Goal: Task Accomplishment & Management: Complete application form

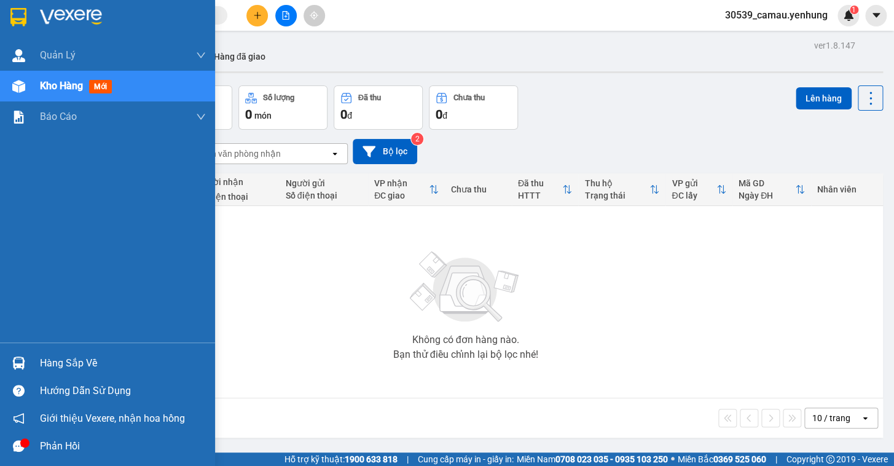
click at [52, 368] on div "Hàng sắp về" at bounding box center [123, 363] width 166 height 18
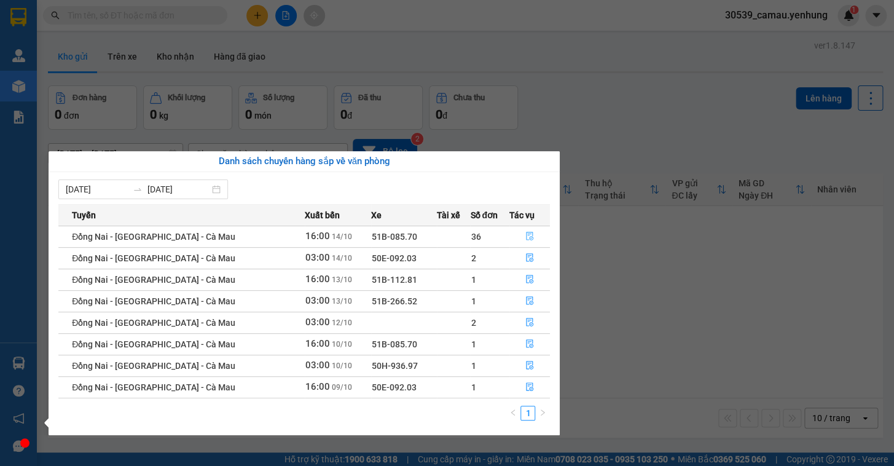
click at [526, 237] on icon "file-done" at bounding box center [529, 236] width 7 height 9
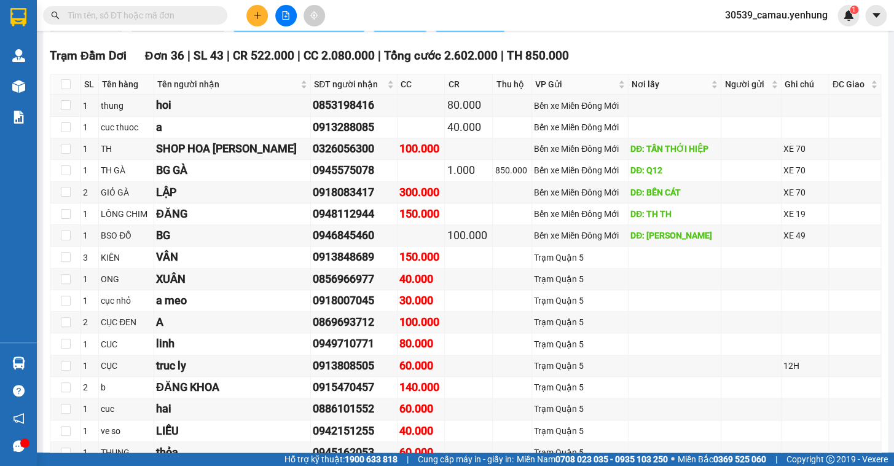
scroll to position [290, 0]
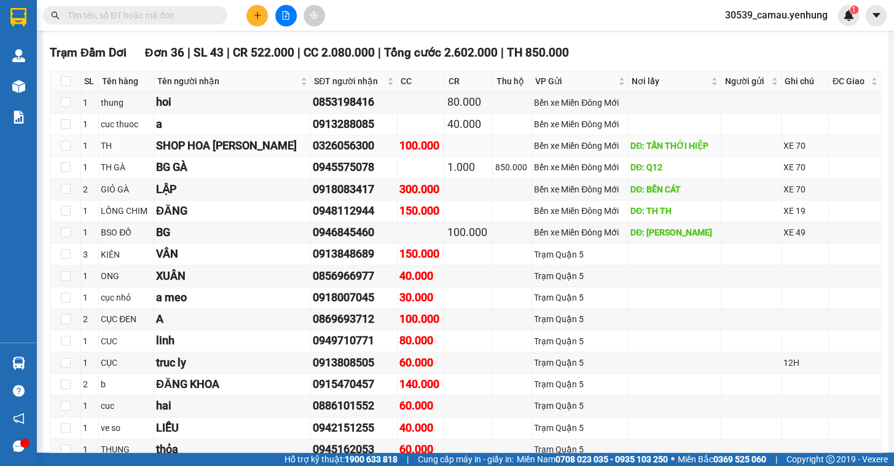
click at [445, 145] on td at bounding box center [469, 146] width 48 height 22
drag, startPoint x: 0, startPoint y: 487, endPoint x: 604, endPoint y: 304, distance: 630.9
click at [604, 304] on div "Trạm Quận 5" at bounding box center [580, 298] width 92 height 14
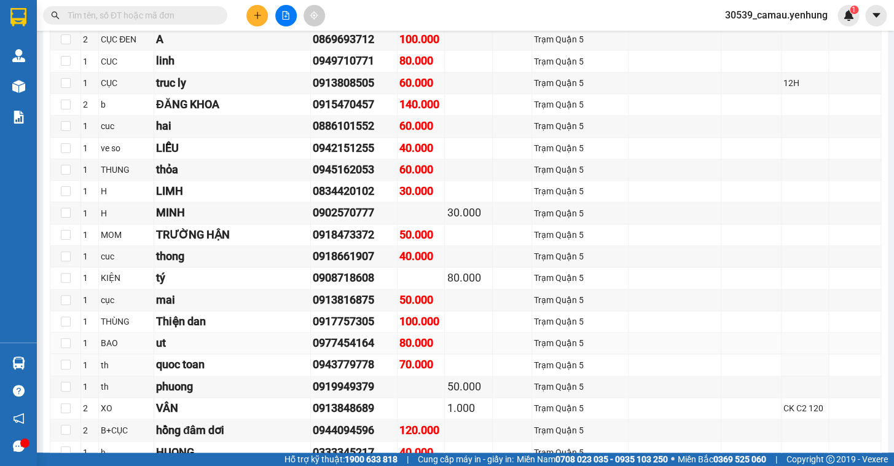
scroll to position [626, 0]
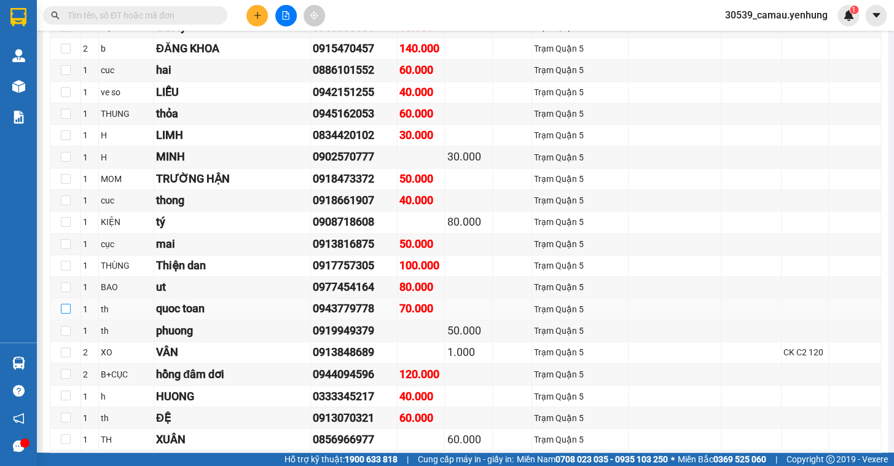
click at [61, 313] on input "checkbox" at bounding box center [66, 309] width 10 height 10
checkbox input "true"
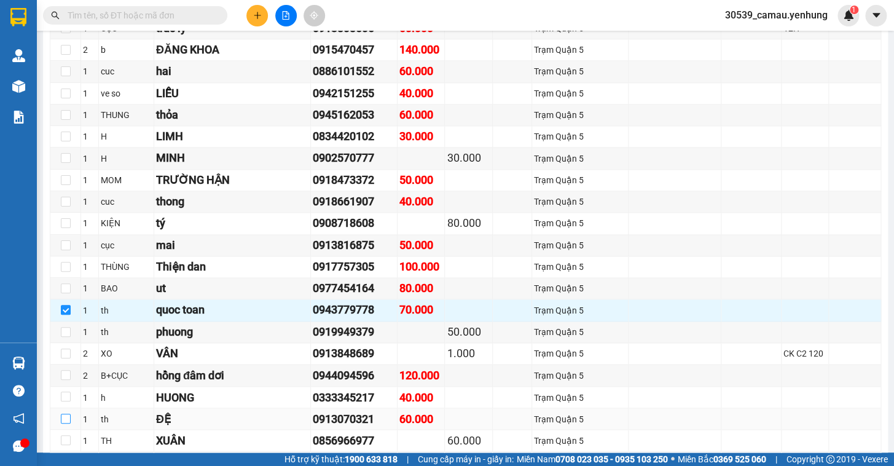
click at [65, 423] on input "checkbox" at bounding box center [66, 419] width 10 height 10
checkbox input "true"
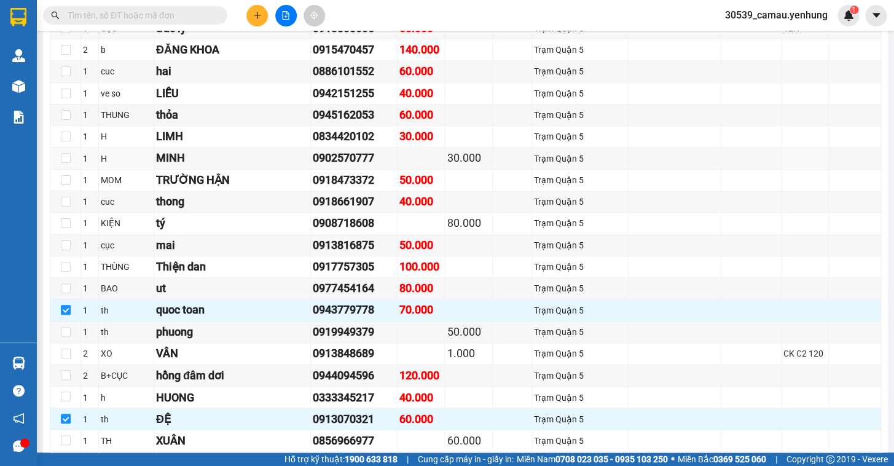
scroll to position [458, 0]
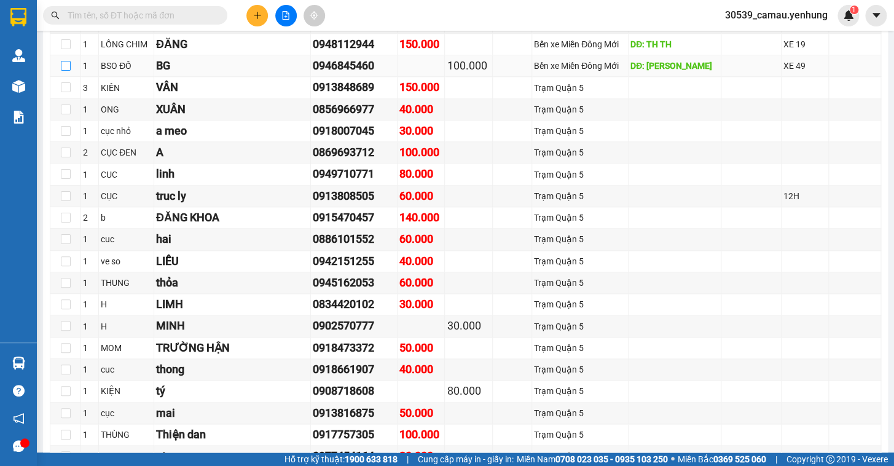
drag, startPoint x: 69, startPoint y: 74, endPoint x: 141, endPoint y: 92, distance: 74.7
click at [68, 71] on input "checkbox" at bounding box center [66, 66] width 10 height 10
checkbox input "true"
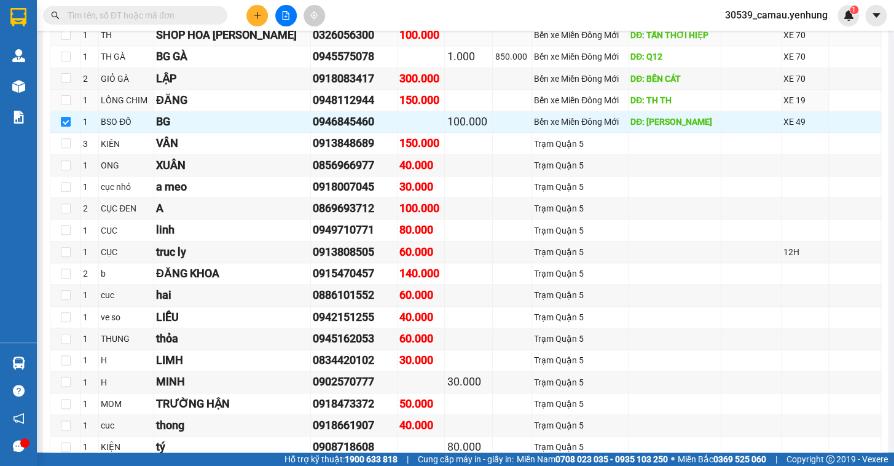
scroll to position [346, 0]
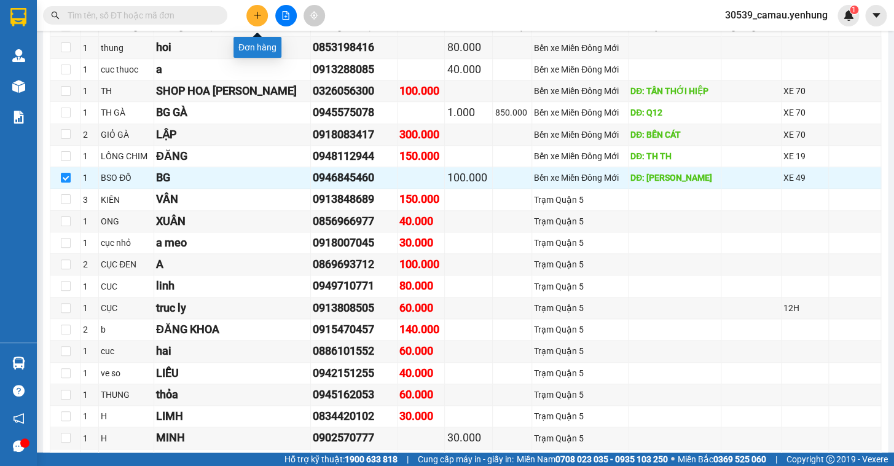
click at [251, 15] on button at bounding box center [257, 16] width 22 height 22
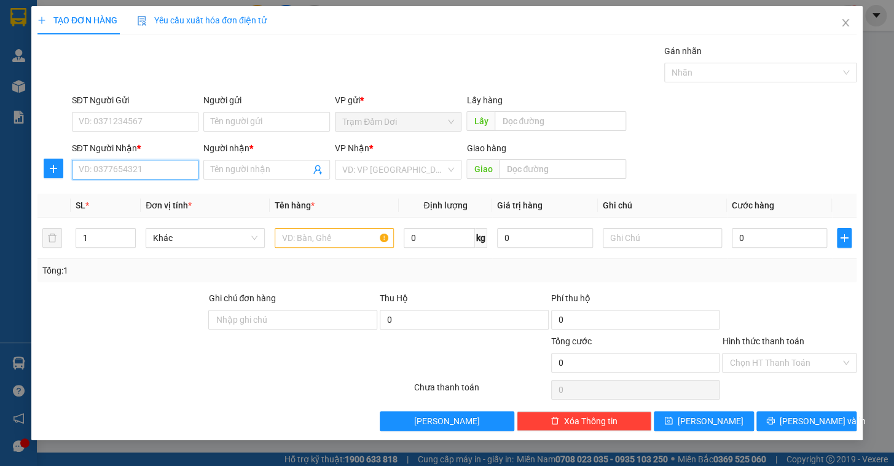
click at [104, 165] on input "SĐT Người Nhận *" at bounding box center [135, 170] width 127 height 20
type input "0355449076"
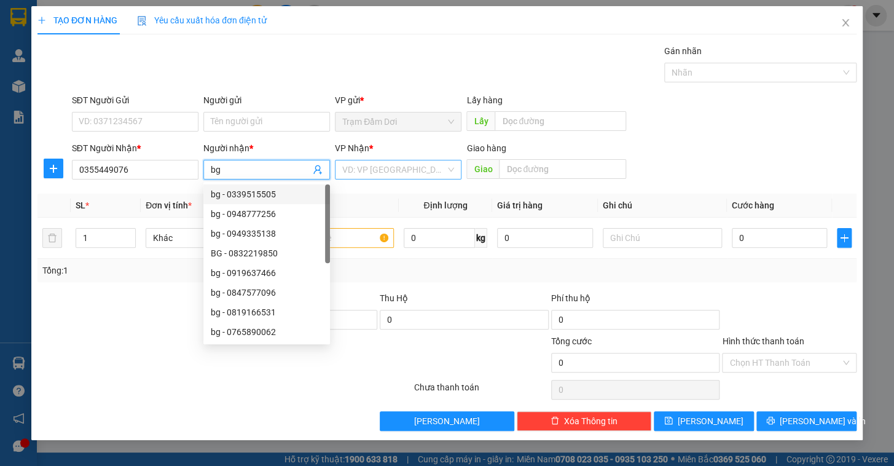
type input "bg"
click at [385, 178] on input "search" at bounding box center [393, 169] width 103 height 18
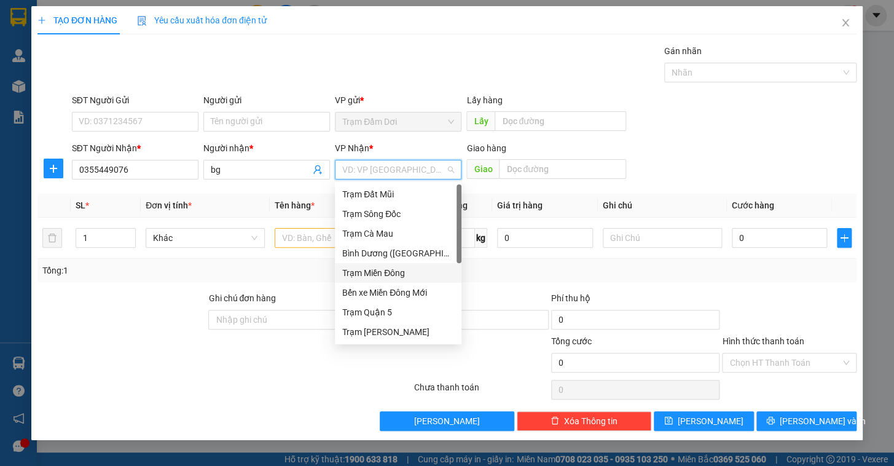
click at [386, 266] on div "Trạm Miền Đông" at bounding box center [398, 273] width 112 height 14
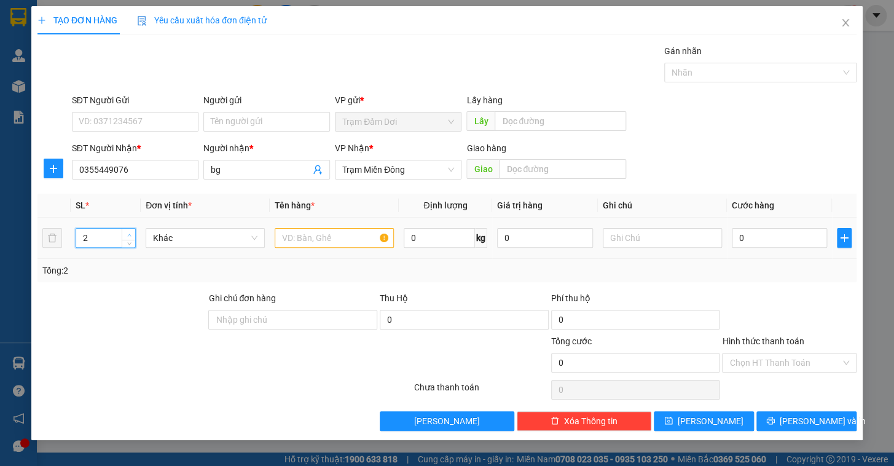
click at [131, 233] on span "up" at bounding box center [128, 234] width 7 height 7
type input "4"
click at [131, 233] on span "up" at bounding box center [128, 234] width 7 height 7
click at [304, 238] on input "text" at bounding box center [334, 238] width 119 height 20
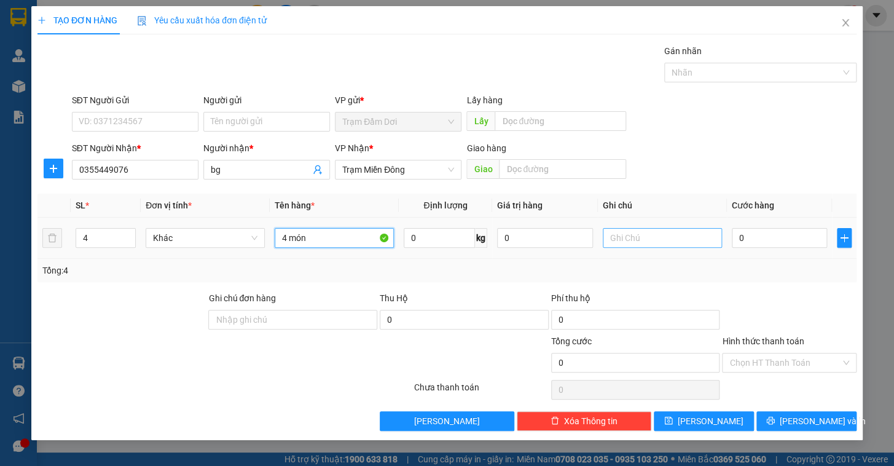
type input "4 món"
click at [662, 245] on input "text" at bounding box center [662, 238] width 119 height 20
click at [791, 230] on input "0" at bounding box center [780, 238] width 96 height 20
type input "2"
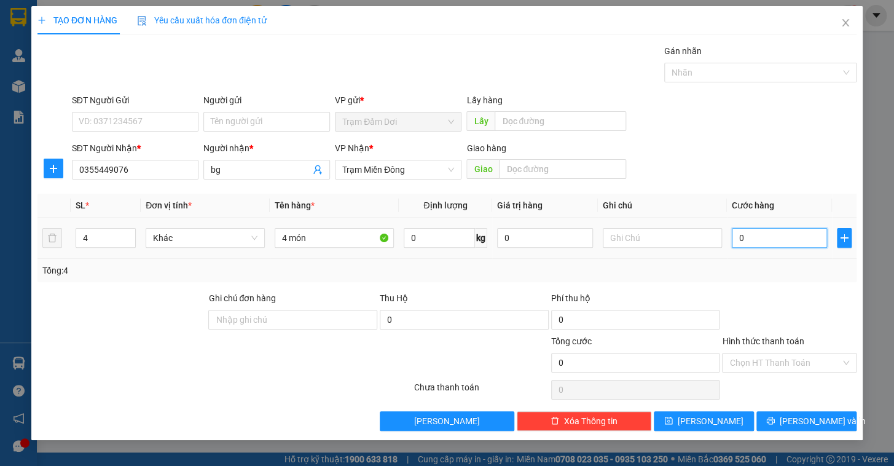
type input "2"
type input "26"
type input "260"
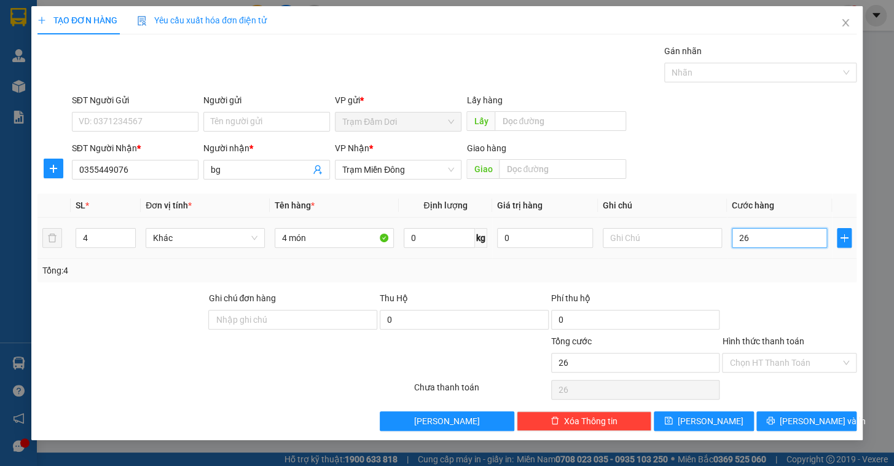
type input "260"
type input "260.000"
drag, startPoint x: 799, startPoint y: 290, endPoint x: 790, endPoint y: 304, distance: 16.0
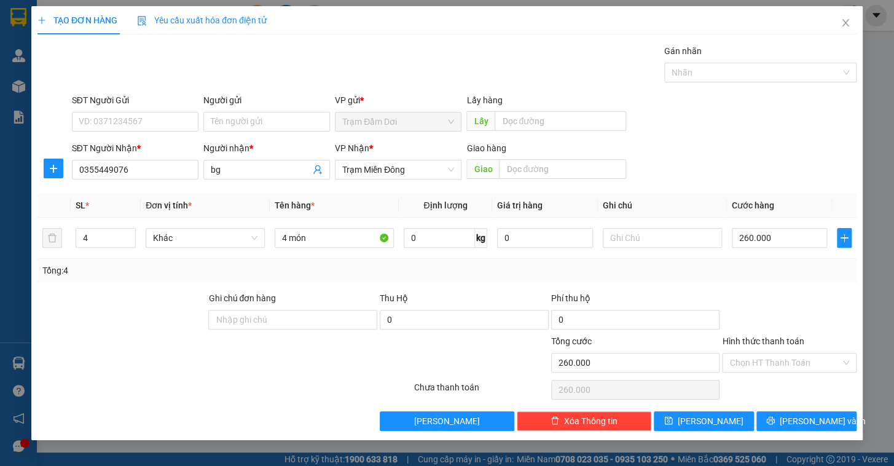
click at [797, 291] on div at bounding box center [789, 312] width 137 height 43
click at [773, 365] on input "Hình thức thanh toán" at bounding box center [785, 362] width 111 height 18
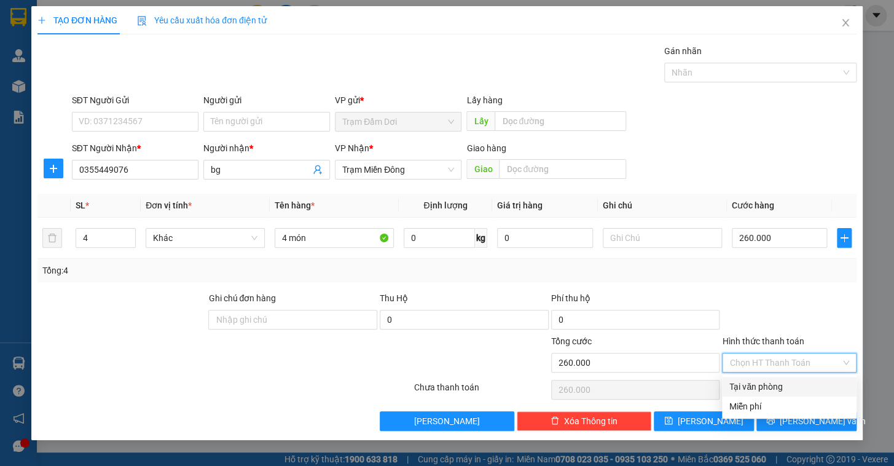
click at [769, 385] on div "Tại văn phòng" at bounding box center [790, 387] width 120 height 14
type input "0"
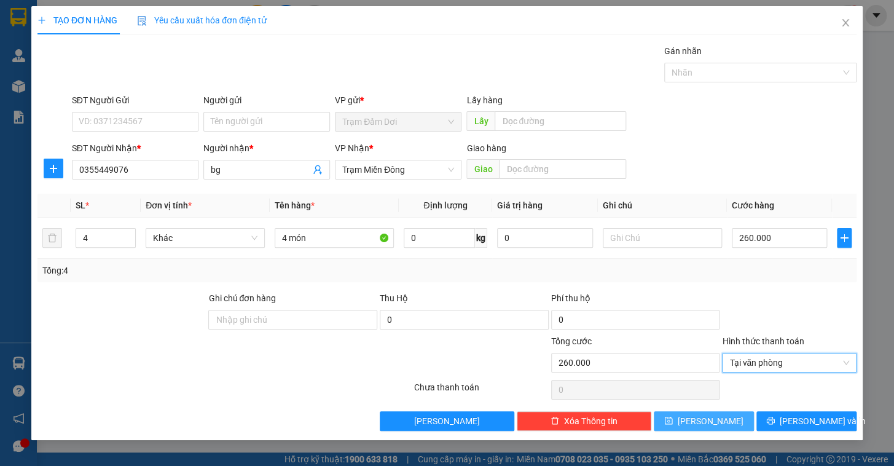
click at [712, 419] on span "[PERSON_NAME]" at bounding box center [711, 421] width 66 height 14
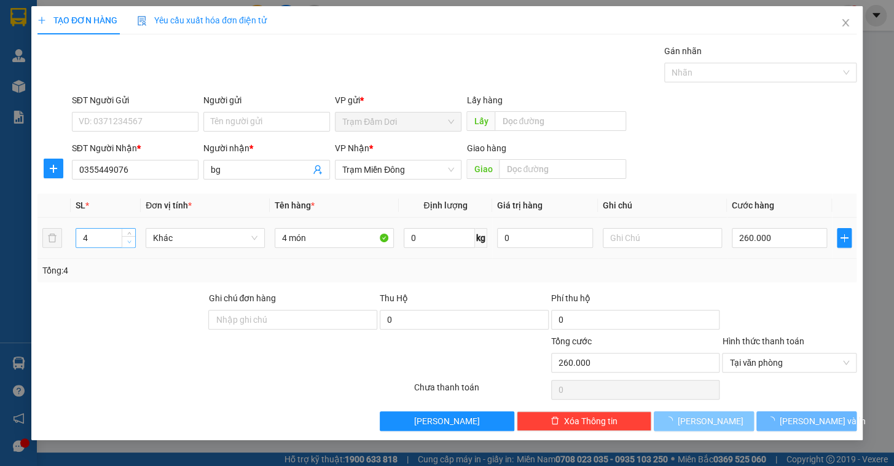
type input "1"
type input "0"
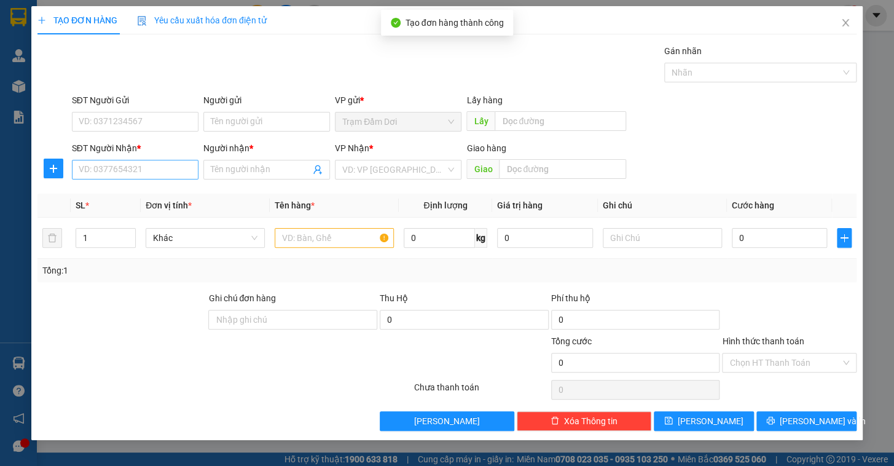
click at [124, 181] on div "SĐT Người Nhận * VD: 0377654321" at bounding box center [135, 162] width 127 height 43
click at [129, 177] on input "SĐT Người Nhận *" at bounding box center [135, 170] width 127 height 20
type input "0939044467"
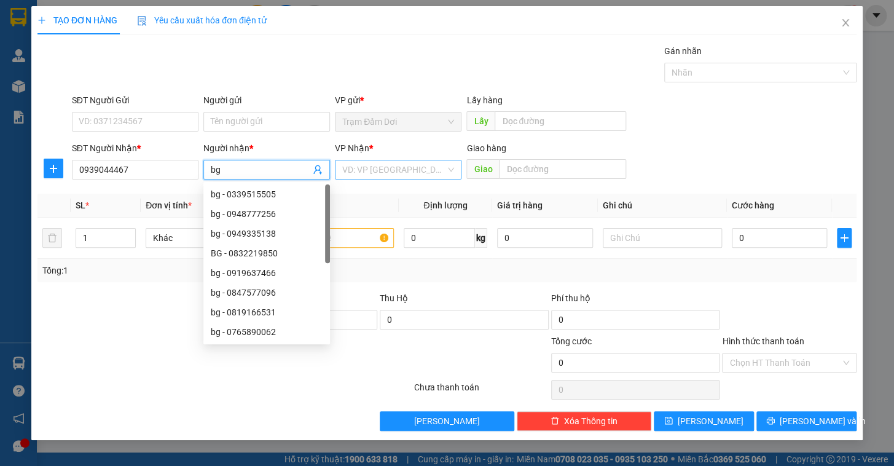
type input "bg"
click at [377, 168] on input "search" at bounding box center [393, 169] width 103 height 18
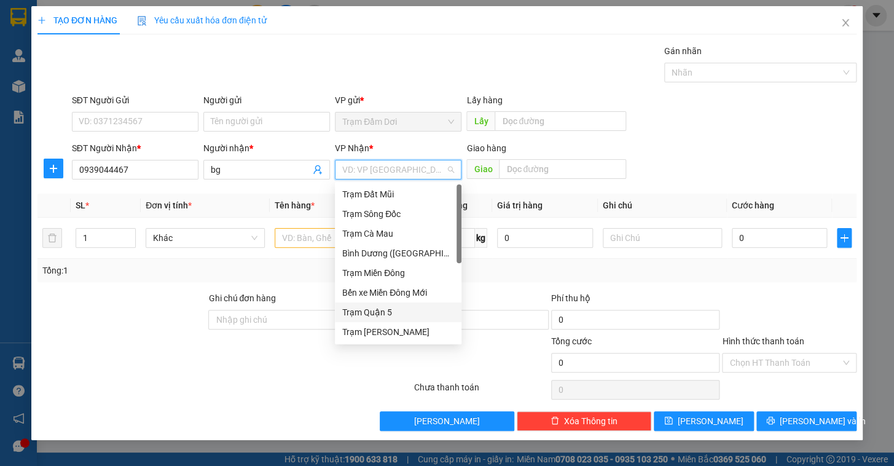
click at [380, 313] on div "Trạm Quận 5" at bounding box center [398, 312] width 112 height 14
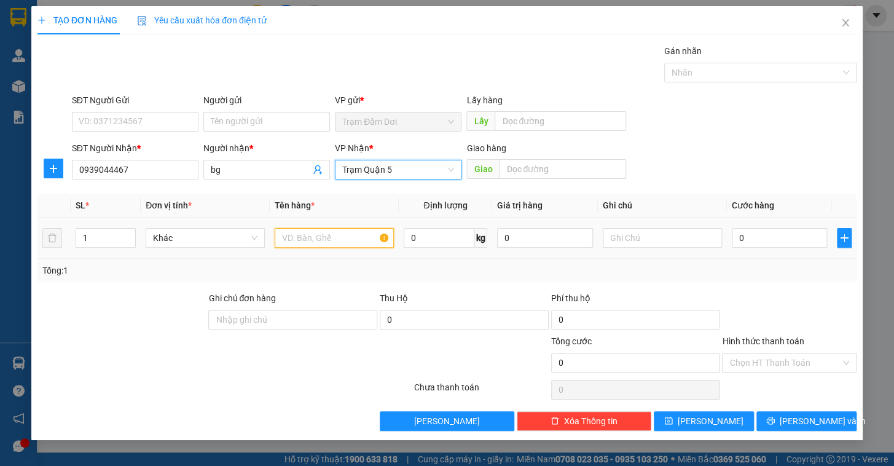
click at [313, 234] on input "text" at bounding box center [334, 238] width 119 height 20
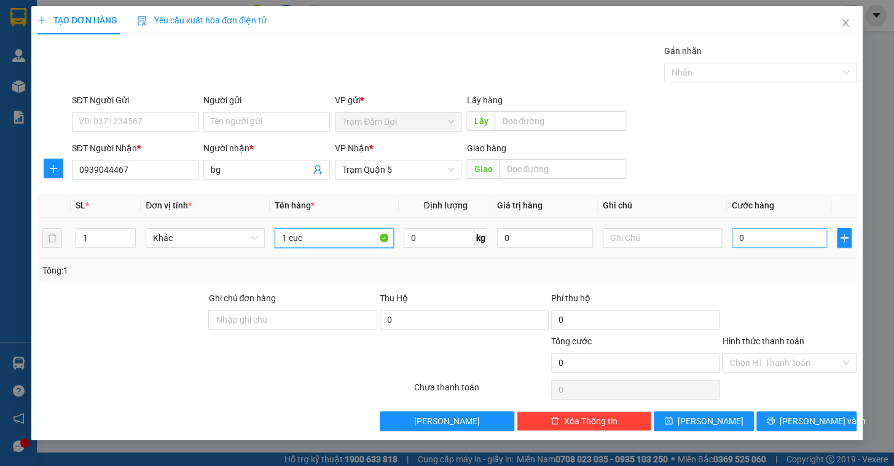
type input "1 cục"
click at [793, 242] on input "0" at bounding box center [780, 238] width 96 height 20
type input "6"
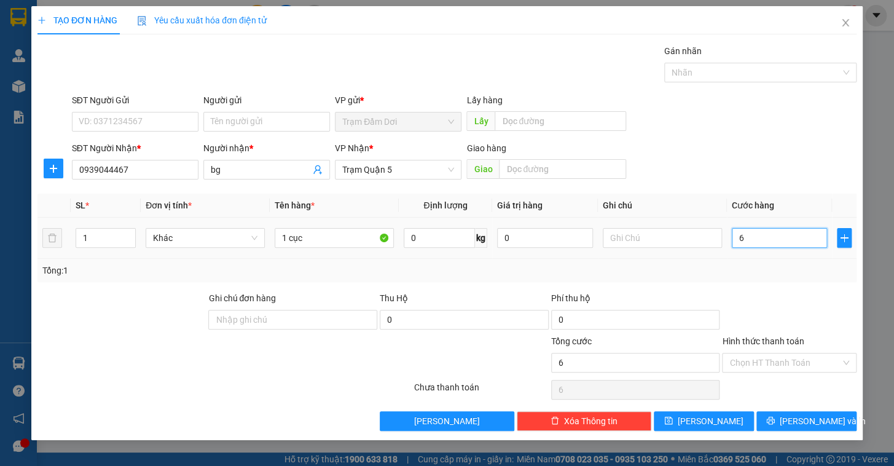
type input "60"
type input "60.000"
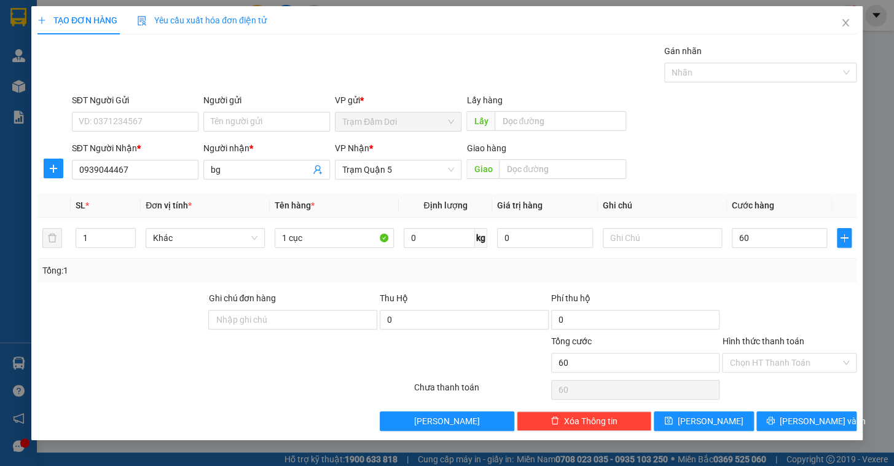
type input "60.000"
click at [768, 287] on div "Transit Pickup Surcharge Ids Transit Deliver Surcharge Ids Transit Deliver Surc…" at bounding box center [446, 237] width 819 height 387
click at [730, 424] on button "[PERSON_NAME]" at bounding box center [704, 421] width 100 height 20
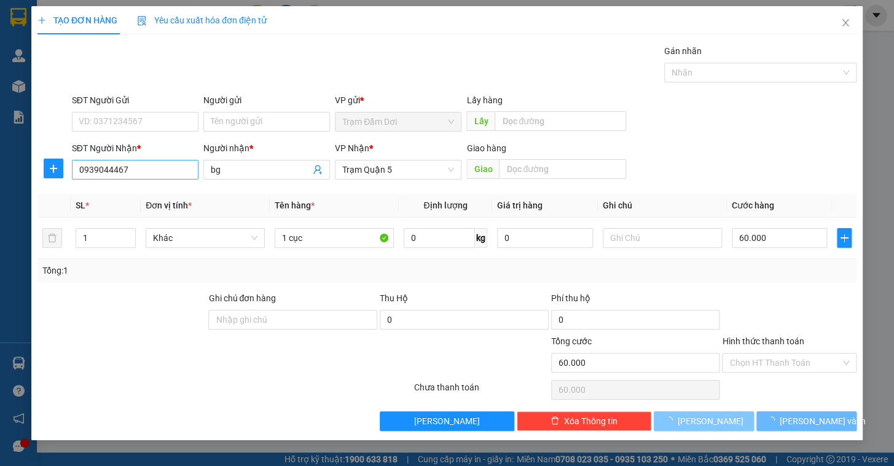
type input "0"
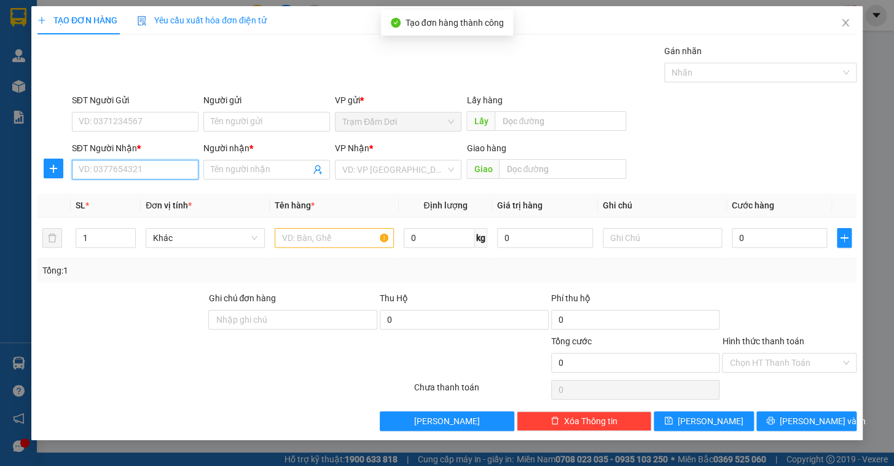
click at [106, 168] on input "SĐT Người Nhận *" at bounding box center [135, 170] width 127 height 20
click at [114, 193] on div "0846610488 - linh" at bounding box center [135, 194] width 112 height 14
type input "0846610488"
type input "linh"
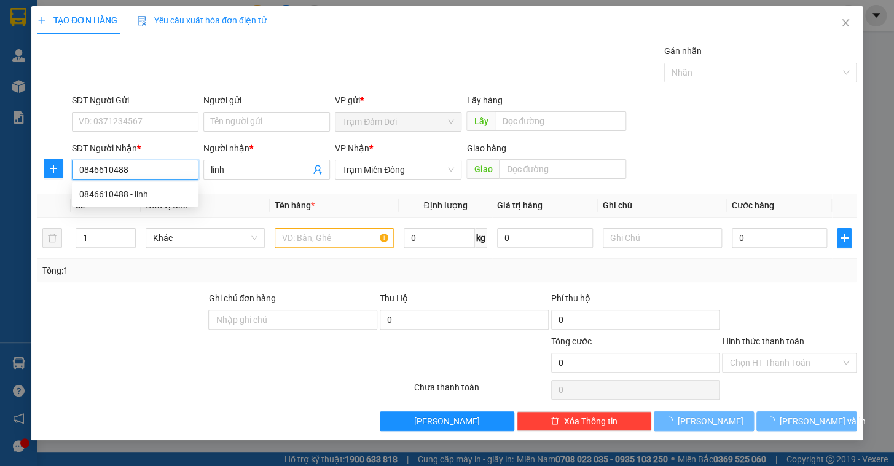
type input "40.000"
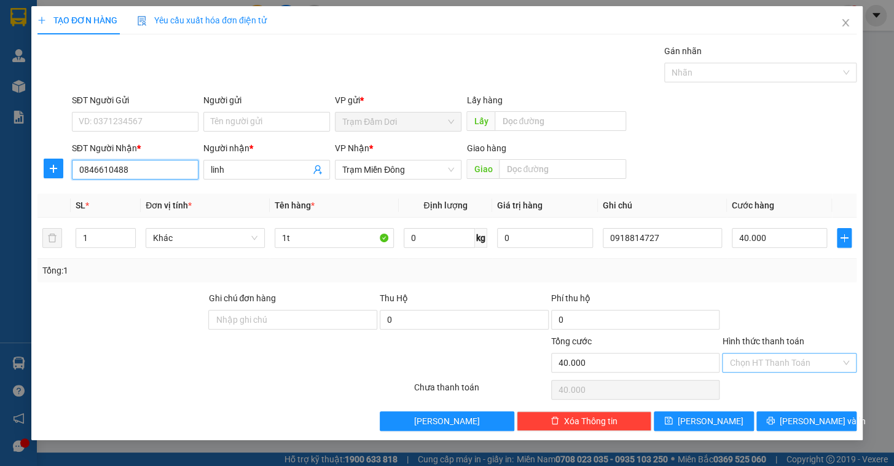
type input "0846610488"
drag, startPoint x: 769, startPoint y: 356, endPoint x: 766, endPoint y: 370, distance: 13.9
click at [769, 356] on input "Hình thức thanh toán" at bounding box center [785, 362] width 111 height 18
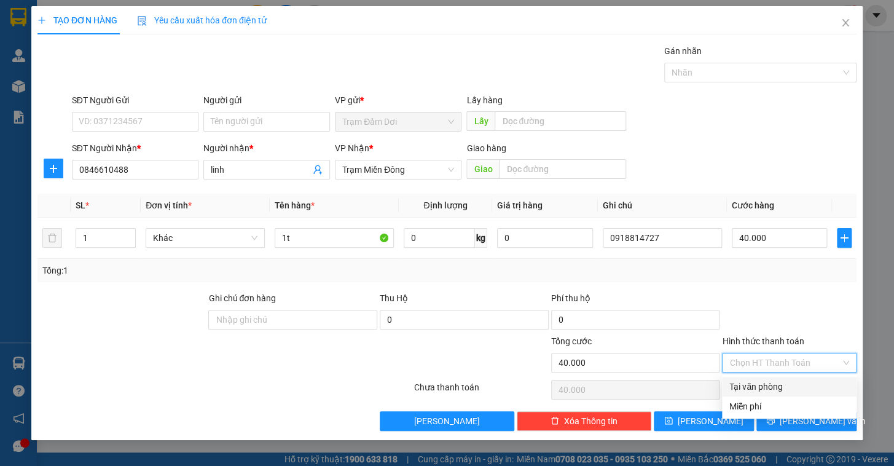
click at [765, 380] on div "Tại văn phòng" at bounding box center [790, 387] width 120 height 14
type input "0"
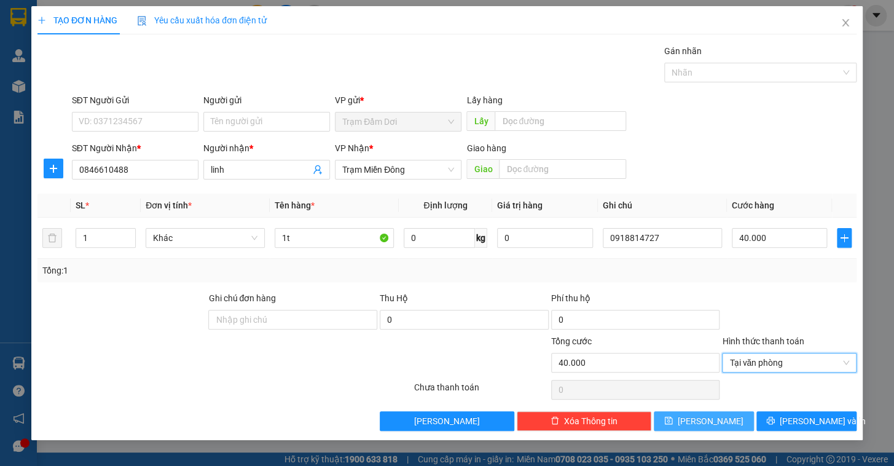
drag, startPoint x: 721, startPoint y: 414, endPoint x: 709, endPoint y: 412, distance: 12.4
click at [721, 415] on button "[PERSON_NAME]" at bounding box center [704, 421] width 100 height 20
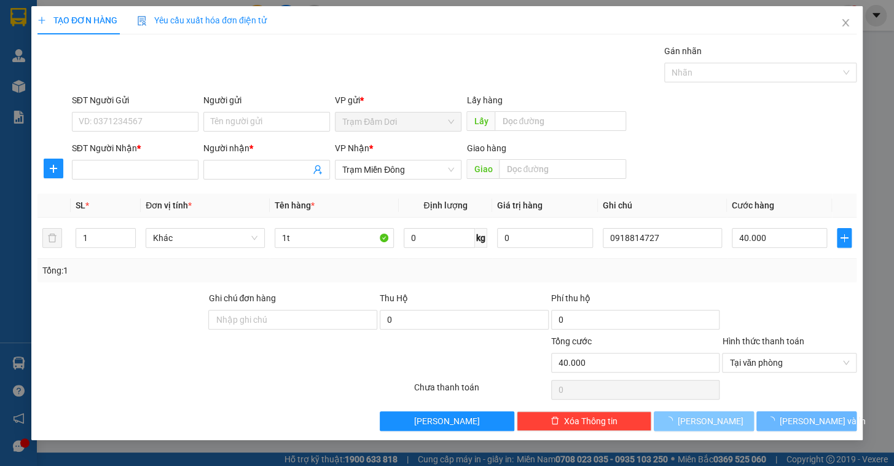
type input "0"
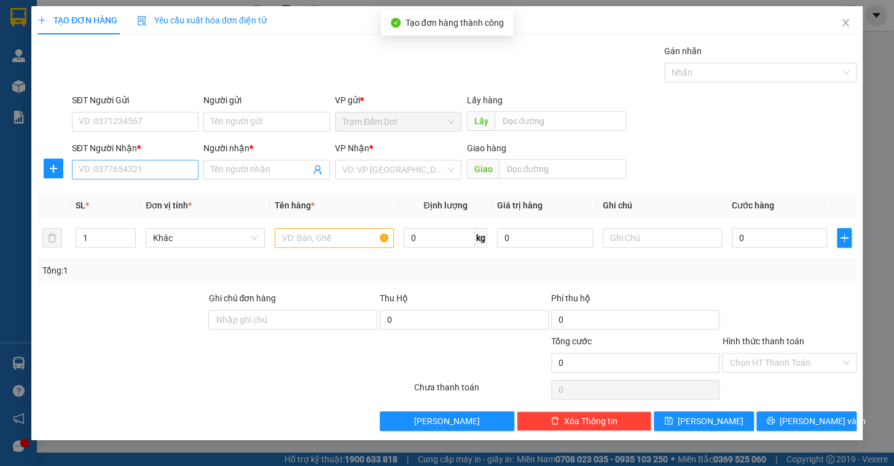
click at [93, 179] on div "SĐT Người Nhận * VD: 0377654321" at bounding box center [135, 162] width 127 height 43
click at [98, 171] on input "SĐT Người Nhận *" at bounding box center [135, 170] width 127 height 20
type input "0947225970"
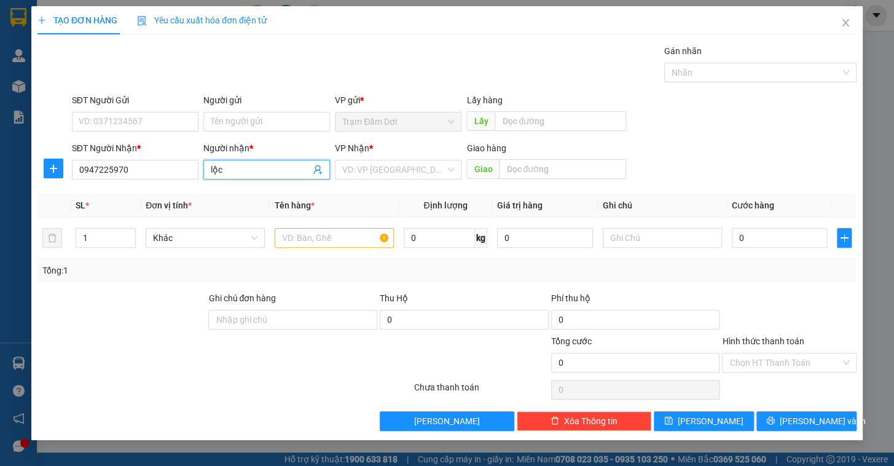
type input "lộc"
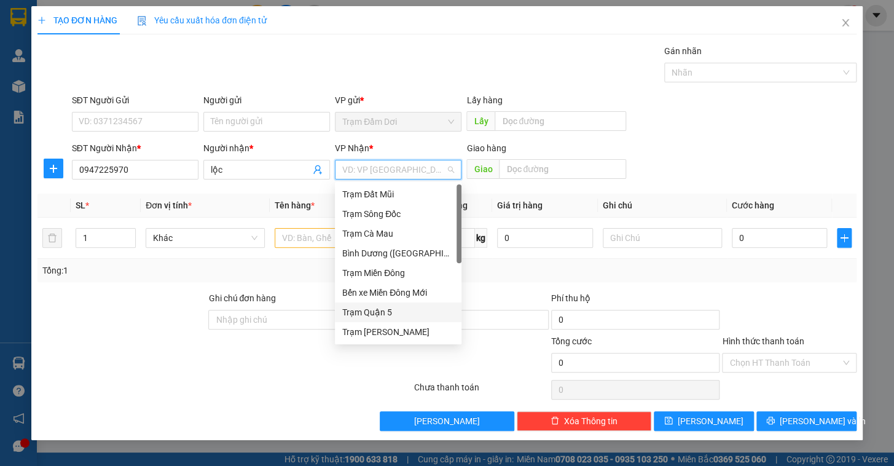
click at [380, 304] on div "Trạm Quận 5" at bounding box center [398, 312] width 127 height 20
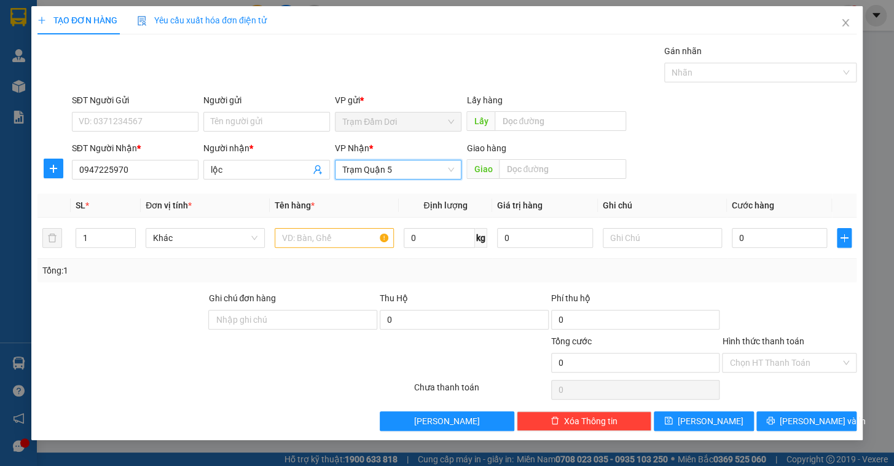
click at [577, 181] on div "Giao hàng Giao" at bounding box center [546, 162] width 160 height 43
click at [573, 165] on input "text" at bounding box center [562, 169] width 127 height 20
type input "~ 4 ga"
click at [309, 231] on input "text" at bounding box center [334, 238] width 119 height 20
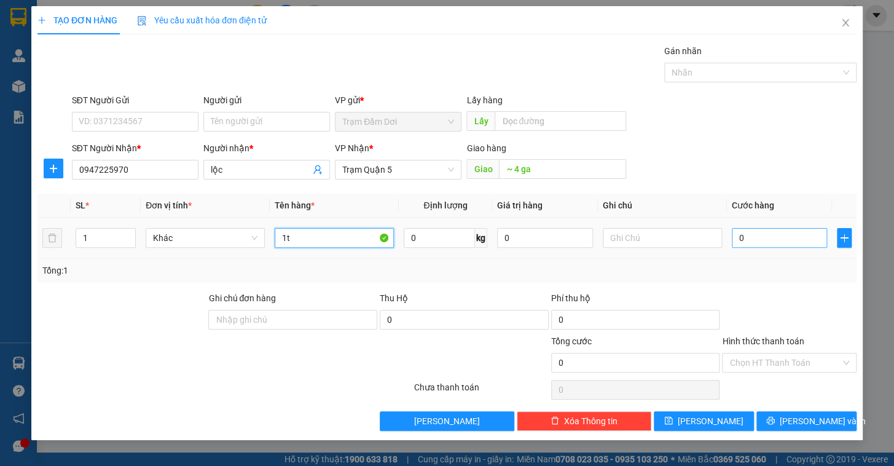
type input "1t"
type input "1"
type input "10"
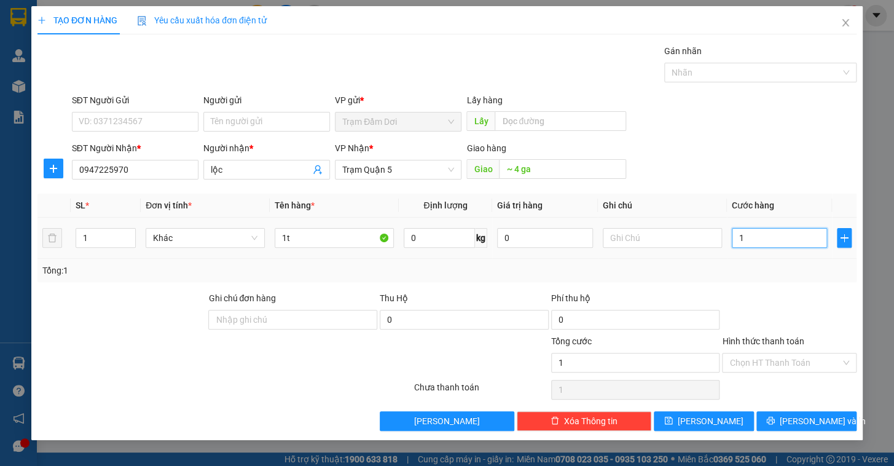
type input "10"
type input "100"
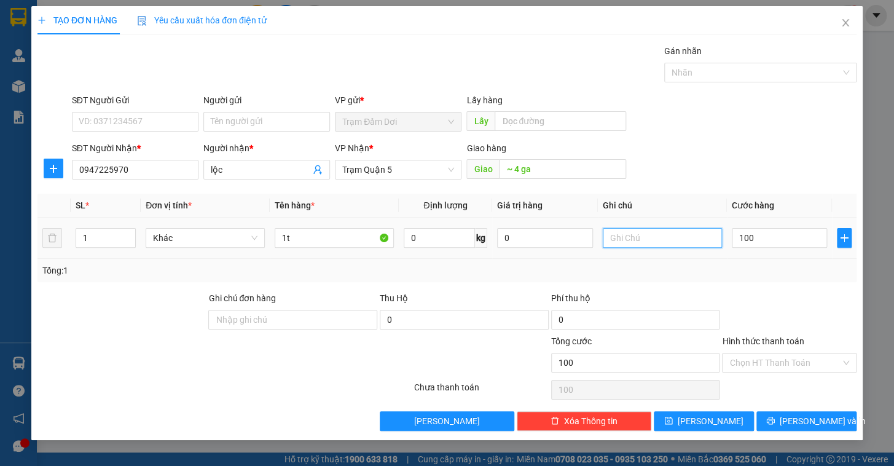
type input "100.000"
click at [670, 238] on input "text" at bounding box center [662, 238] width 119 height 20
type input "0917661961"
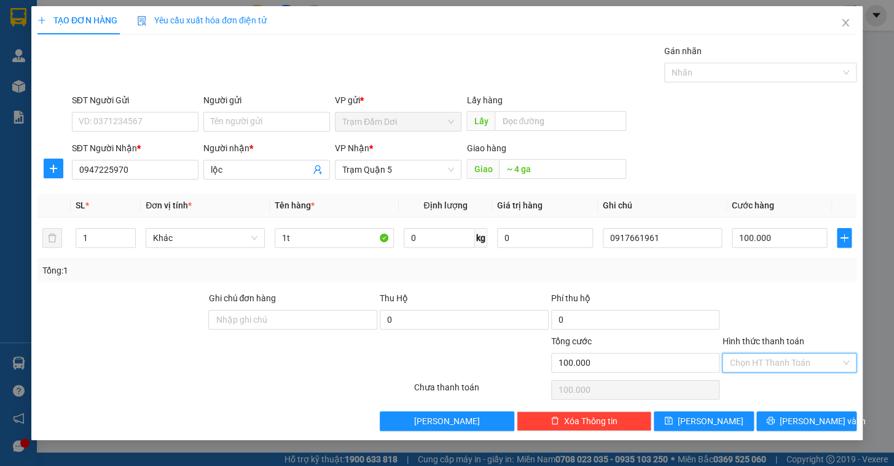
click at [761, 361] on input "Hình thức thanh toán" at bounding box center [785, 362] width 111 height 18
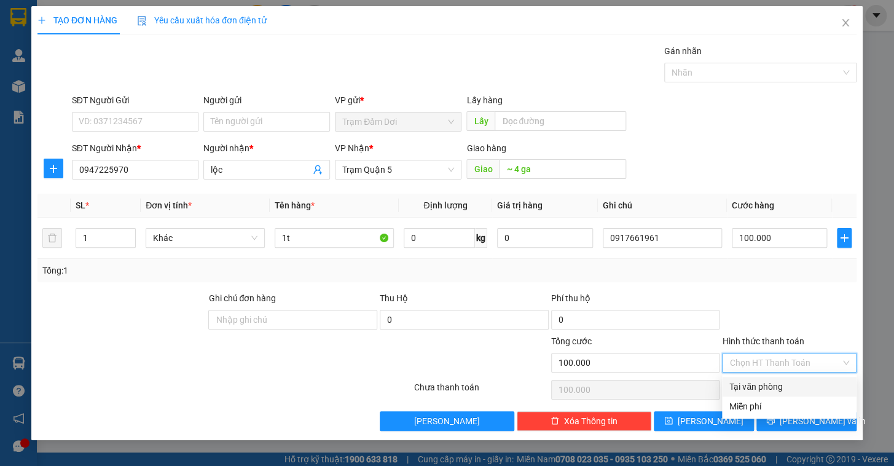
drag, startPoint x: 755, startPoint y: 380, endPoint x: 752, endPoint y: 389, distance: 9.9
click at [755, 380] on div "Tại văn phòng" at bounding box center [790, 387] width 120 height 14
type input "0"
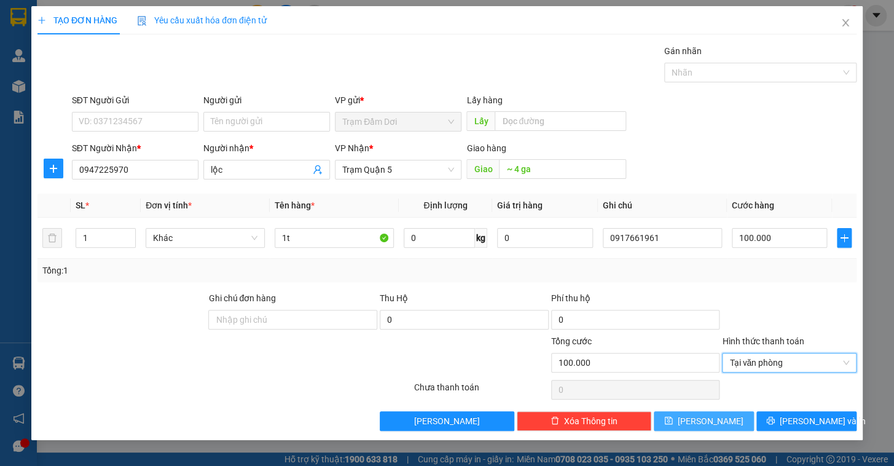
drag, startPoint x: 734, startPoint y: 417, endPoint x: 721, endPoint y: 417, distance: 13.5
click at [734, 417] on button "[PERSON_NAME]" at bounding box center [704, 421] width 100 height 20
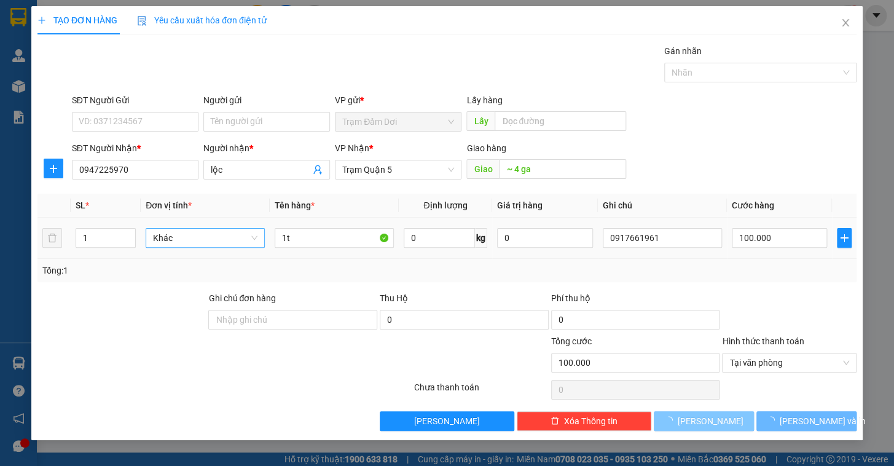
type input "0"
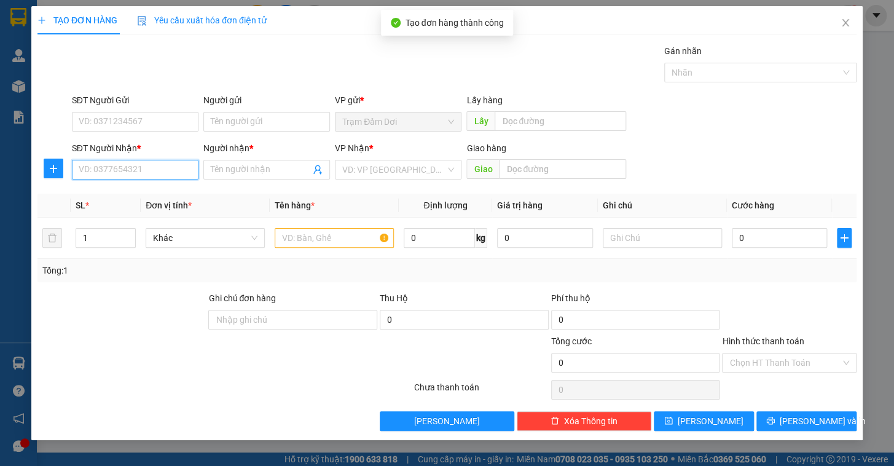
click at [162, 173] on input "SĐT Người Nhận *" at bounding box center [135, 170] width 127 height 20
type input "0792310020"
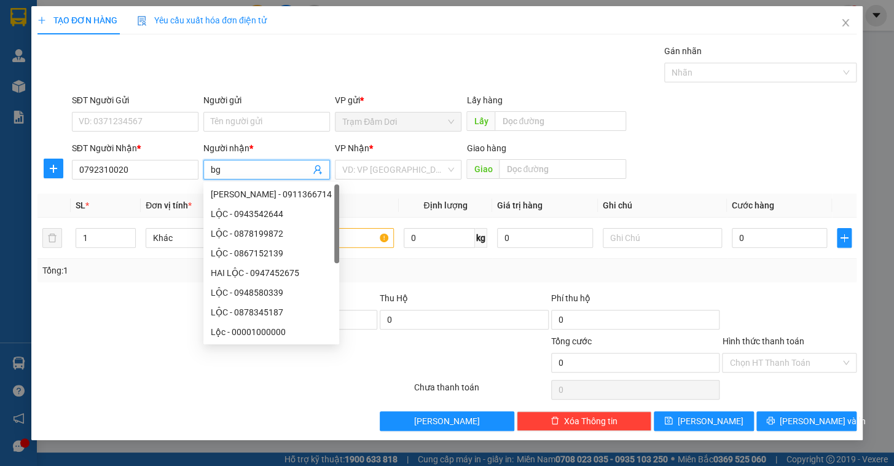
type input "bg"
click at [419, 155] on div "VP Nhận *" at bounding box center [398, 150] width 127 height 18
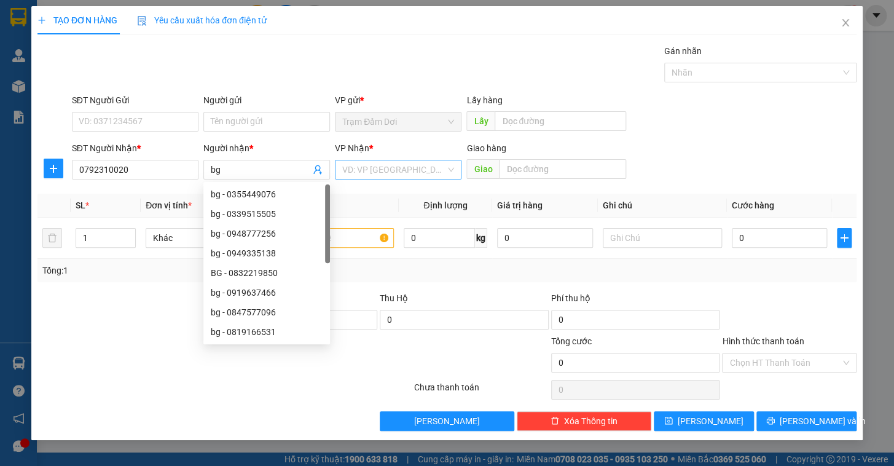
click at [410, 166] on input "search" at bounding box center [393, 169] width 103 height 18
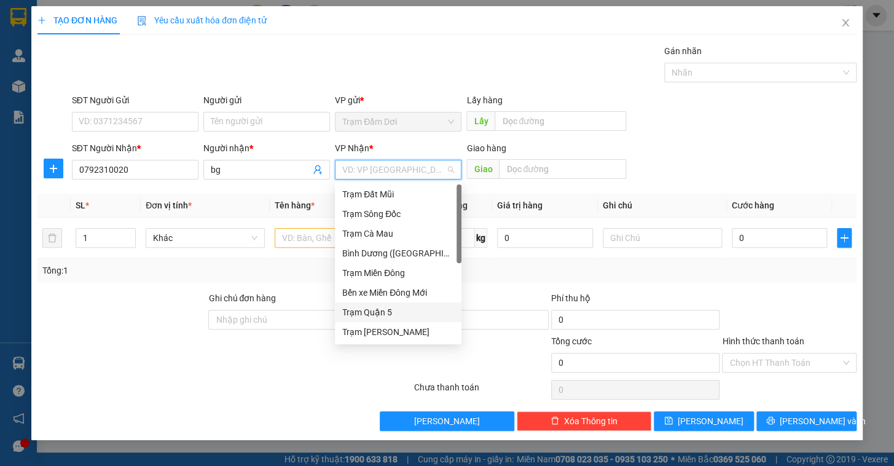
click at [375, 309] on div "Trạm Quận 5" at bounding box center [398, 312] width 112 height 14
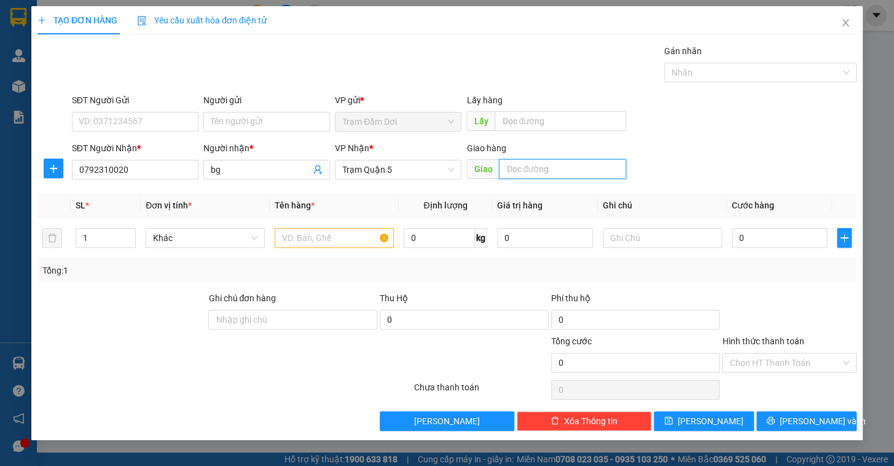
click at [543, 167] on input "text" at bounding box center [562, 169] width 127 height 20
type input "cần thơ"
click at [356, 226] on div at bounding box center [334, 238] width 119 height 25
click at [350, 234] on input "text" at bounding box center [334, 238] width 119 height 20
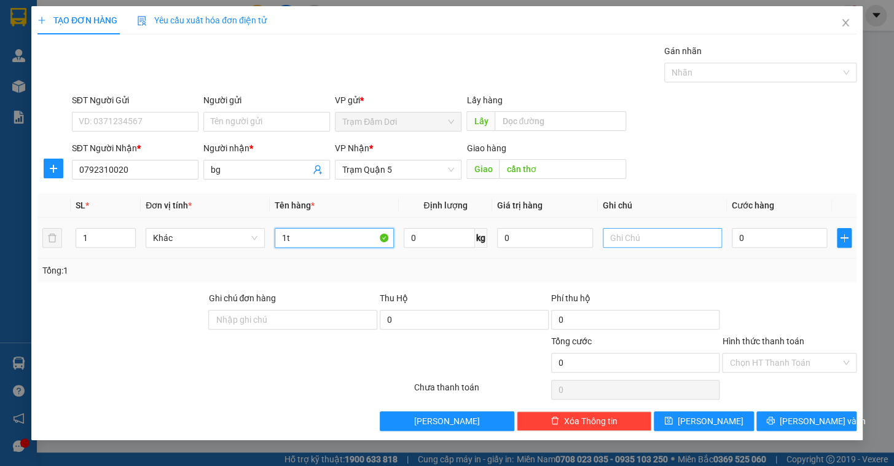
type input "1t"
click at [662, 237] on input "text" at bounding box center [662, 238] width 119 height 20
type input "30 phí tải"
click at [741, 234] on input "0" at bounding box center [780, 238] width 96 height 20
type input "1"
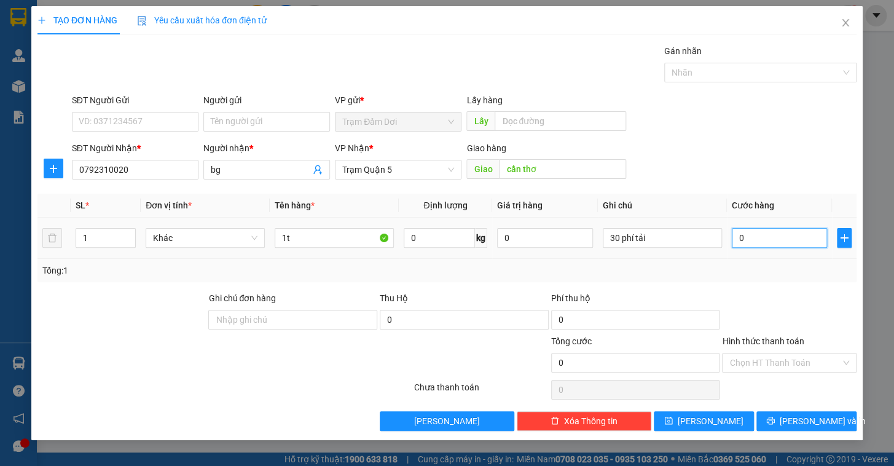
type input "1"
type input "13"
type input "130"
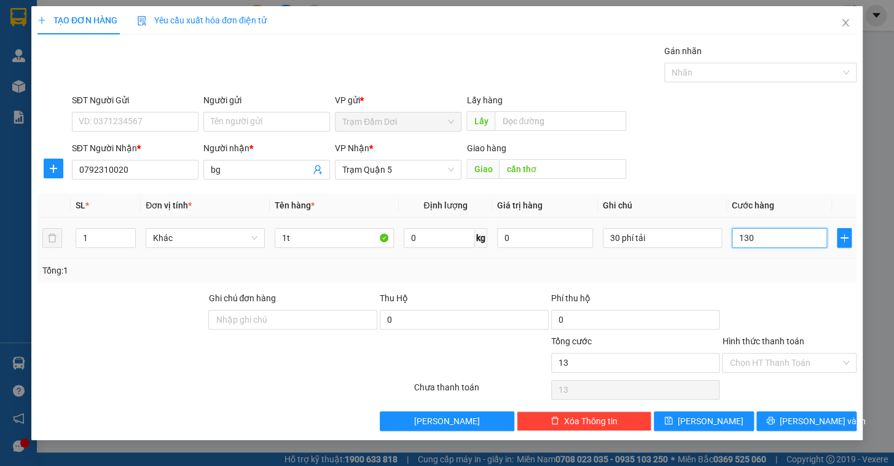
type input "130"
type input "130.000"
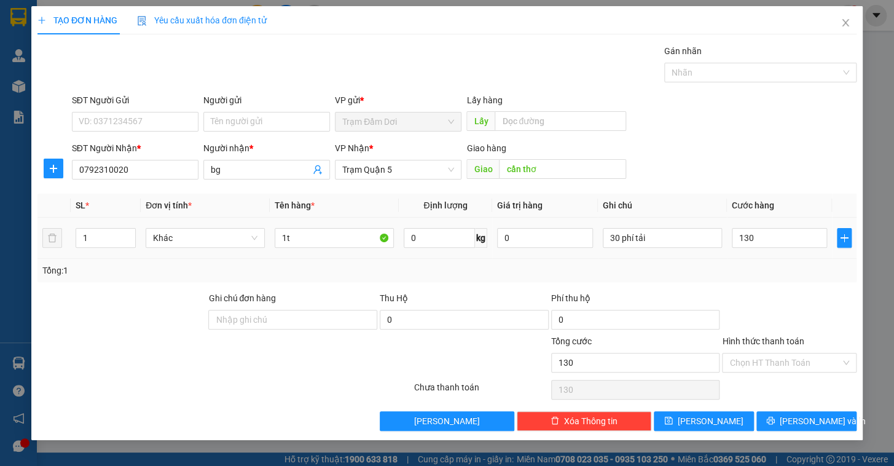
type input "130.000"
drag, startPoint x: 761, startPoint y: 272, endPoint x: 764, endPoint y: 335, distance: 62.7
click at [762, 273] on div "Tổng: 1" at bounding box center [446, 271] width 809 height 14
click at [714, 415] on span "[PERSON_NAME]" at bounding box center [711, 421] width 66 height 14
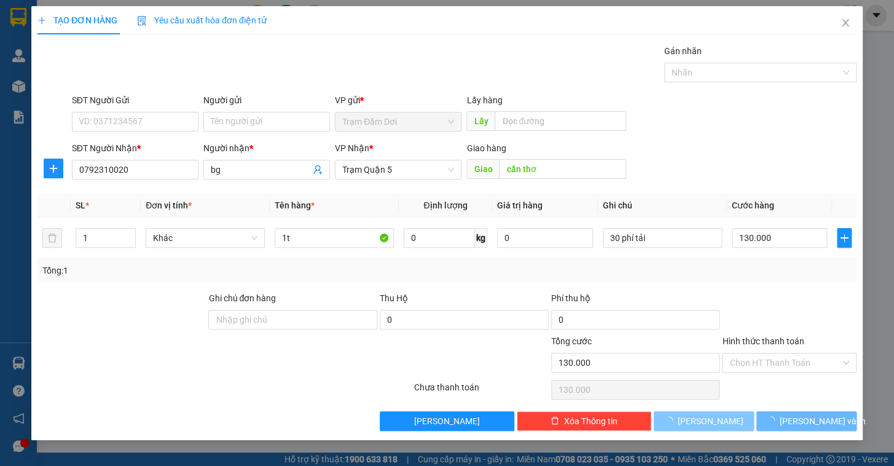
type input "0"
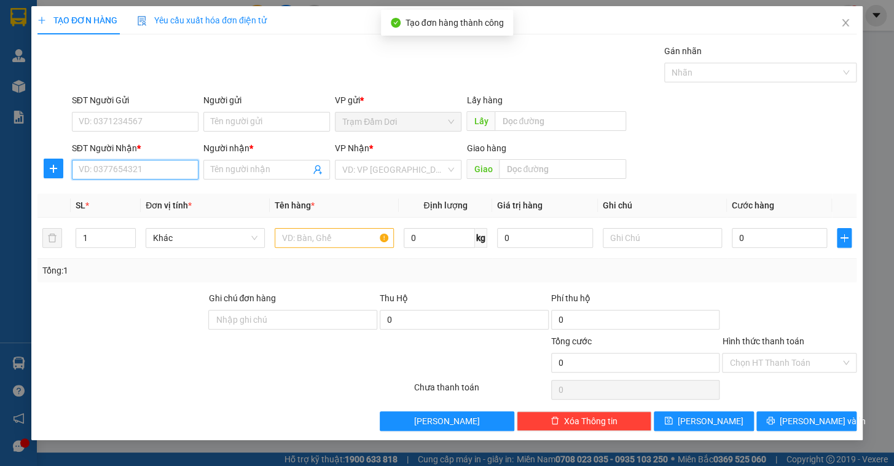
click at [130, 168] on input "SĐT Người Nhận *" at bounding box center [135, 170] width 127 height 20
click at [118, 192] on div "0817072101 - bg" at bounding box center [135, 194] width 112 height 14
type input "0817072101"
type input "bg"
type input "long thành"
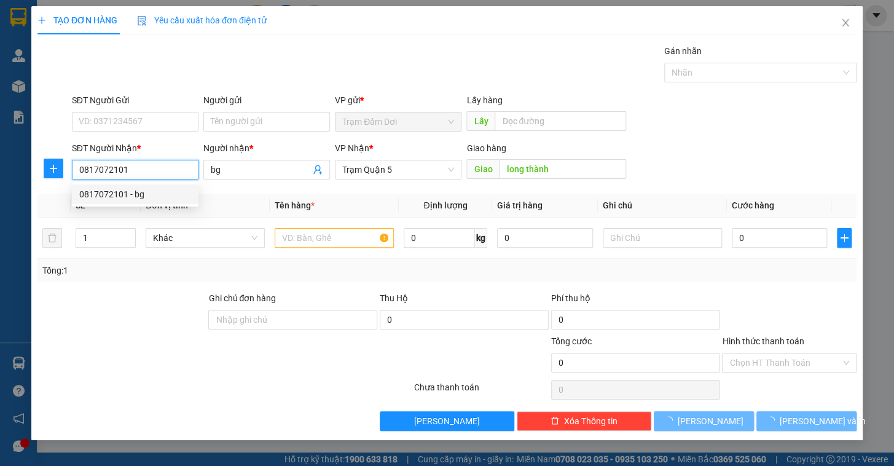
type input "70.000"
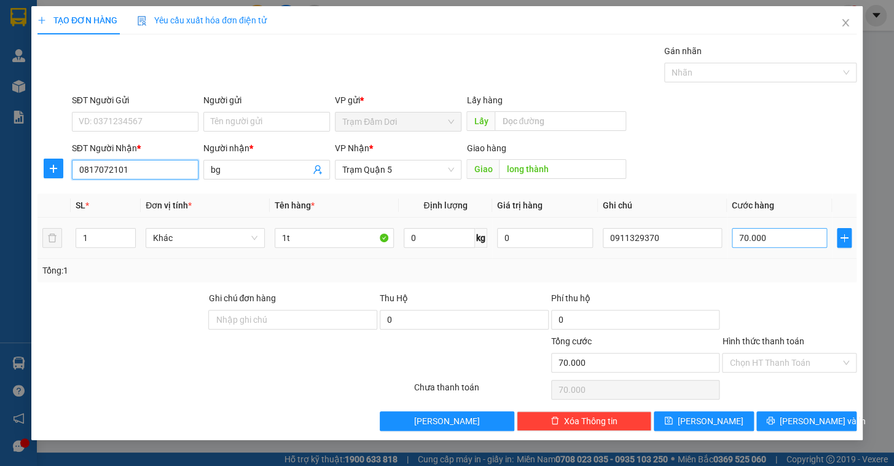
type input "0817072101"
click at [781, 238] on input "70.000" at bounding box center [780, 238] width 96 height 20
type input "8"
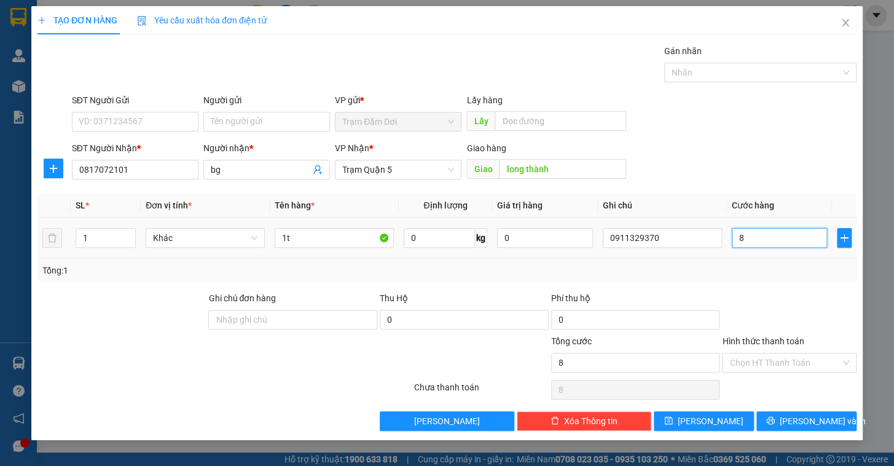
type input "80"
type input "80.000"
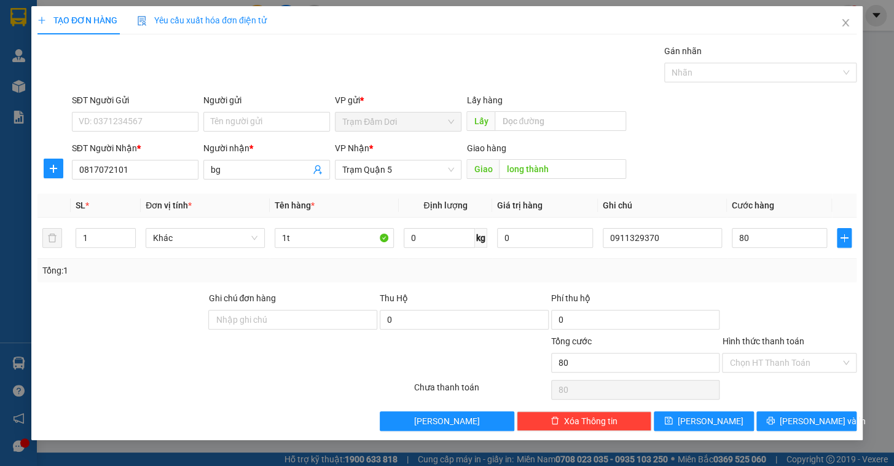
type input "80.000"
drag, startPoint x: 765, startPoint y: 270, endPoint x: 762, endPoint y: 277, distance: 7.2
click at [763, 271] on div "Tổng: 1" at bounding box center [446, 271] width 809 height 14
click at [754, 367] on input "Hình thức thanh toán" at bounding box center [785, 362] width 111 height 18
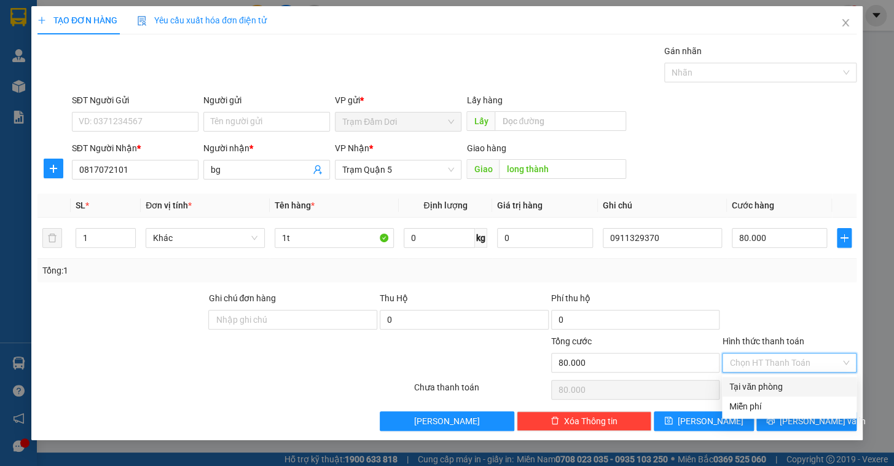
click at [753, 389] on div "Tại văn phòng" at bounding box center [790, 387] width 120 height 14
type input "0"
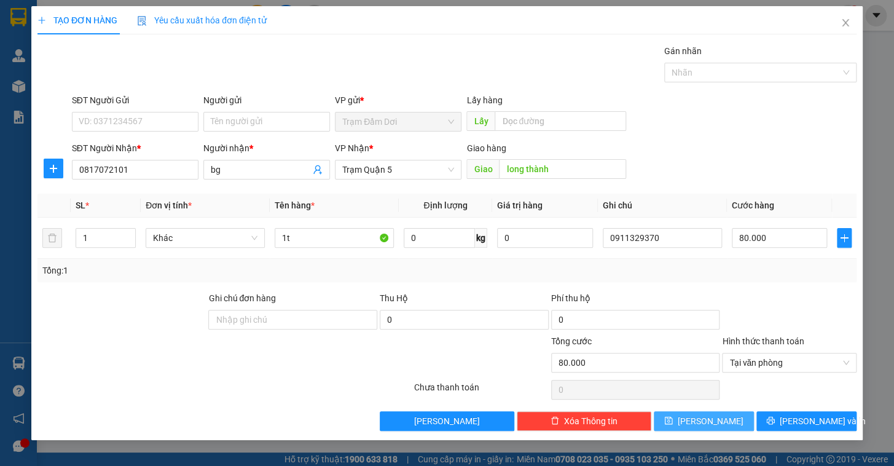
click at [713, 419] on span "[PERSON_NAME]" at bounding box center [711, 421] width 66 height 14
type input "0"
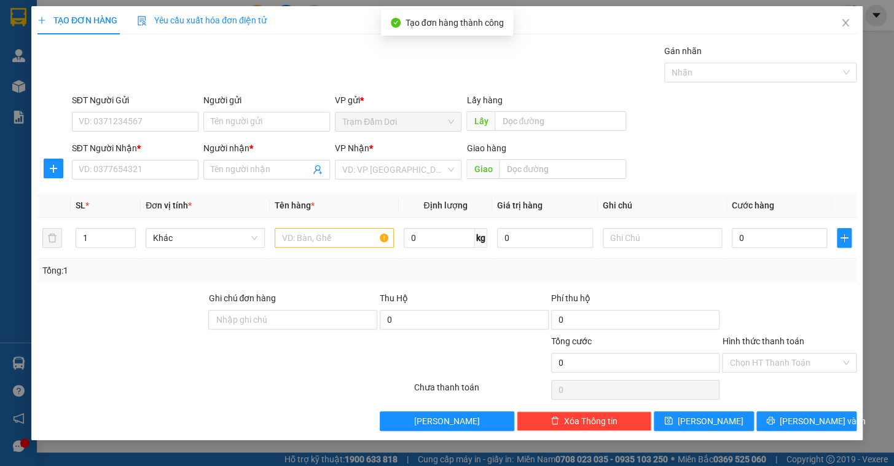
click at [135, 157] on div "SĐT Người Nhận *" at bounding box center [135, 150] width 127 height 18
click at [135, 160] on input "SĐT Người Nhận *" at bounding box center [135, 170] width 127 height 20
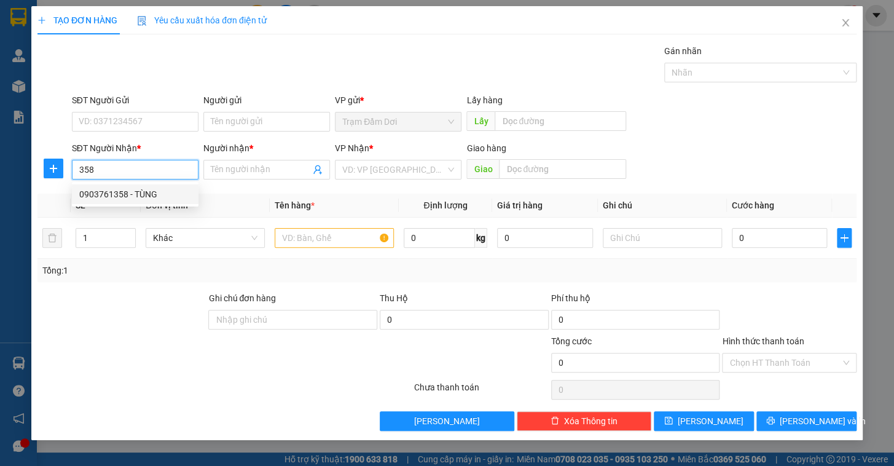
click at [130, 195] on div "0903761358 - TÙNG" at bounding box center [135, 194] width 112 height 14
type input "0903761358"
type input "TÙNG"
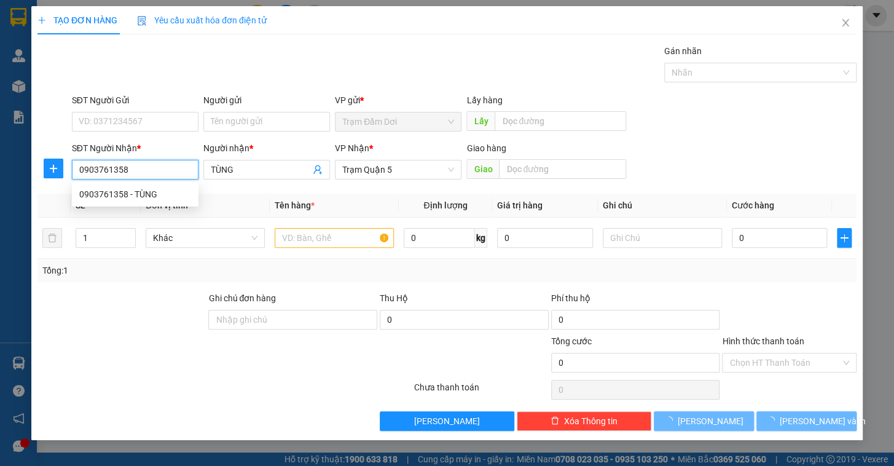
type input "50.000"
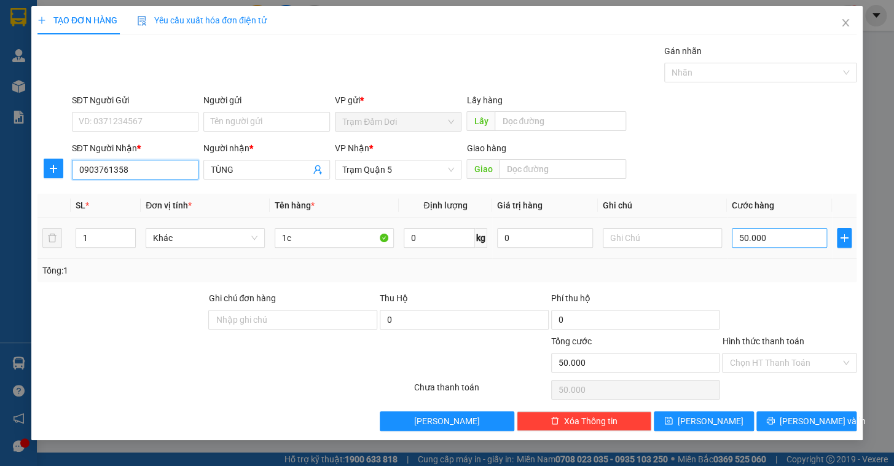
type input "0903761358"
click at [782, 239] on input "50.000" at bounding box center [780, 238] width 96 height 20
type input "4"
type input "40"
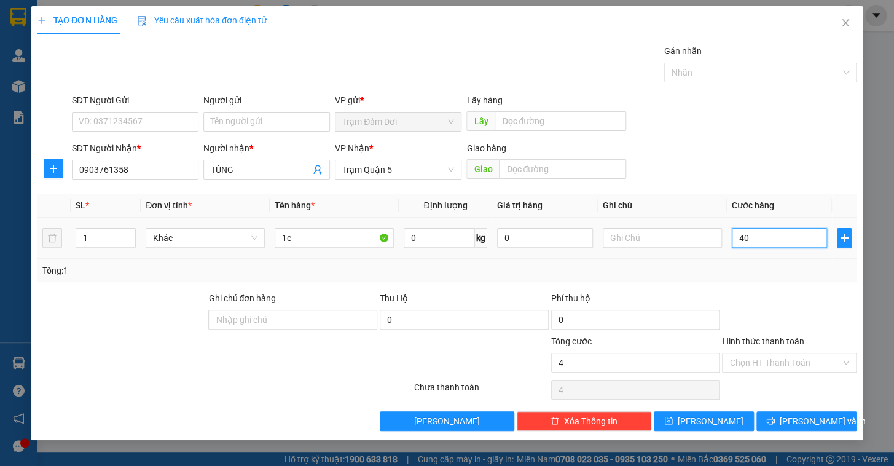
type input "40"
type input "40.000"
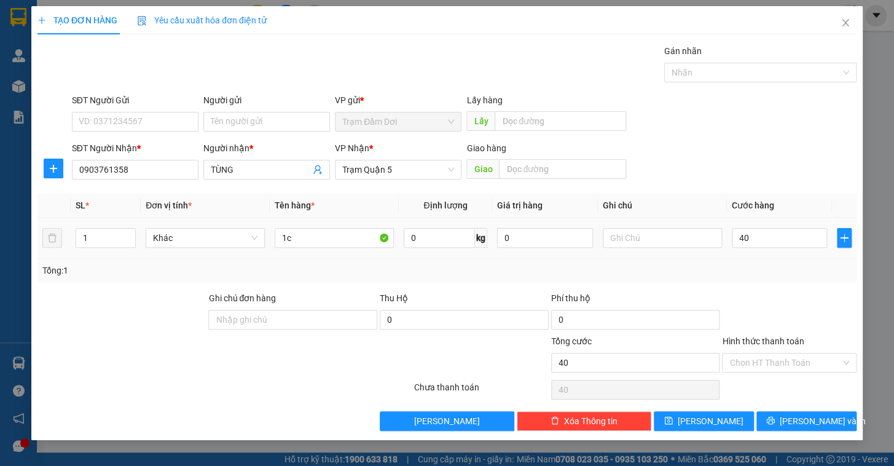
type input "40.000"
click at [781, 251] on td "40.000" at bounding box center [780, 238] width 106 height 41
click at [764, 364] on input "Hình thức thanh toán" at bounding box center [785, 362] width 111 height 18
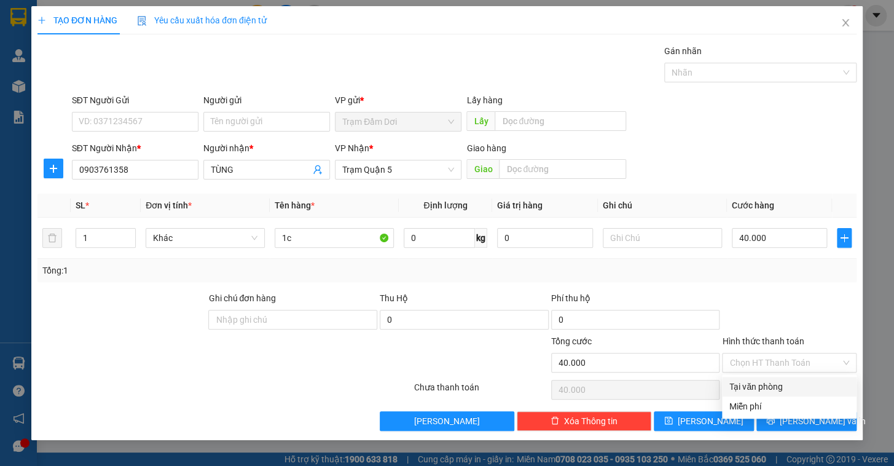
click at [762, 374] on div "Hình thức thanh toán Chọn HT Thanh Toán" at bounding box center [789, 355] width 135 height 43
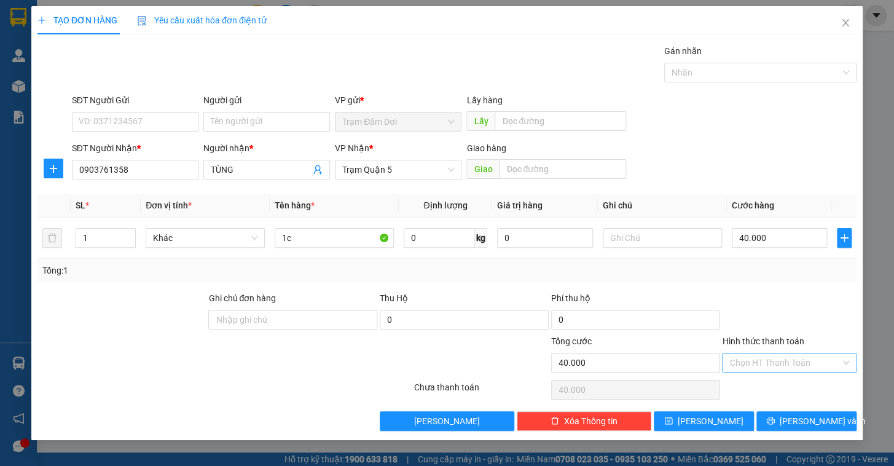
click at [760, 364] on input "Hình thức thanh toán" at bounding box center [785, 362] width 111 height 18
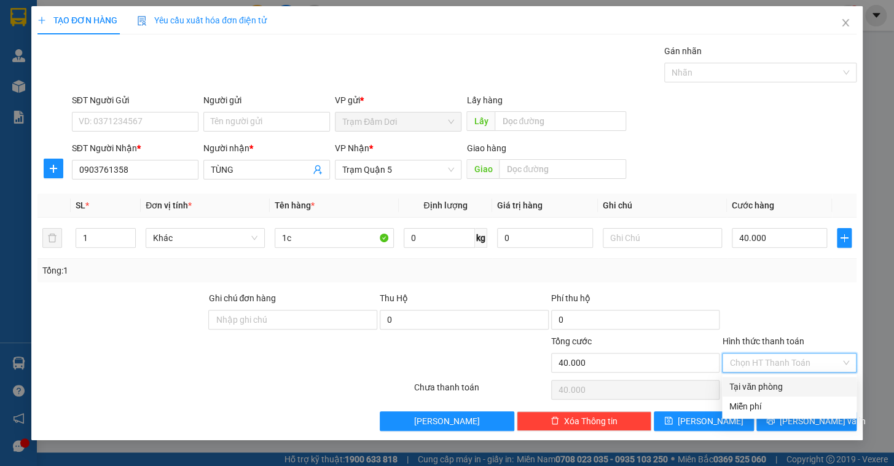
click at [759, 387] on div "Tại văn phòng" at bounding box center [790, 387] width 120 height 14
type input "0"
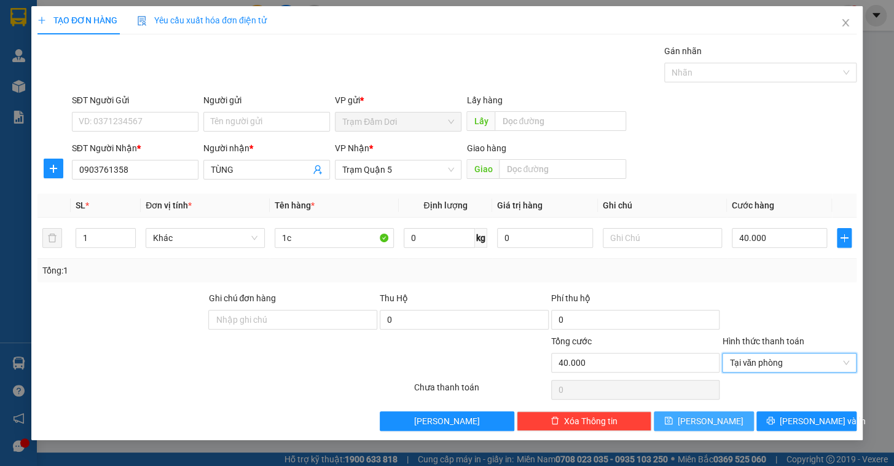
click at [719, 415] on button "[PERSON_NAME]" at bounding box center [704, 421] width 100 height 20
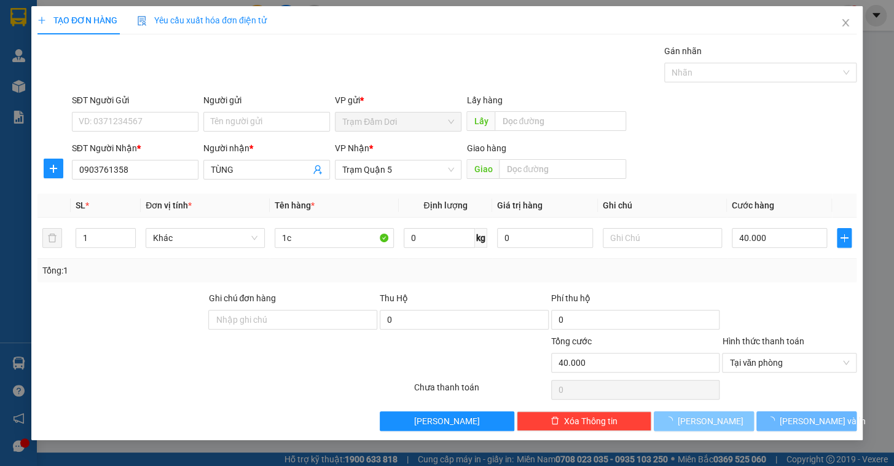
type input "0"
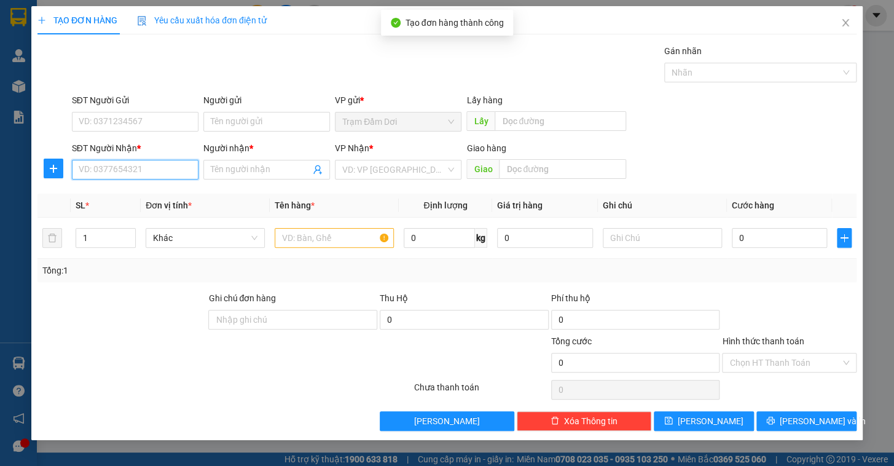
click at [140, 168] on input "SĐT Người Nhận *" at bounding box center [135, 170] width 127 height 20
click at [119, 191] on div "0869051708 - y" at bounding box center [135, 194] width 112 height 14
type input "0869051708"
type input "y"
type input "50.000"
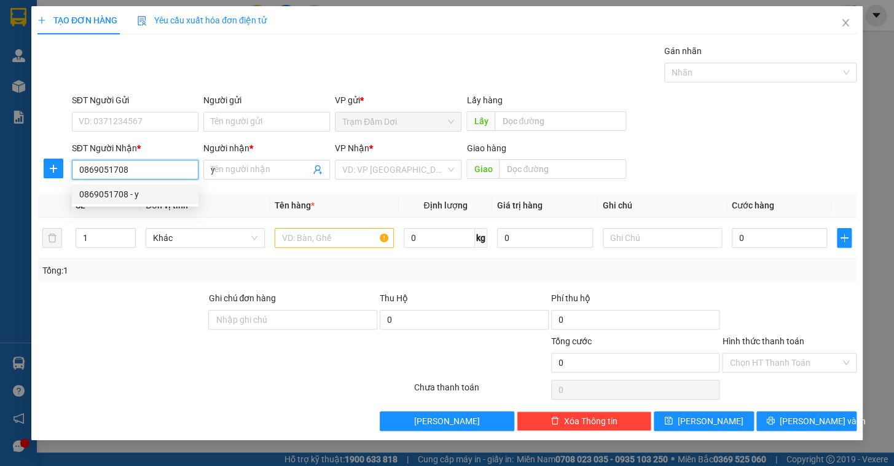
type input "50.000"
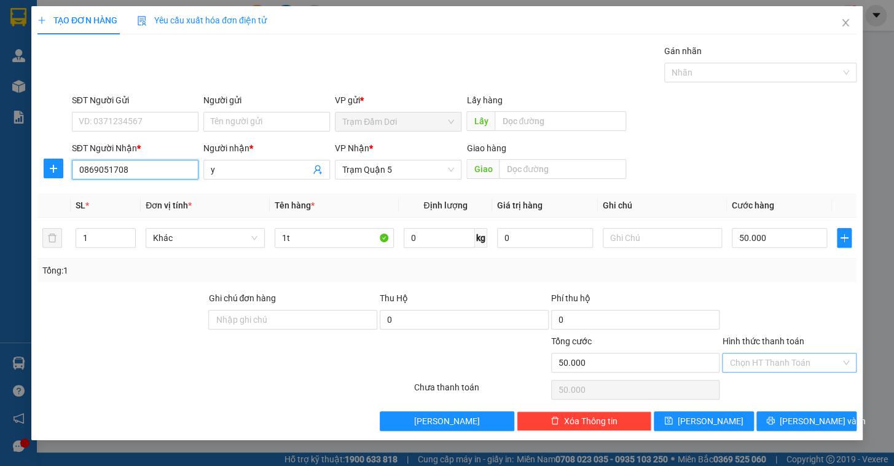
type input "0869051708"
click at [750, 359] on input "Hình thức thanh toán" at bounding box center [785, 362] width 111 height 18
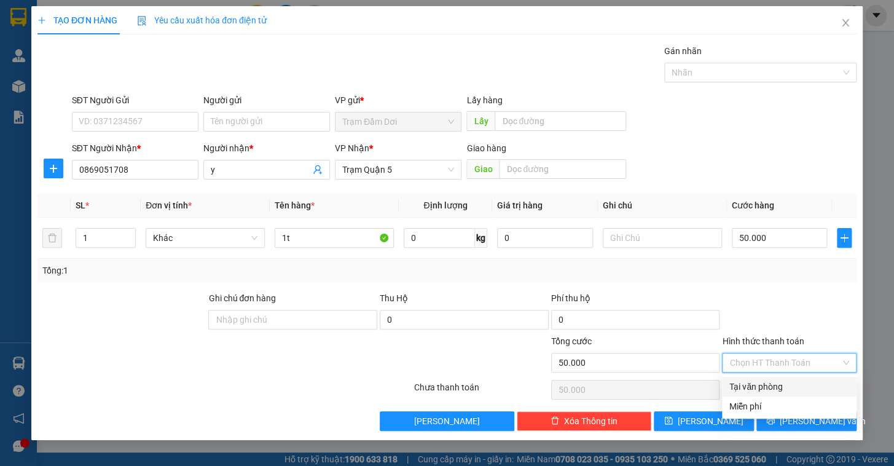
click at [750, 372] on div "Hình thức thanh toán Chọn HT Thanh Toán" at bounding box center [789, 355] width 135 height 43
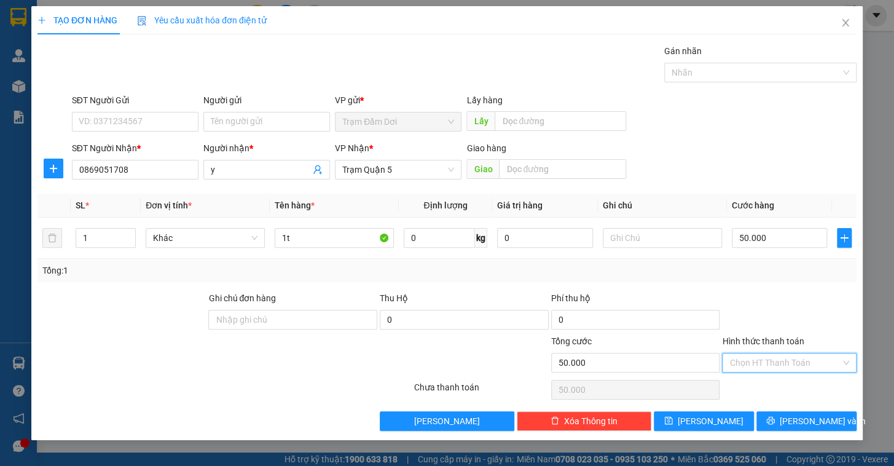
click at [754, 370] on input "Hình thức thanh toán" at bounding box center [785, 362] width 111 height 18
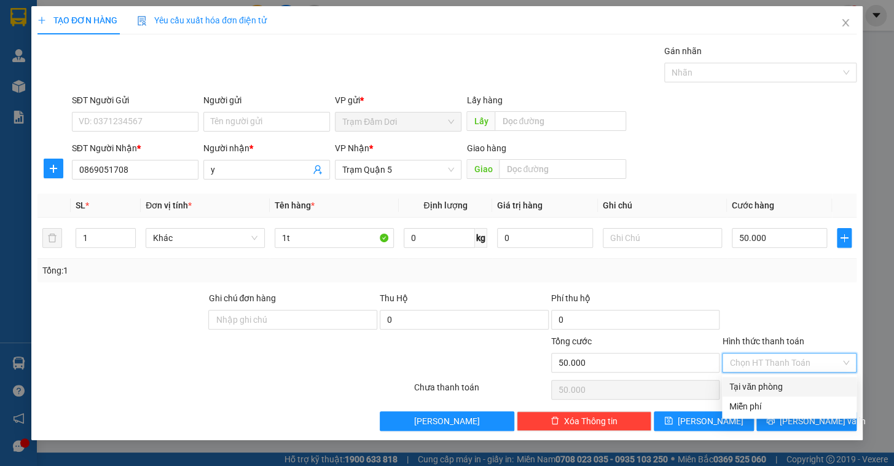
click at [754, 394] on div "Tại văn phòng" at bounding box center [789, 387] width 135 height 20
type input "0"
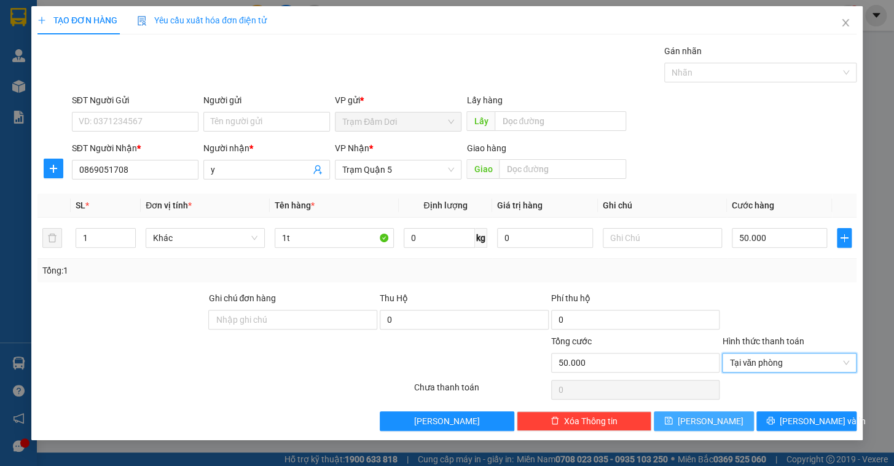
click at [728, 420] on button "[PERSON_NAME]" at bounding box center [704, 421] width 100 height 20
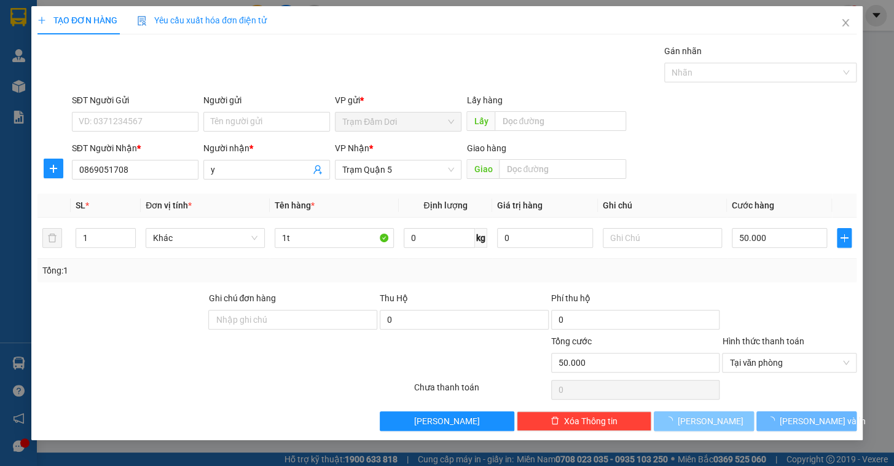
type input "0"
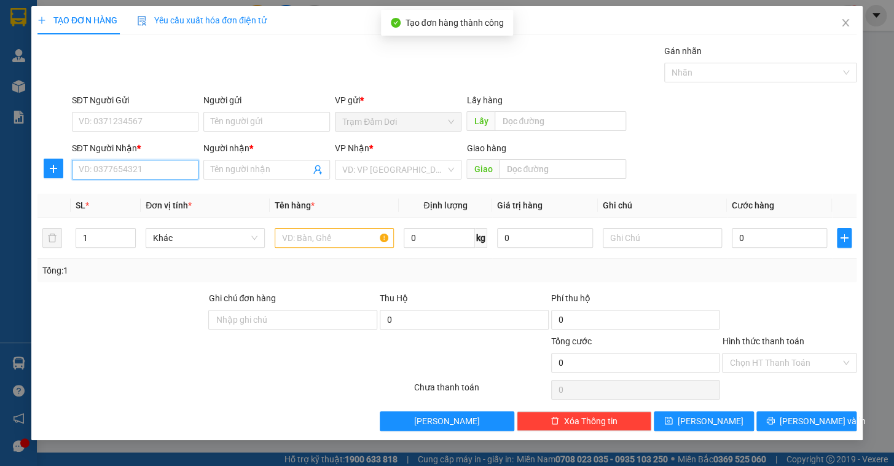
click at [137, 161] on input "SĐT Người Nhận *" at bounding box center [135, 170] width 127 height 20
click at [114, 190] on div "0976548985 - trung" at bounding box center [135, 194] width 112 height 14
type input "0976548985"
type input "trung"
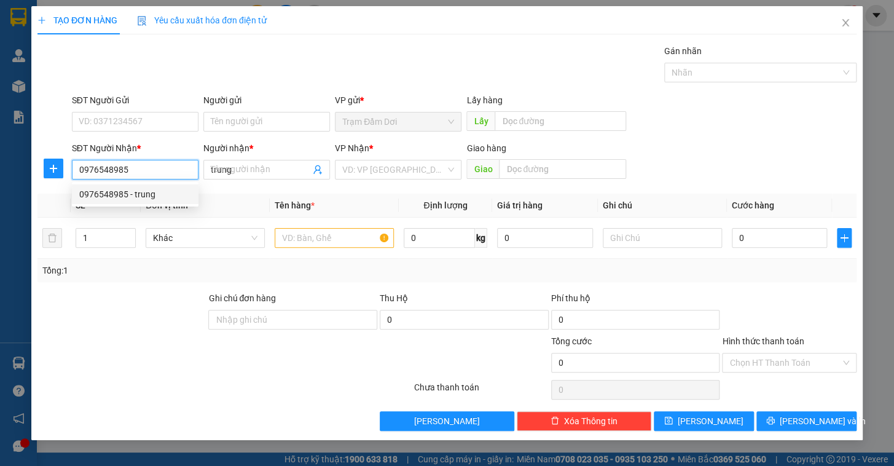
type input "100.000"
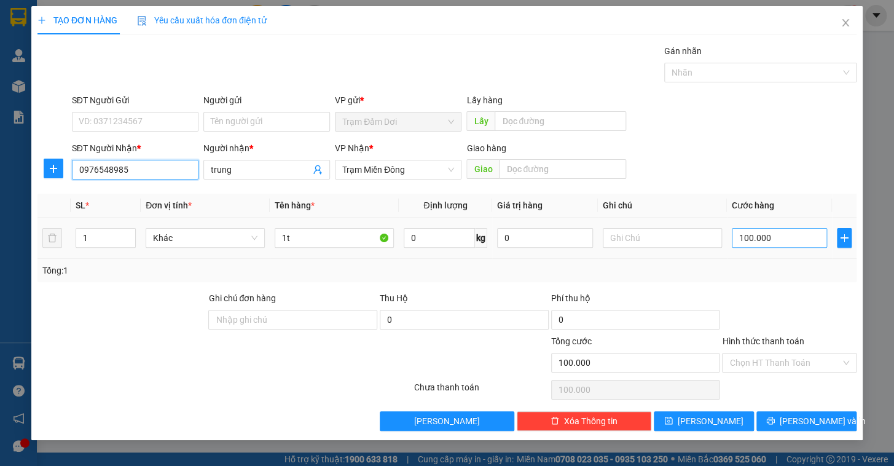
type input "0976548985"
click at [766, 234] on input "100.000" at bounding box center [780, 238] width 96 height 20
type input "5"
type input "50"
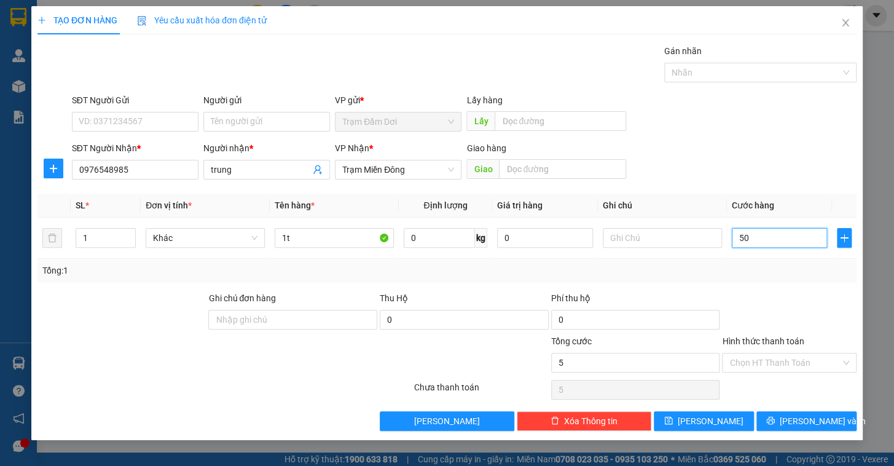
type input "50"
type input "50.000"
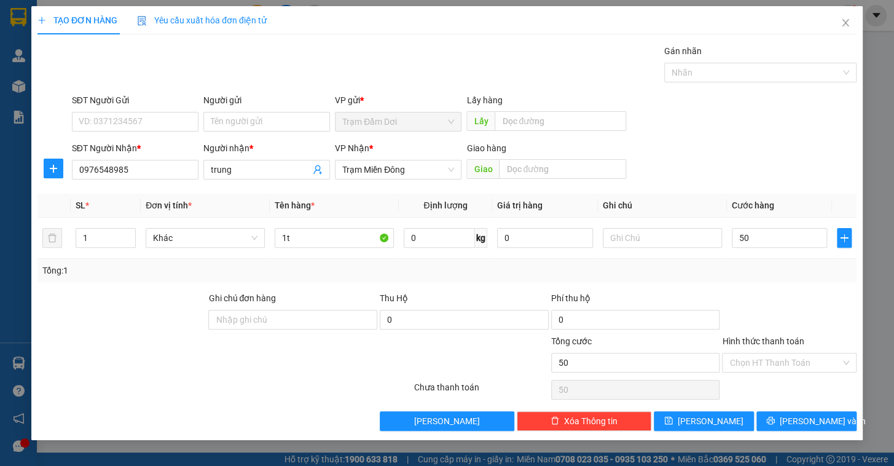
type input "50.000"
click at [760, 294] on div at bounding box center [789, 312] width 137 height 43
click at [753, 358] on input "Hình thức thanh toán" at bounding box center [785, 362] width 111 height 18
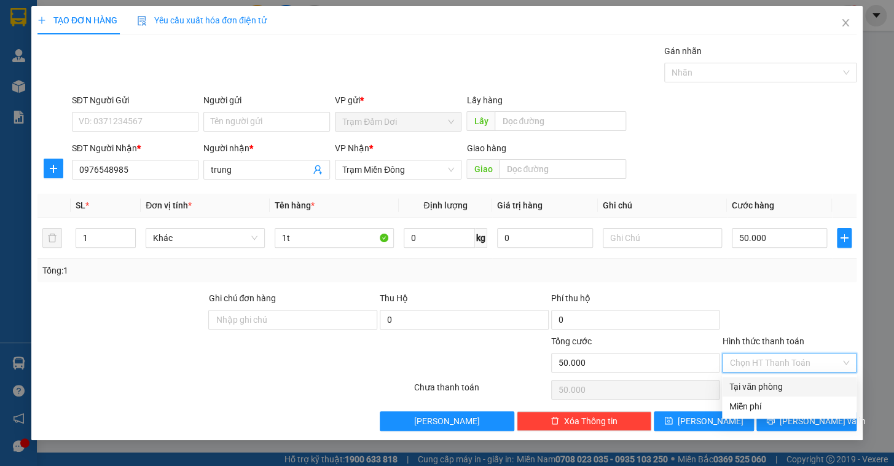
click at [752, 378] on div "Transit Pickup Surcharge Ids Transit Deliver Surcharge Ids Transit Deliver Surc…" at bounding box center [446, 237] width 819 height 387
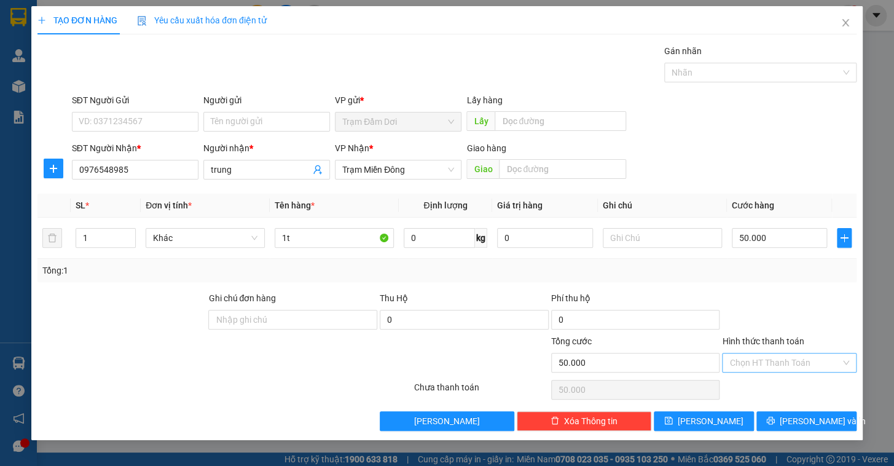
click at [752, 364] on input "Hình thức thanh toán" at bounding box center [785, 362] width 111 height 18
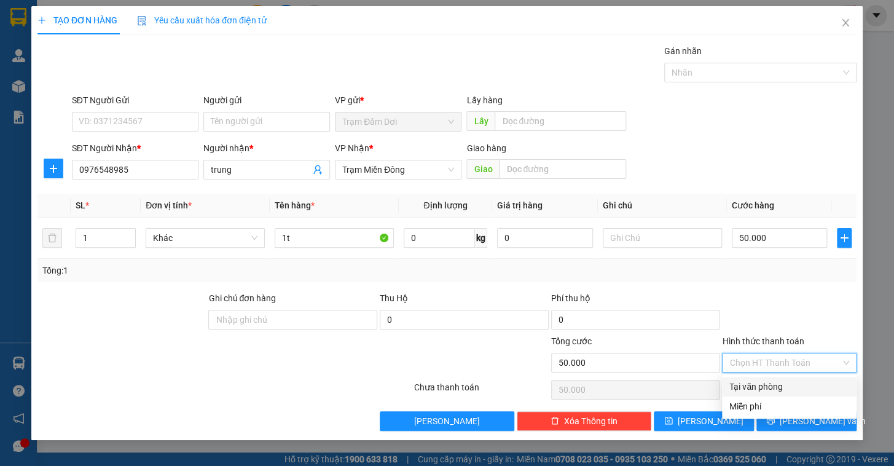
drag, startPoint x: 755, startPoint y: 382, endPoint x: 750, endPoint y: 387, distance: 7.0
click at [755, 384] on div "Tại văn phòng" at bounding box center [790, 387] width 120 height 14
type input "0"
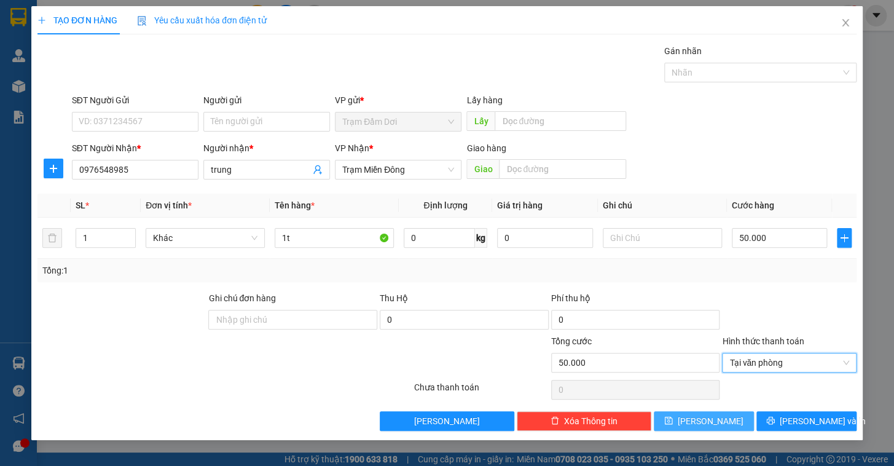
click at [717, 418] on span "[PERSON_NAME]" at bounding box center [711, 421] width 66 height 14
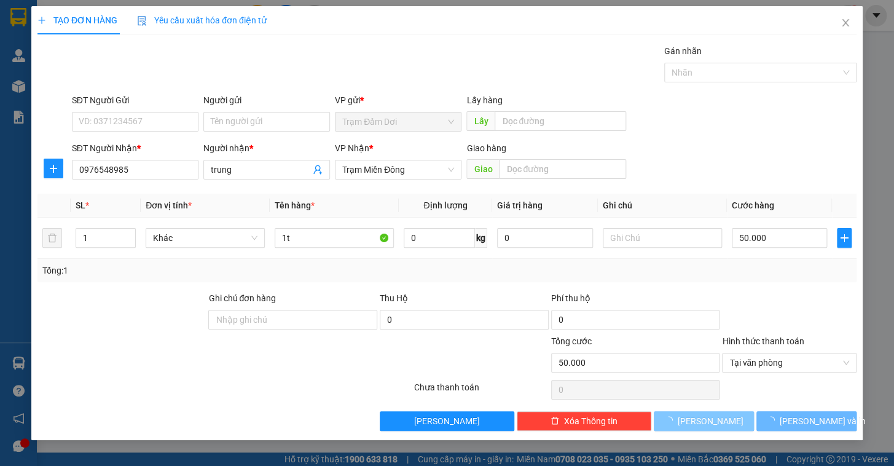
type input "0"
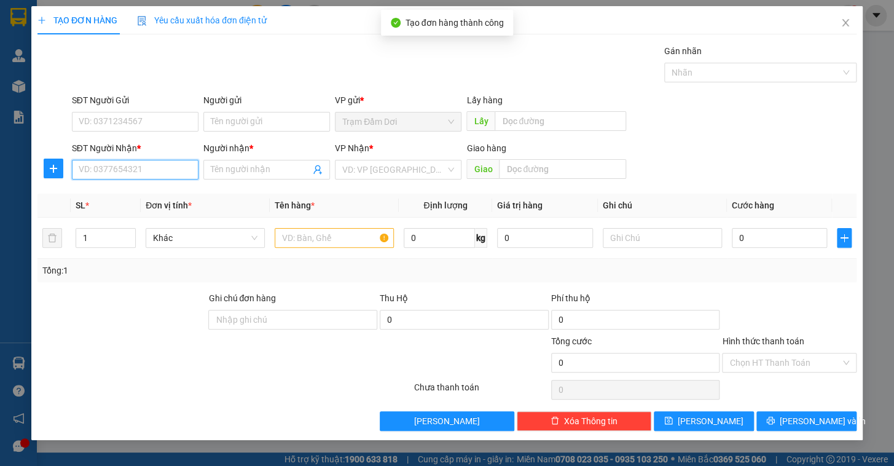
click at [109, 168] on input "SĐT Người Nhận *" at bounding box center [135, 170] width 127 height 20
type input "0817535585"
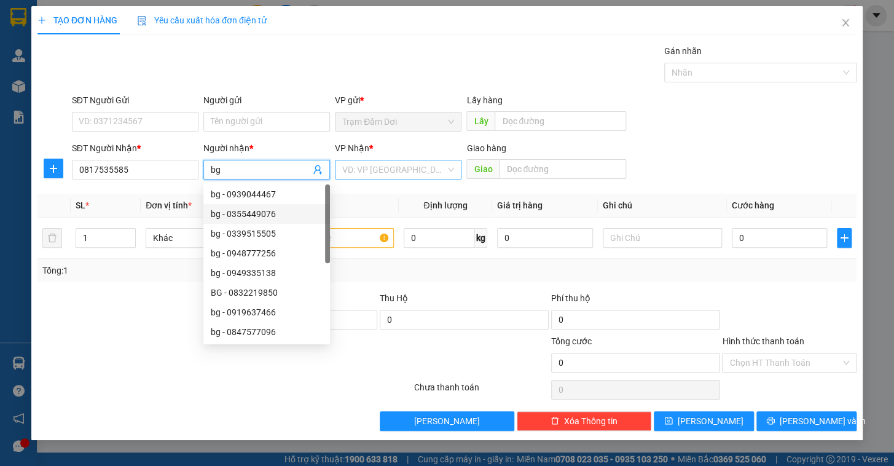
type input "bg"
click at [388, 173] on input "search" at bounding box center [393, 169] width 103 height 18
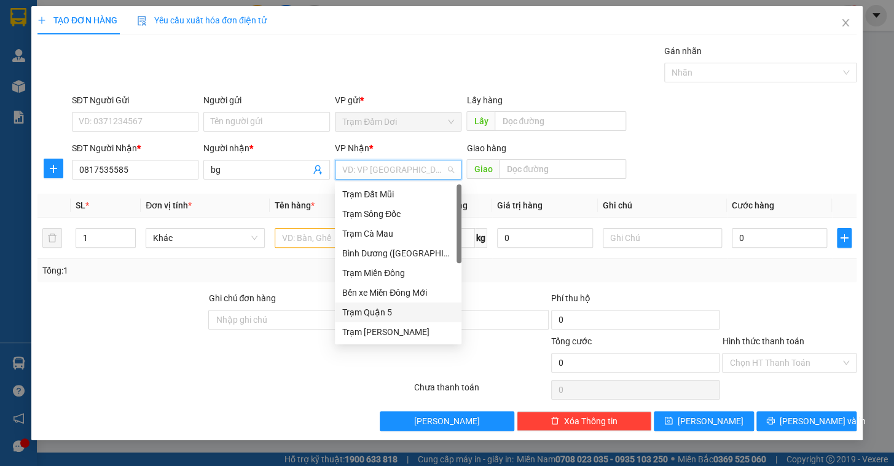
click at [381, 313] on div "Trạm Quận 5" at bounding box center [398, 312] width 112 height 14
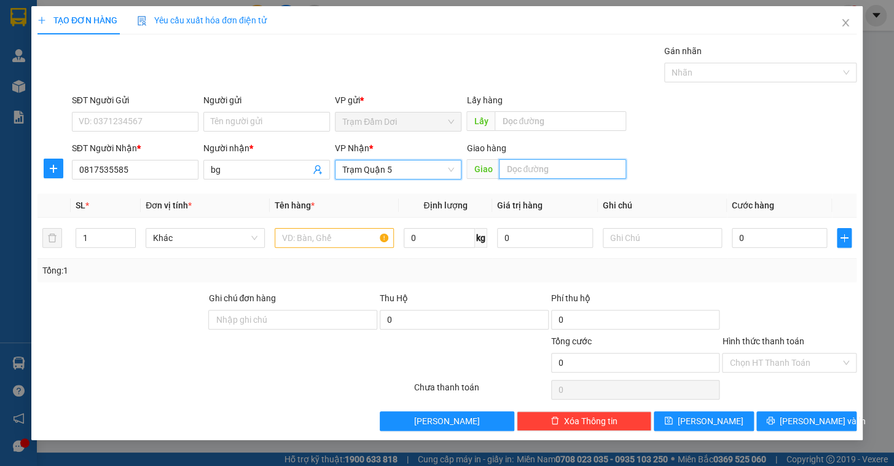
click at [514, 169] on input "text" at bounding box center [562, 169] width 127 height 20
type input "TTP bến lức"
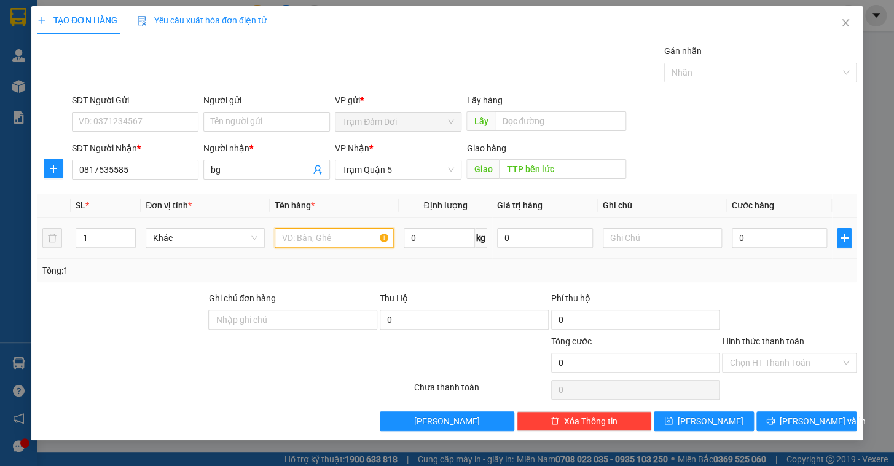
click at [317, 237] on input "text" at bounding box center [334, 238] width 119 height 20
click at [132, 234] on span "up" at bounding box center [128, 234] width 7 height 7
type input "2"
click at [296, 238] on input "text" at bounding box center [334, 238] width 119 height 20
type input "2 món"
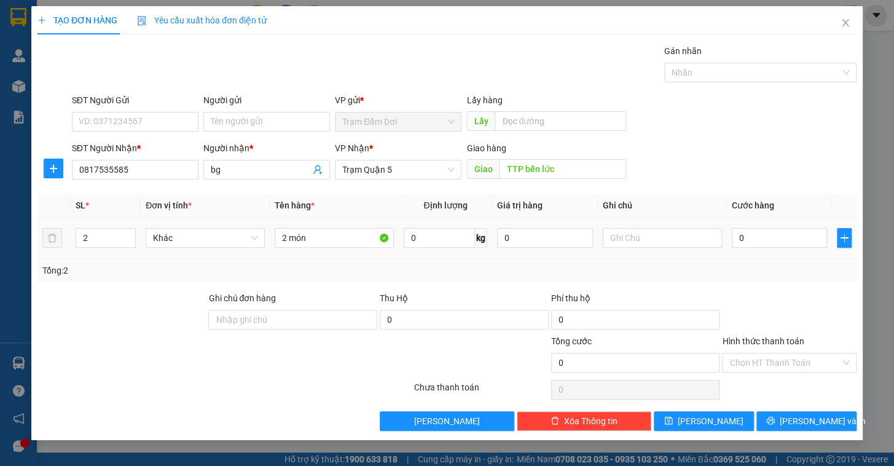
click at [785, 226] on div "0" at bounding box center [780, 238] width 96 height 25
click at [785, 233] on input "0" at bounding box center [780, 238] width 96 height 20
type input "1"
type input "12"
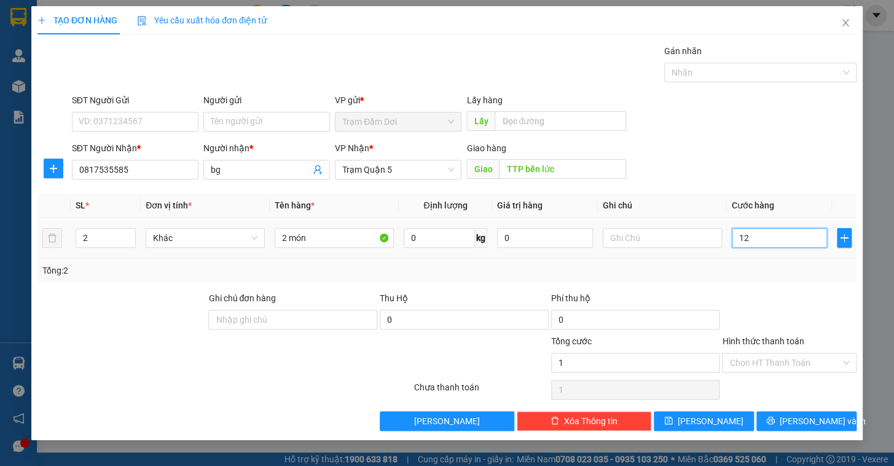
type input "120"
type input "120.000"
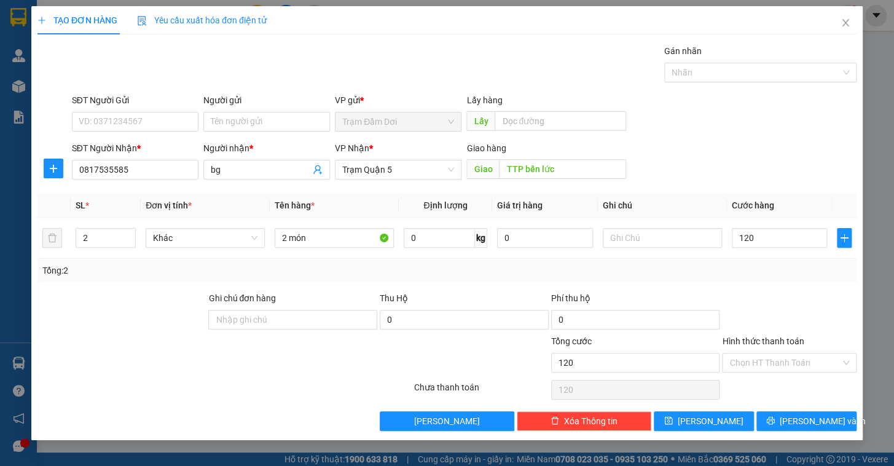
type input "120.000"
click at [789, 267] on div "Tổng: 2" at bounding box center [446, 271] width 809 height 14
click at [713, 425] on span "[PERSON_NAME]" at bounding box center [711, 421] width 66 height 14
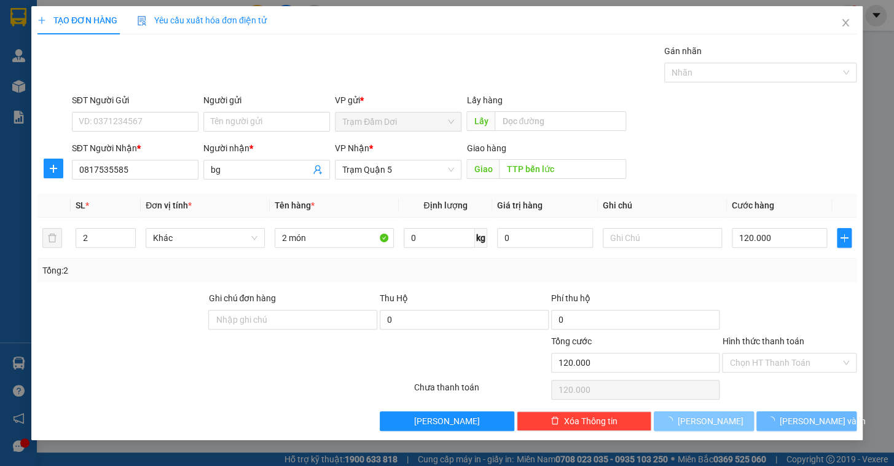
type input "0"
type input "1"
type input "0"
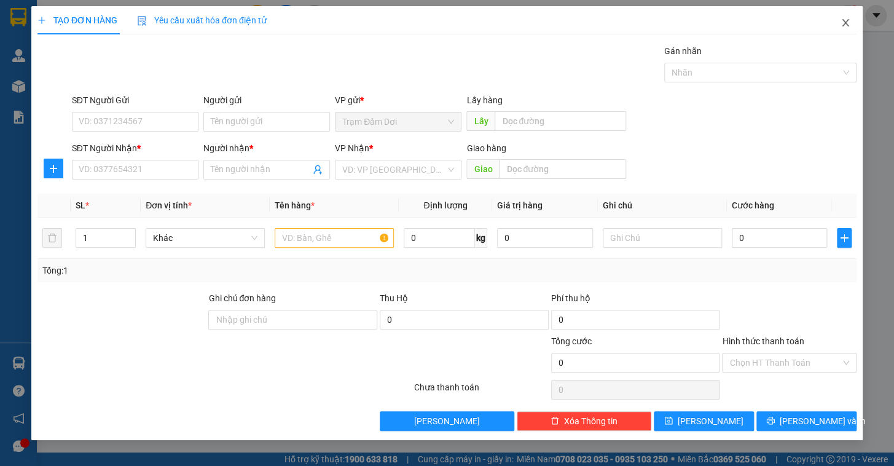
click at [848, 25] on icon "close" at bounding box center [846, 23] width 10 height 10
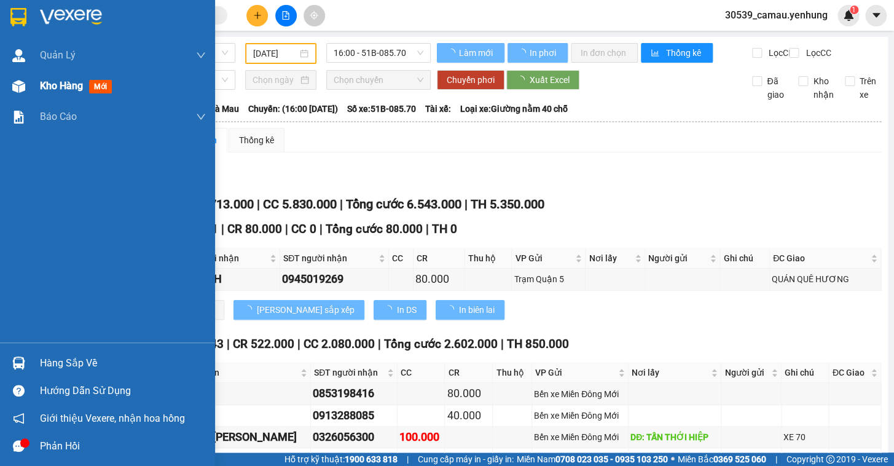
drag, startPoint x: 36, startPoint y: 92, endPoint x: 92, endPoint y: 93, distance: 56.0
click at [35, 92] on div "Kho hàng mới" at bounding box center [107, 86] width 215 height 31
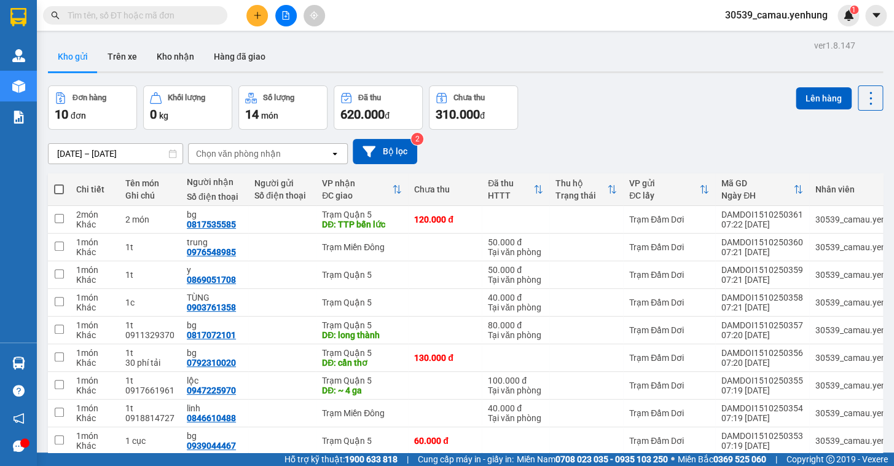
scroll to position [84, 0]
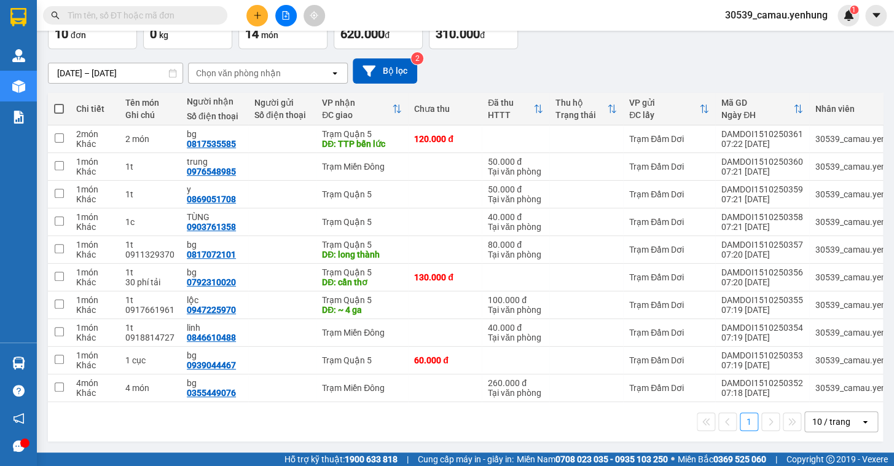
click at [817, 430] on div "10 / trang open" at bounding box center [841, 421] width 74 height 21
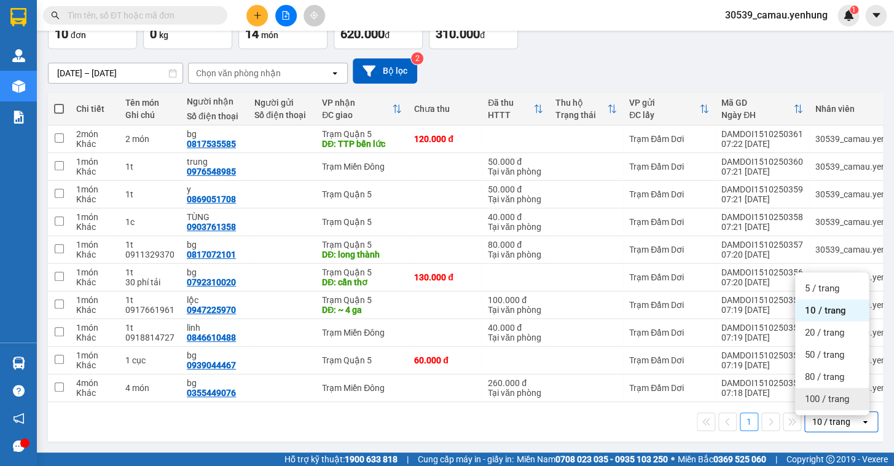
click at [815, 399] on span "100 / trang" at bounding box center [827, 399] width 44 height 12
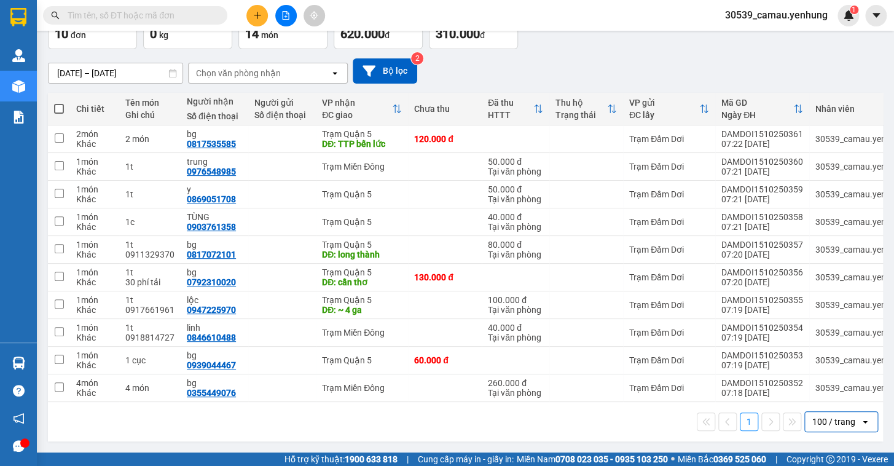
click at [61, 104] on span at bounding box center [59, 109] width 10 height 10
click at [59, 103] on input "checkbox" at bounding box center [59, 103] width 0 height 0
checkbox input "true"
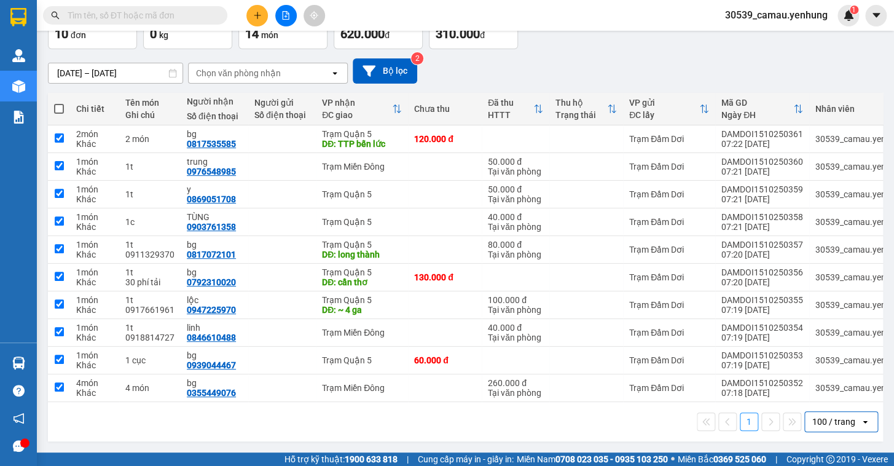
checkbox input "true"
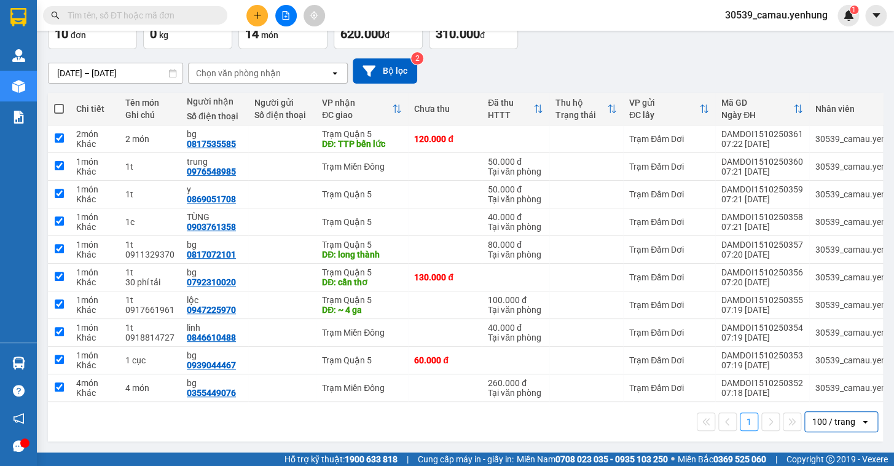
checkbox input "true"
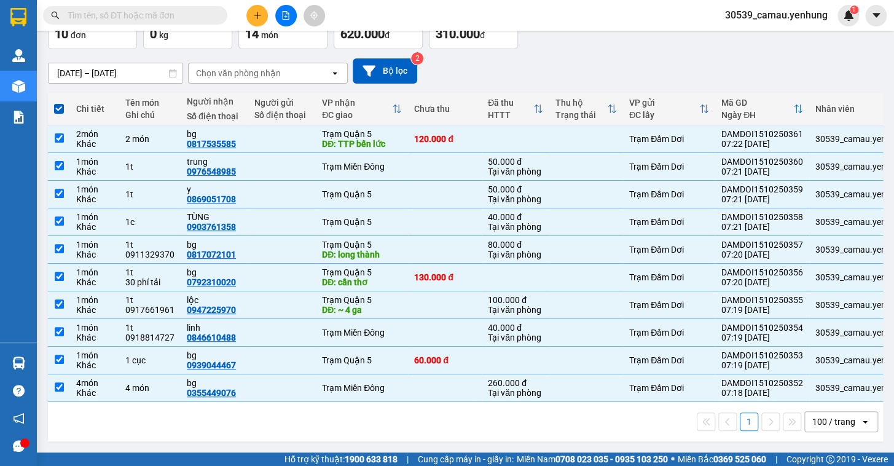
scroll to position [0, 0]
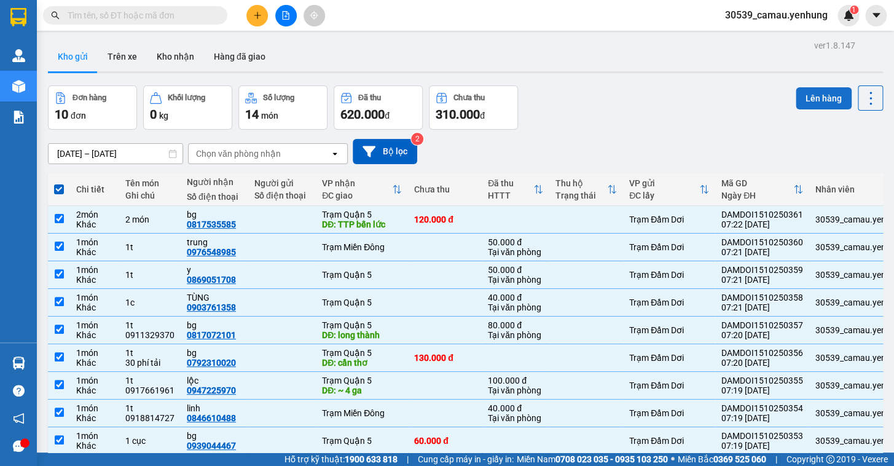
click at [811, 88] on button "Lên hàng" at bounding box center [824, 98] width 56 height 22
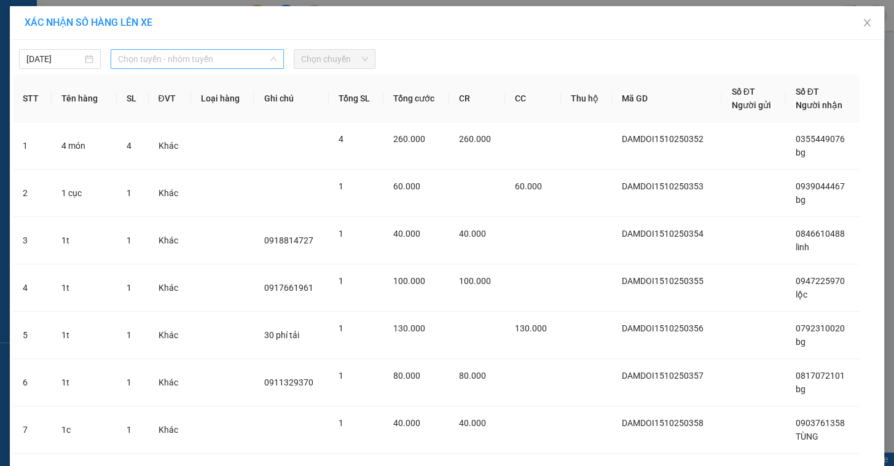
drag, startPoint x: 170, startPoint y: 61, endPoint x: 174, endPoint y: 68, distance: 8.2
click at [171, 61] on span "Chọn tuyến - nhóm tuyến" at bounding box center [197, 59] width 159 height 18
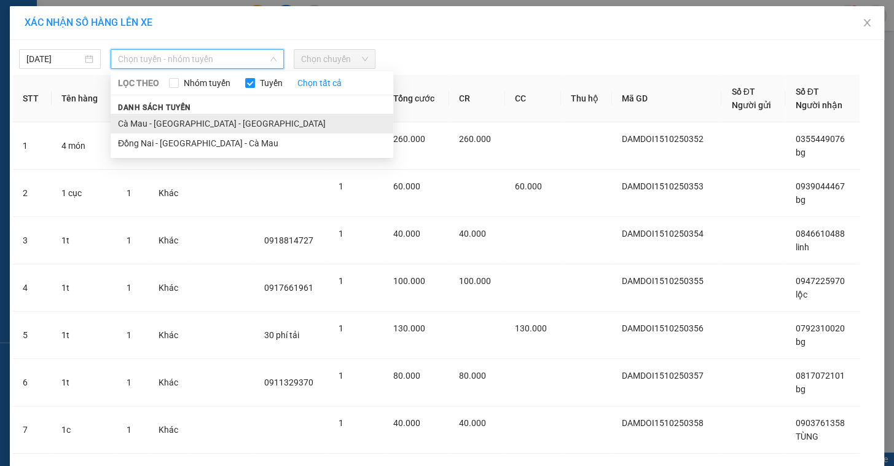
click at [186, 127] on li "Cà Mau - [GEOGRAPHIC_DATA] - [GEOGRAPHIC_DATA]" at bounding box center [252, 124] width 283 height 20
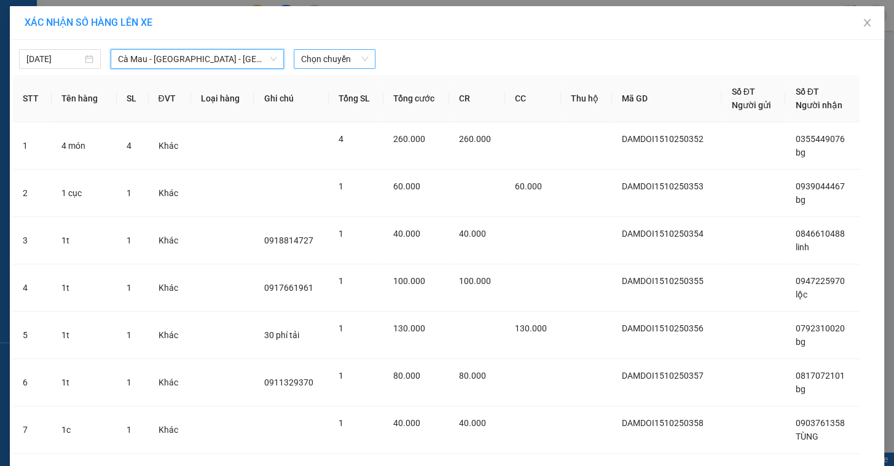
click at [330, 61] on span "Chọn chuyến" at bounding box center [334, 59] width 67 height 18
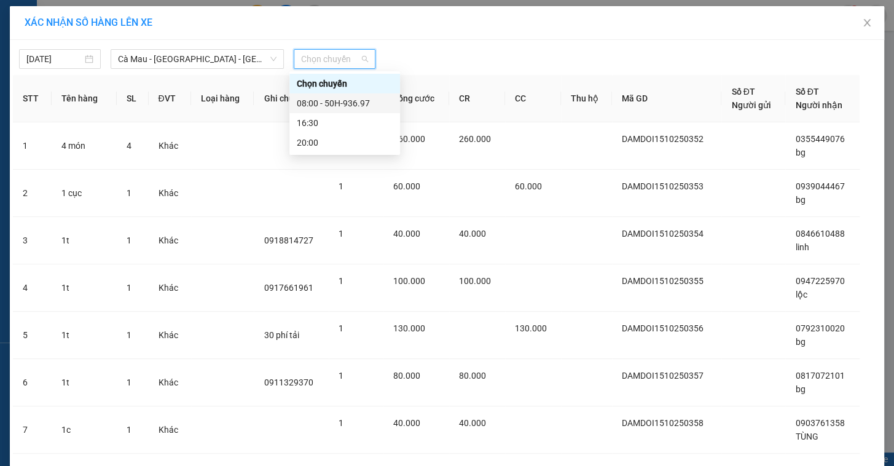
click at [332, 105] on div "08:00 - 50H-936.97" at bounding box center [345, 103] width 96 height 14
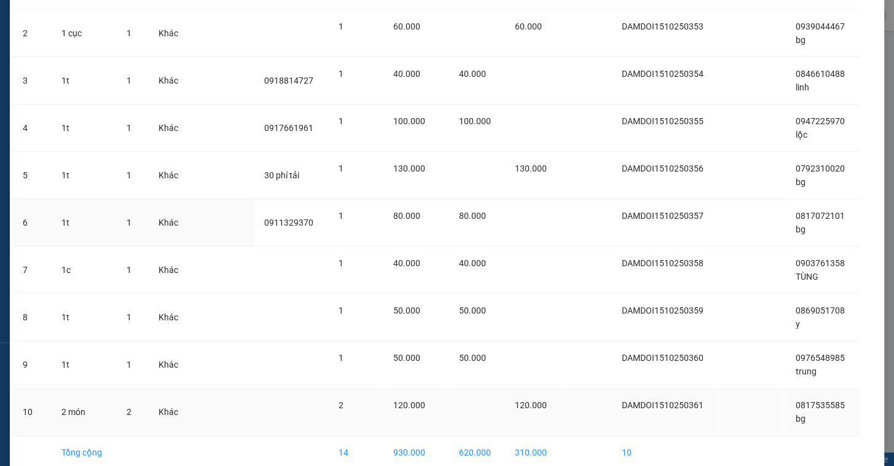
scroll to position [226, 0]
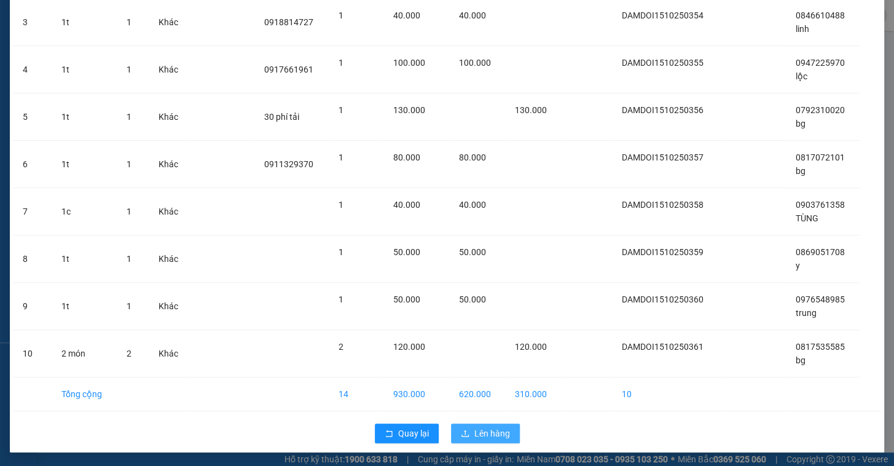
click at [488, 433] on span "Lên hàng" at bounding box center [492, 434] width 36 height 14
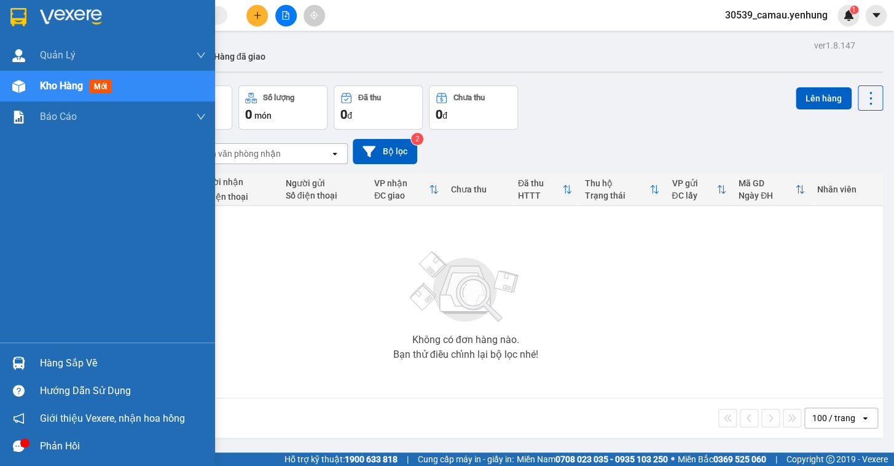
click at [90, 368] on div "Hàng sắp về" at bounding box center [123, 363] width 166 height 18
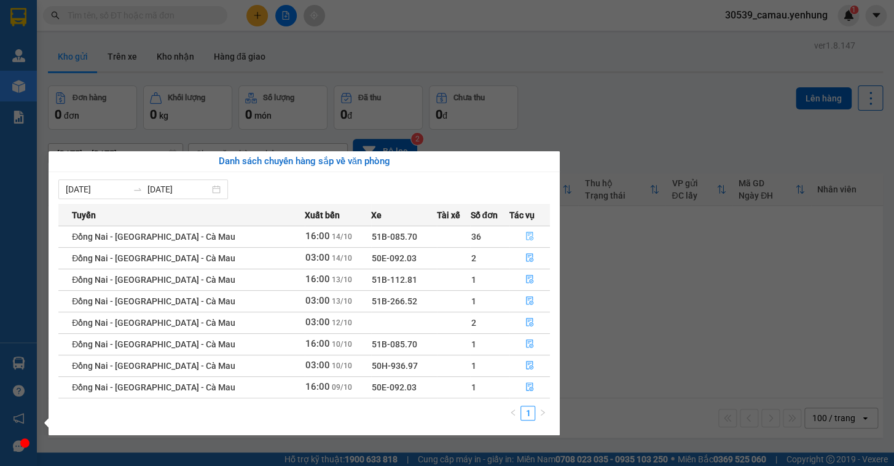
click at [522, 234] on button "button" at bounding box center [530, 237] width 40 height 20
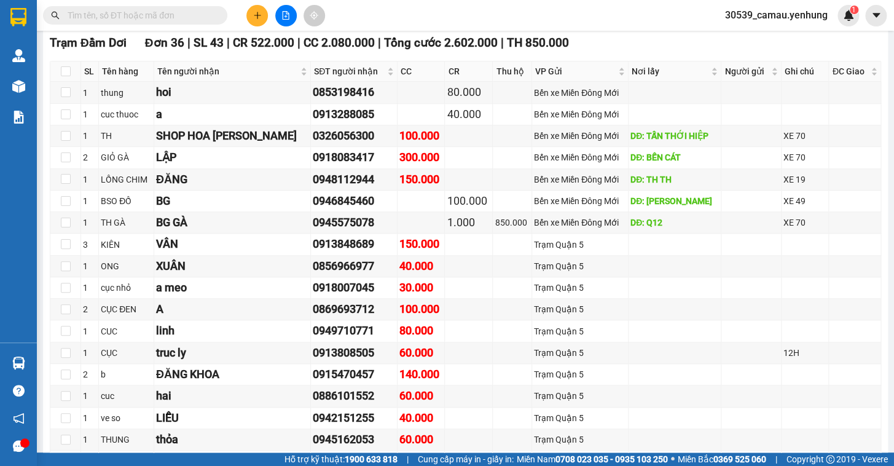
scroll to position [298, 0]
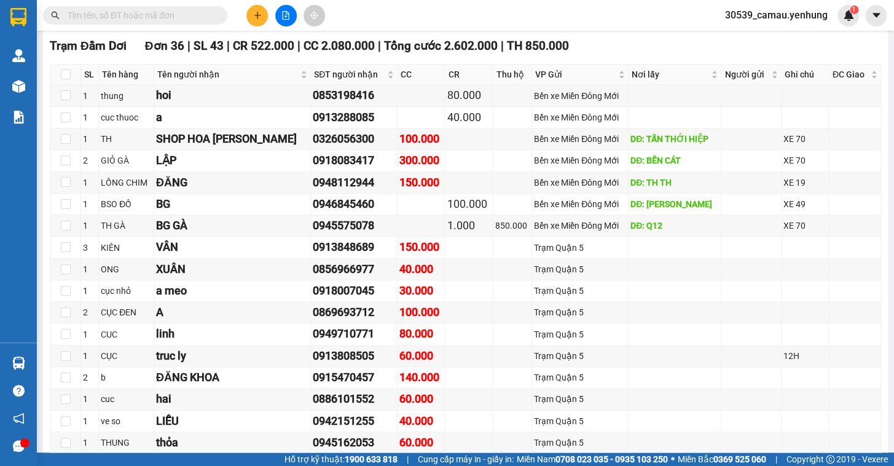
drag, startPoint x: 876, startPoint y: 116, endPoint x: 876, endPoint y: 132, distance: 15.4
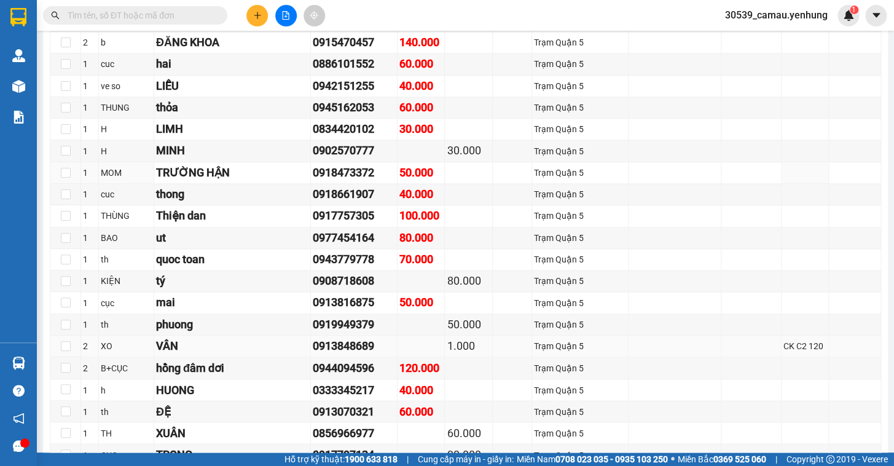
scroll to position [745, 0]
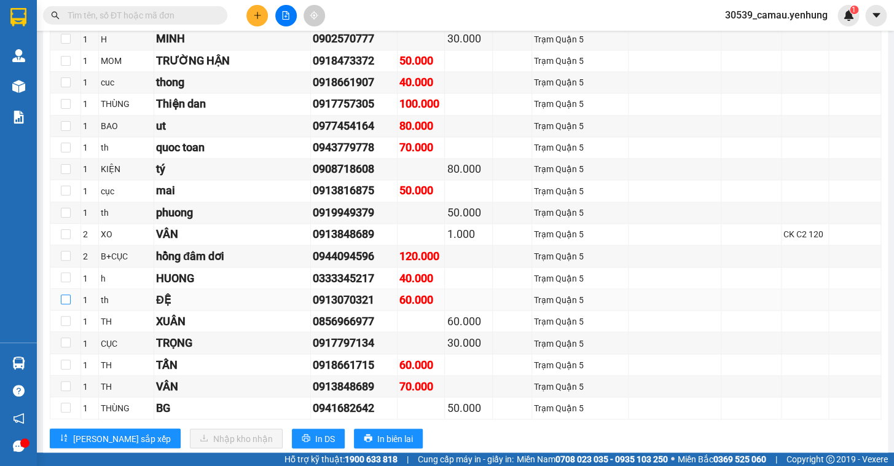
click at [64, 304] on input "checkbox" at bounding box center [66, 299] width 10 height 10
checkbox input "true"
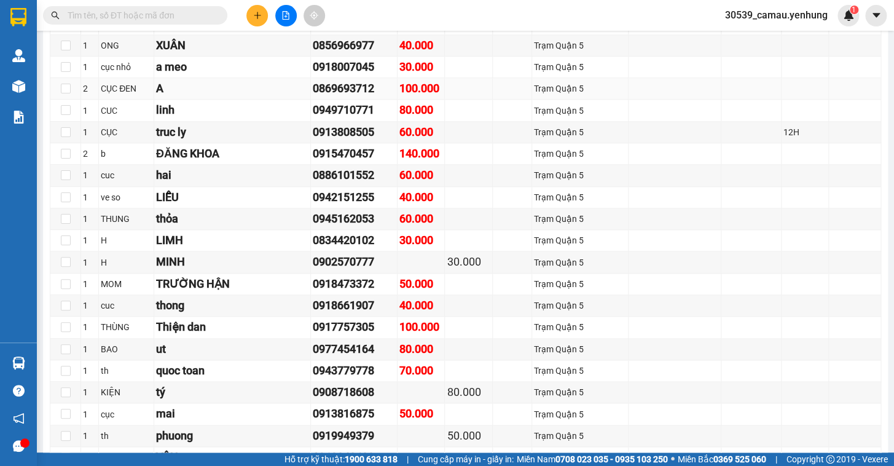
scroll to position [410, 0]
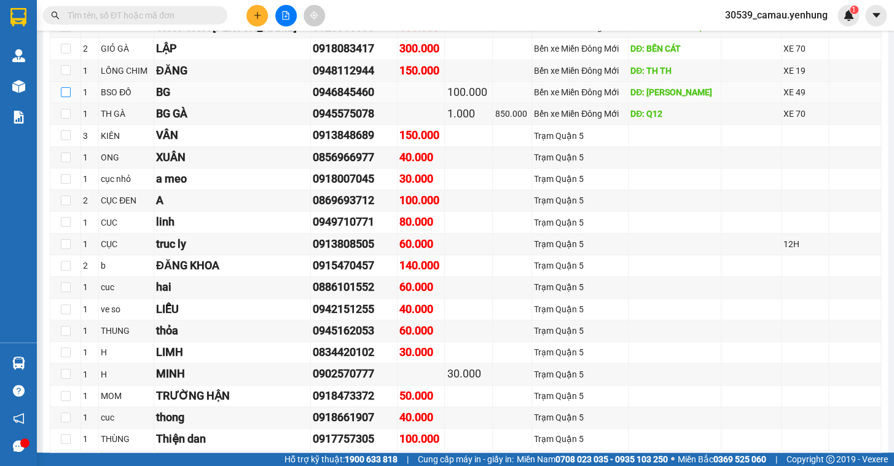
click at [66, 96] on input "checkbox" at bounding box center [66, 92] width 10 height 10
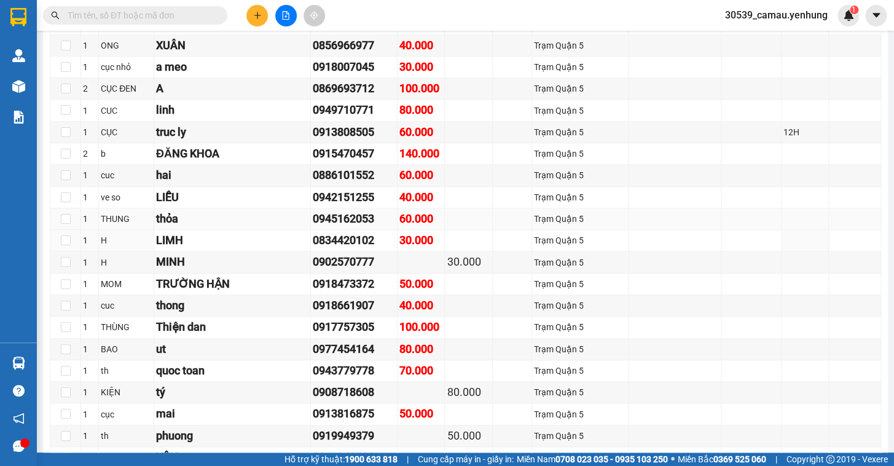
scroll to position [466, 0]
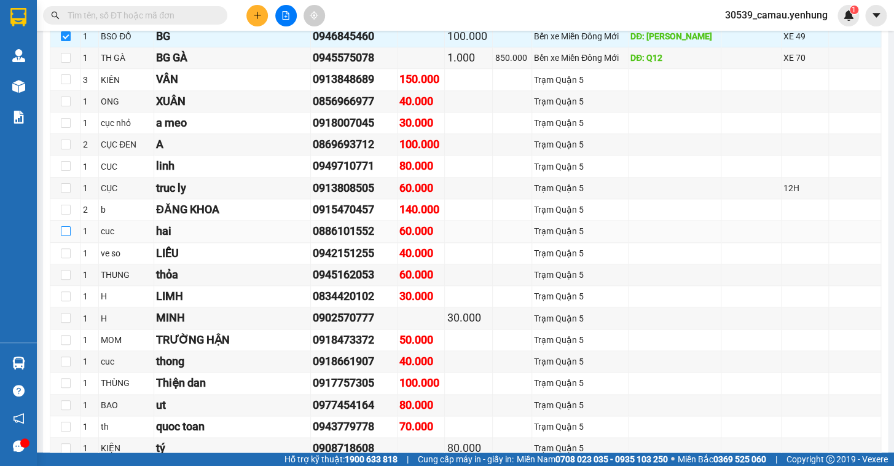
click at [61, 236] on input "checkbox" at bounding box center [66, 231] width 10 height 10
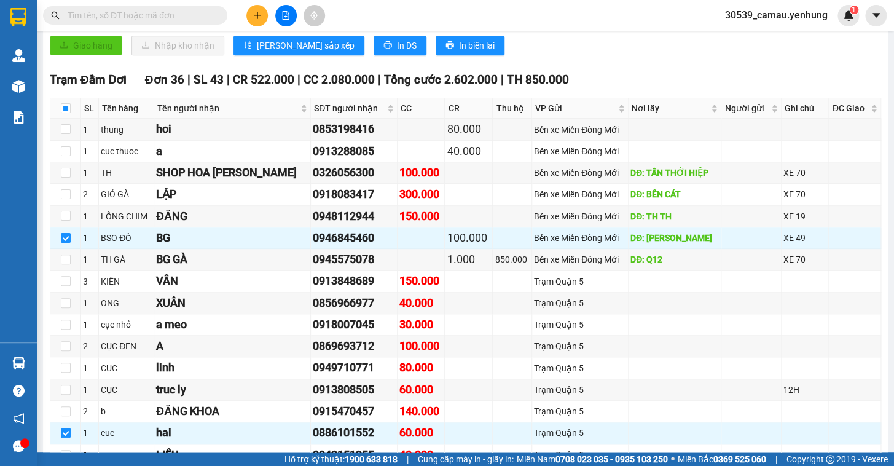
scroll to position [261, 0]
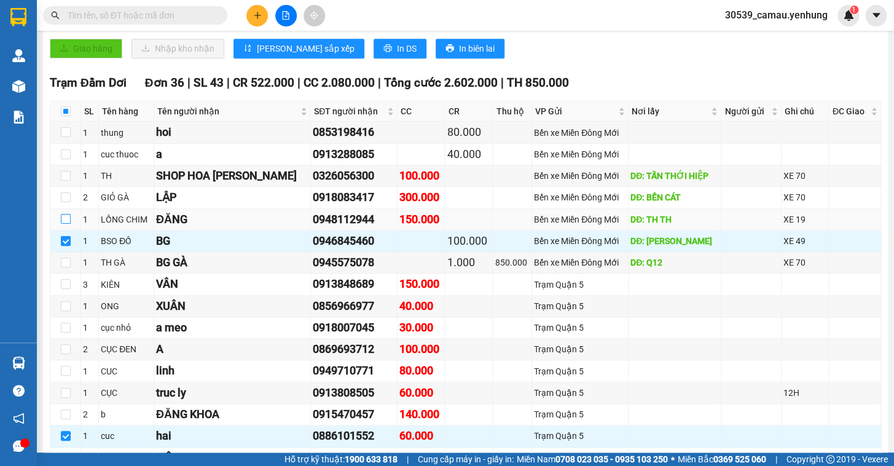
click at [67, 224] on input "checkbox" at bounding box center [66, 219] width 10 height 10
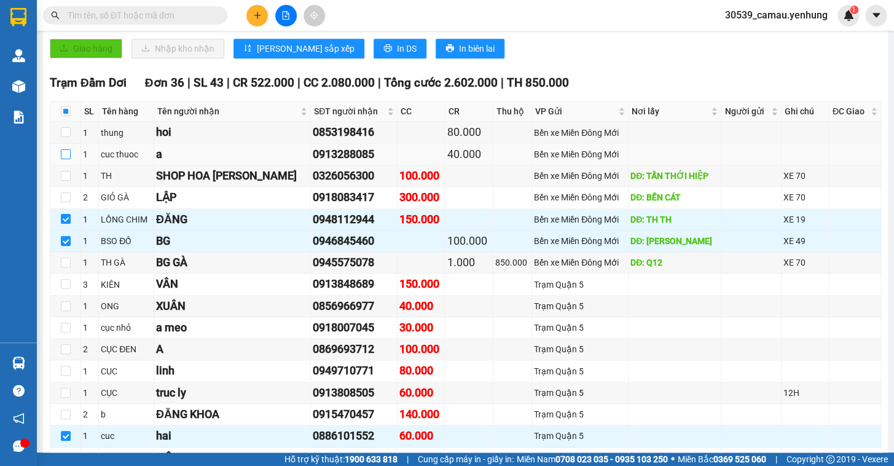
click at [66, 159] on input "checkbox" at bounding box center [66, 154] width 10 height 10
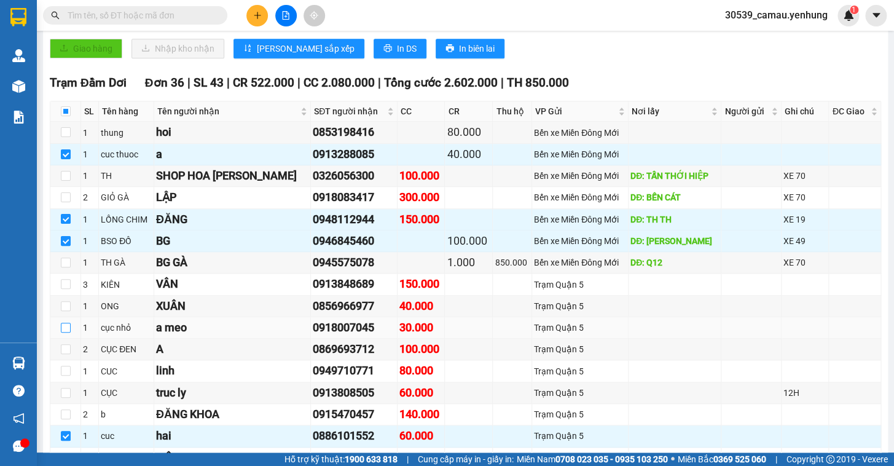
click at [65, 332] on input "checkbox" at bounding box center [66, 328] width 10 height 10
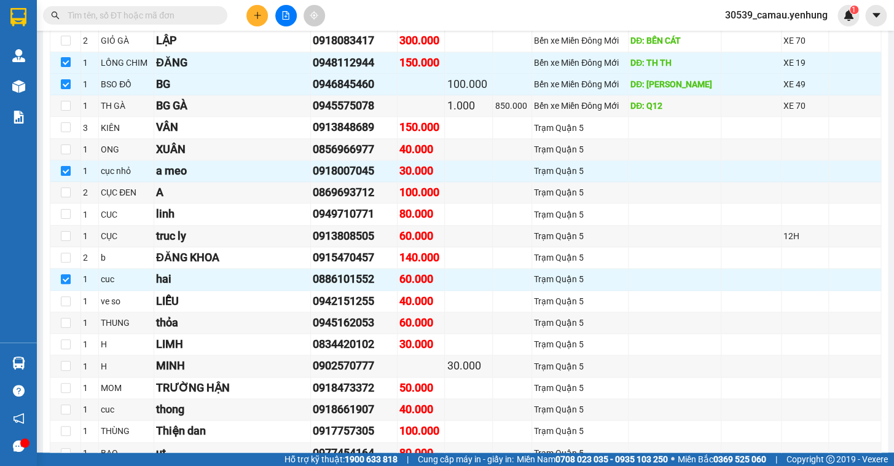
scroll to position [424, 0]
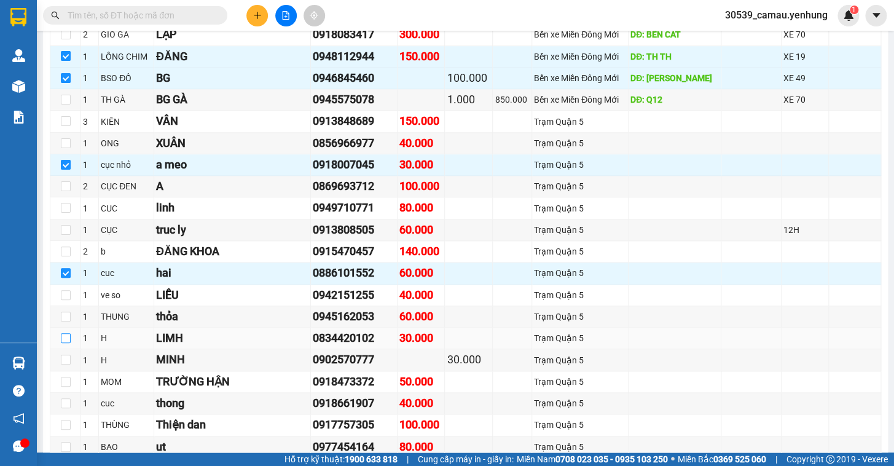
click at [67, 343] on input "checkbox" at bounding box center [66, 338] width 10 height 10
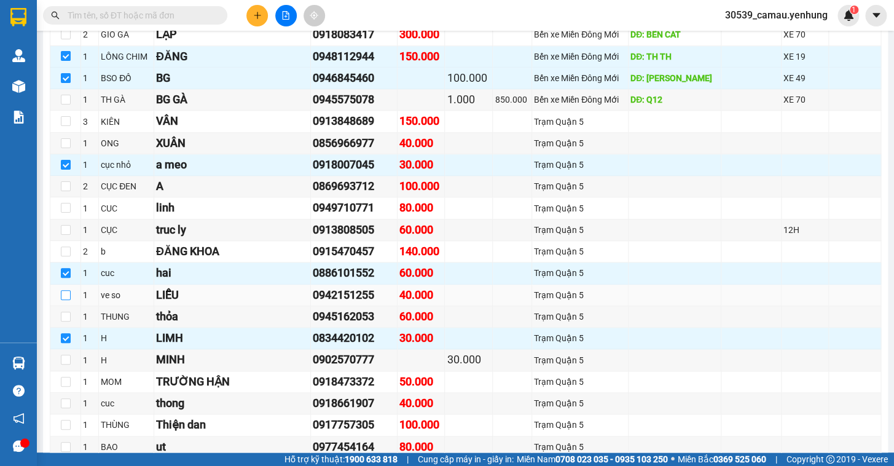
click at [61, 300] on input "checkbox" at bounding box center [66, 295] width 10 height 10
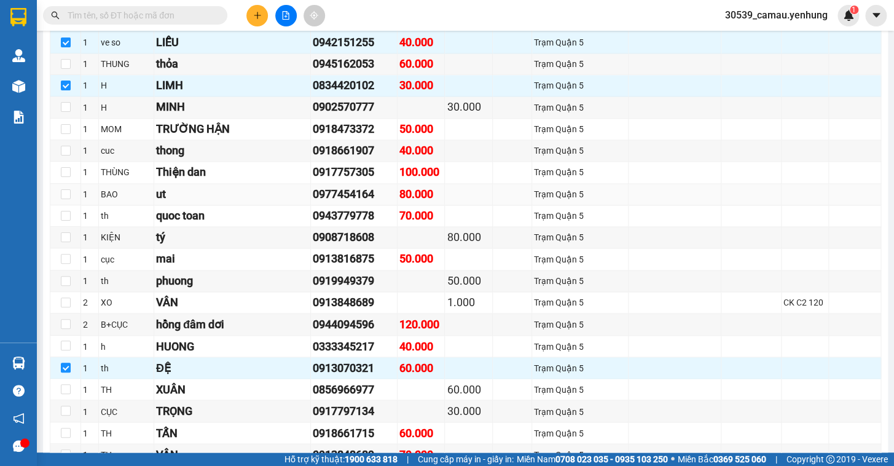
scroll to position [680, 0]
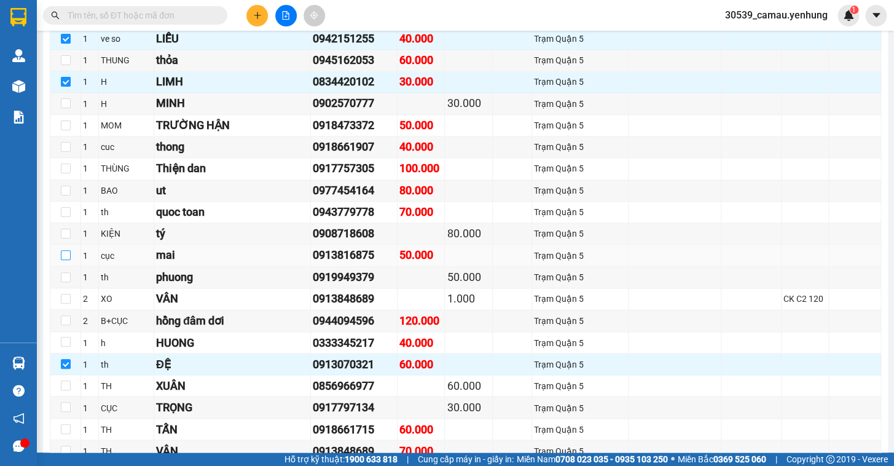
click at [63, 260] on input "checkbox" at bounding box center [66, 255] width 10 height 10
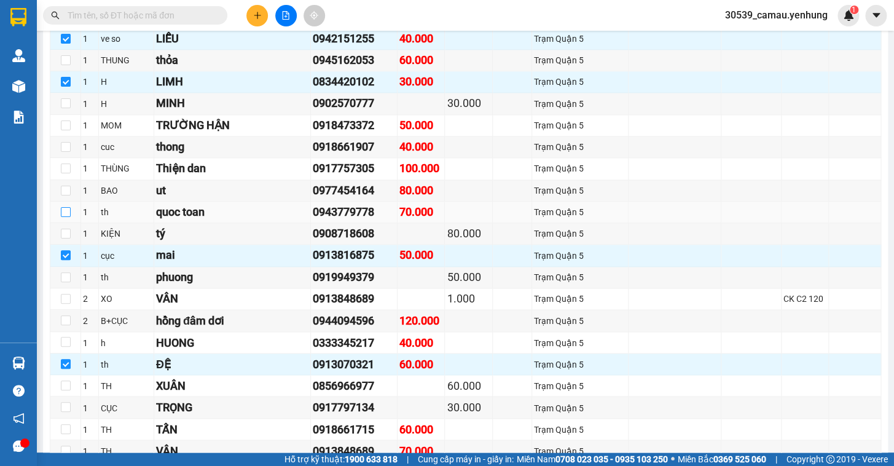
click at [65, 217] on input "checkbox" at bounding box center [66, 212] width 10 height 10
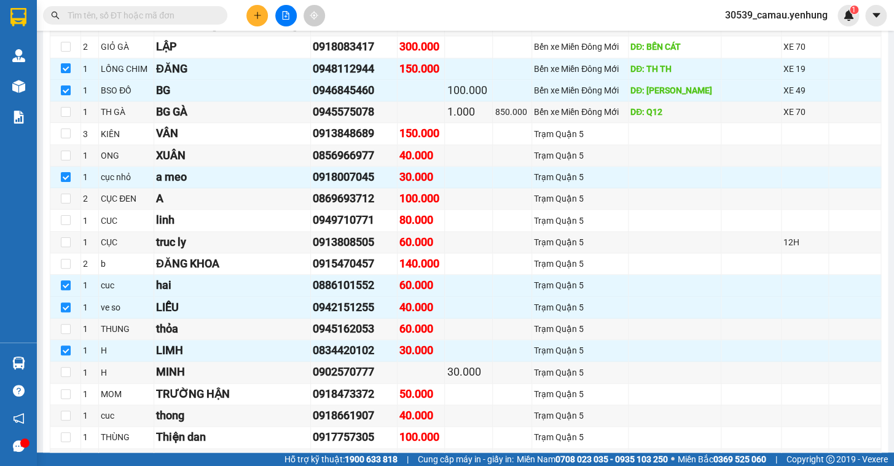
scroll to position [409, 0]
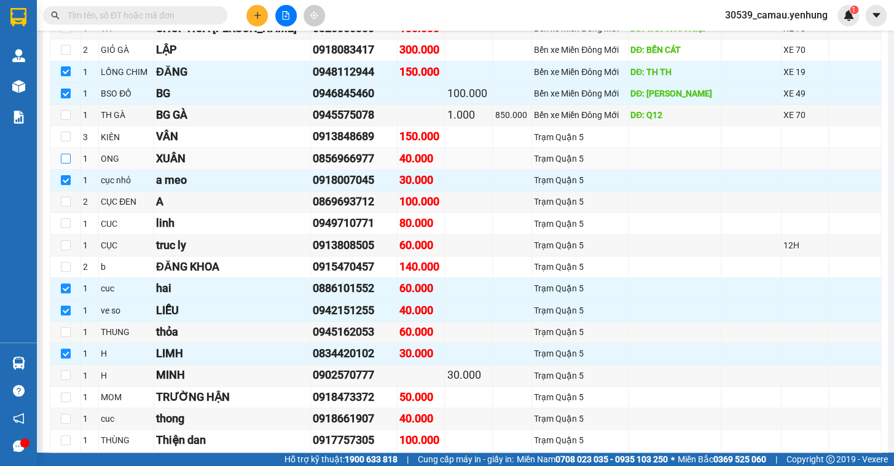
click at [66, 163] on input "checkbox" at bounding box center [66, 159] width 10 height 10
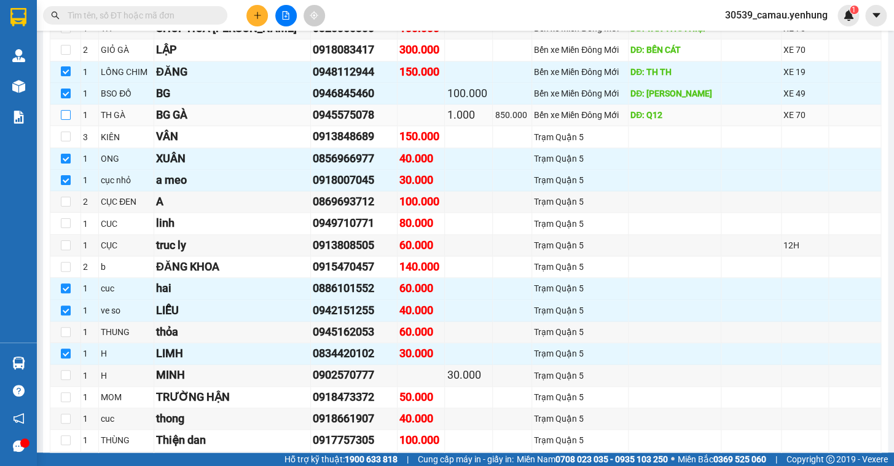
click at [68, 120] on input "checkbox" at bounding box center [66, 115] width 10 height 10
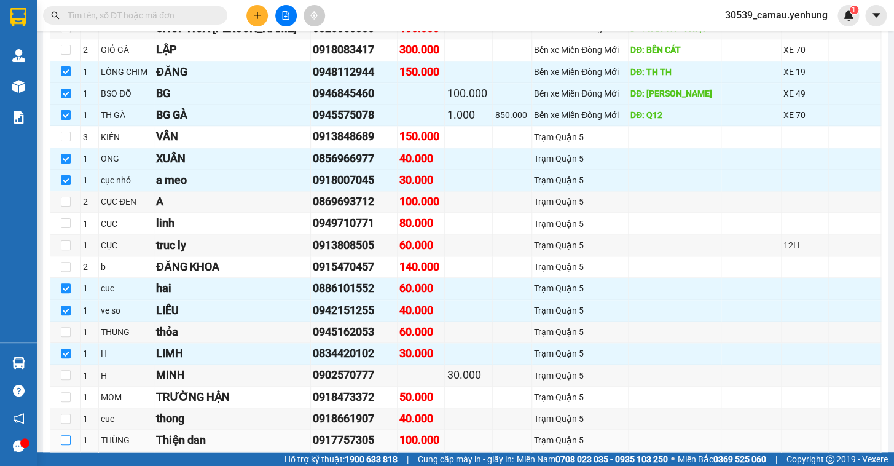
click at [62, 445] on input "checkbox" at bounding box center [66, 440] width 10 height 10
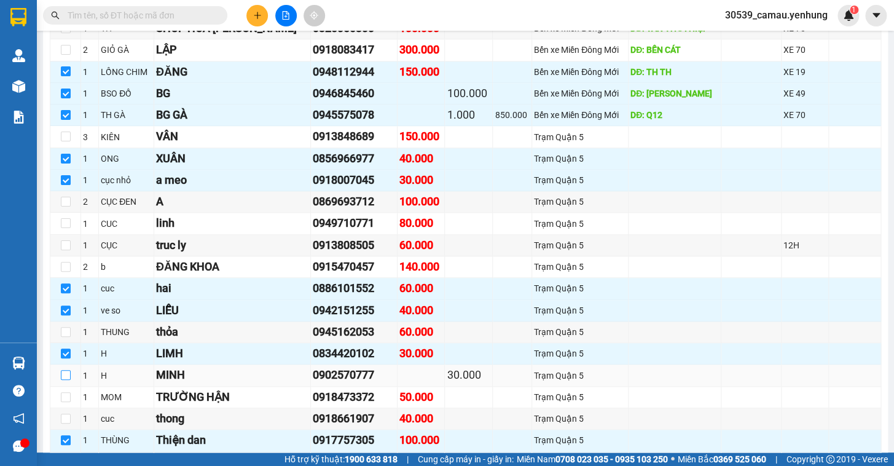
click at [63, 380] on input "checkbox" at bounding box center [66, 375] width 10 height 10
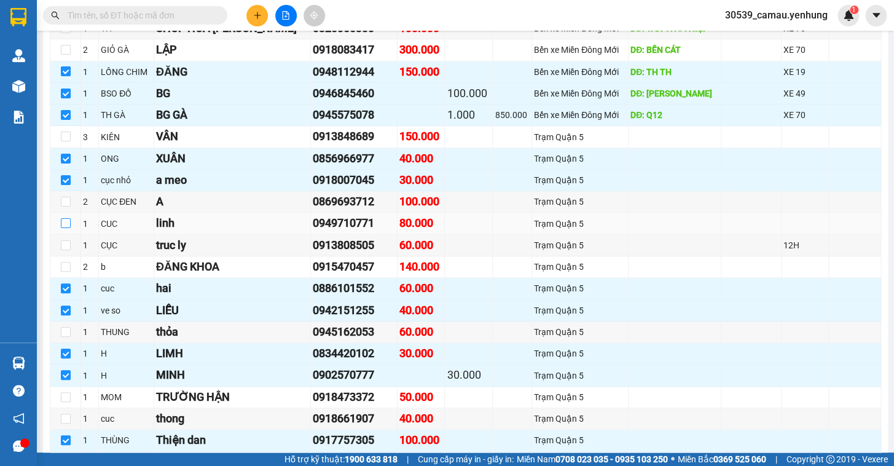
click at [62, 228] on input "checkbox" at bounding box center [66, 223] width 10 height 10
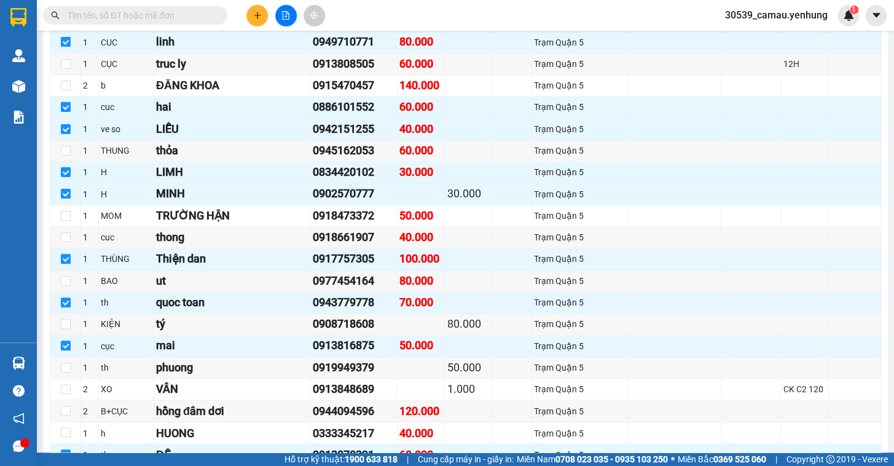
scroll to position [593, 0]
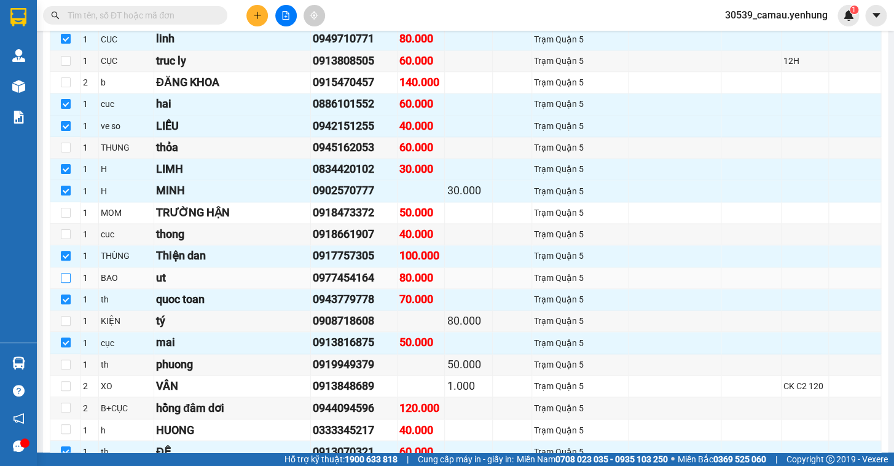
click at [66, 283] on input "checkbox" at bounding box center [66, 278] width 10 height 10
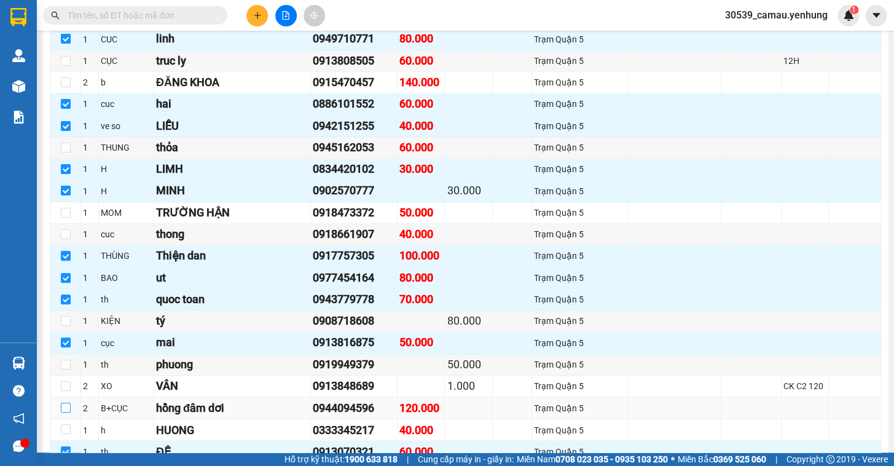
click at [66, 412] on input "checkbox" at bounding box center [66, 408] width 10 height 10
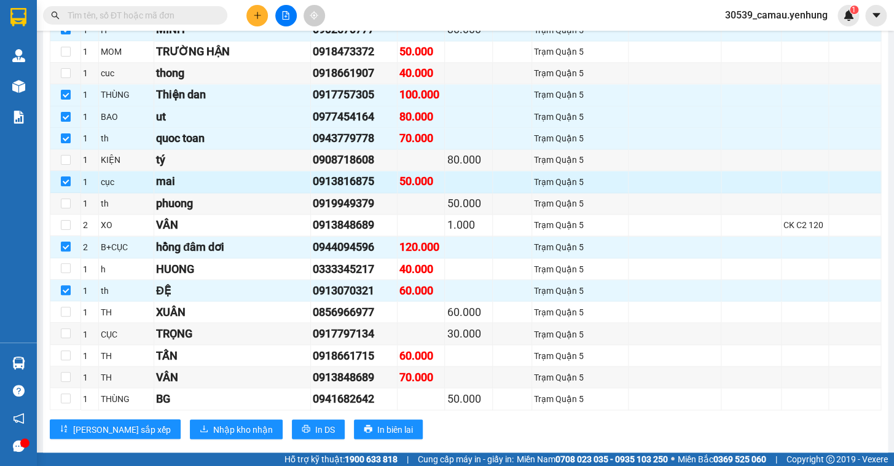
scroll to position [757, 0]
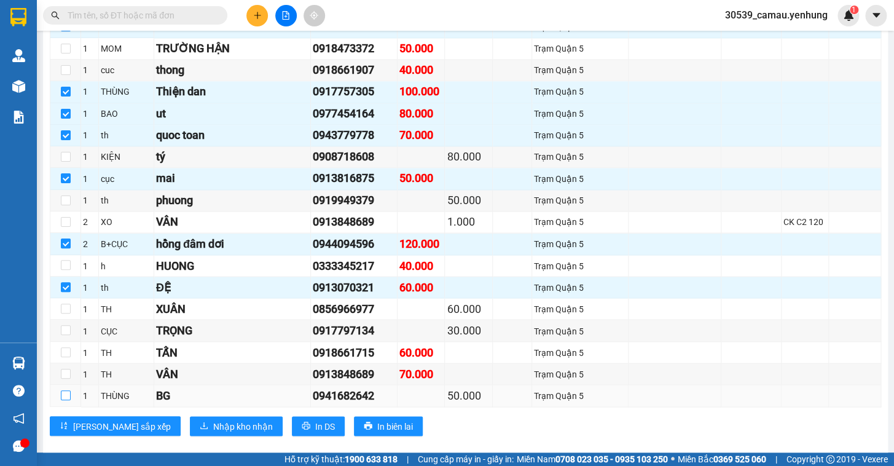
click at [65, 400] on input "checkbox" at bounding box center [66, 395] width 10 height 10
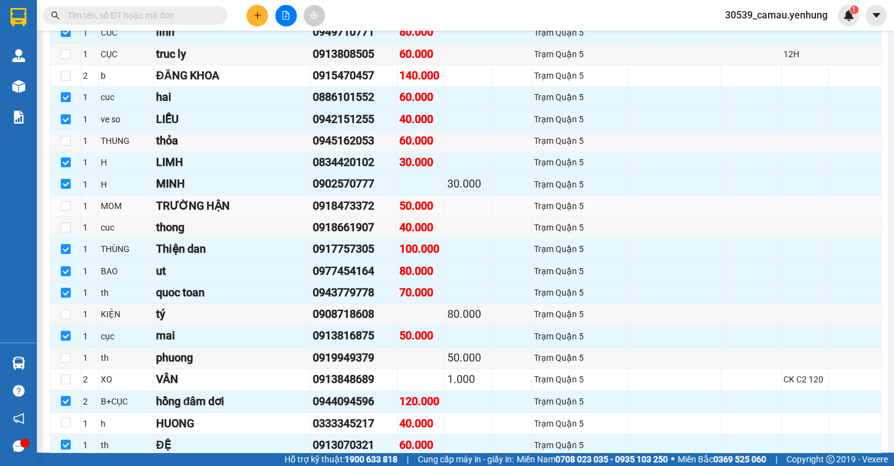
scroll to position [596, 0]
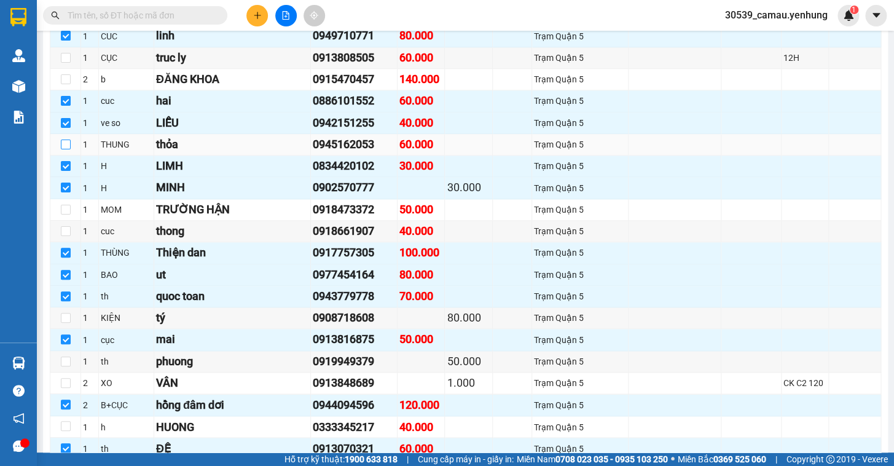
click at [67, 149] on input "checkbox" at bounding box center [66, 145] width 10 height 10
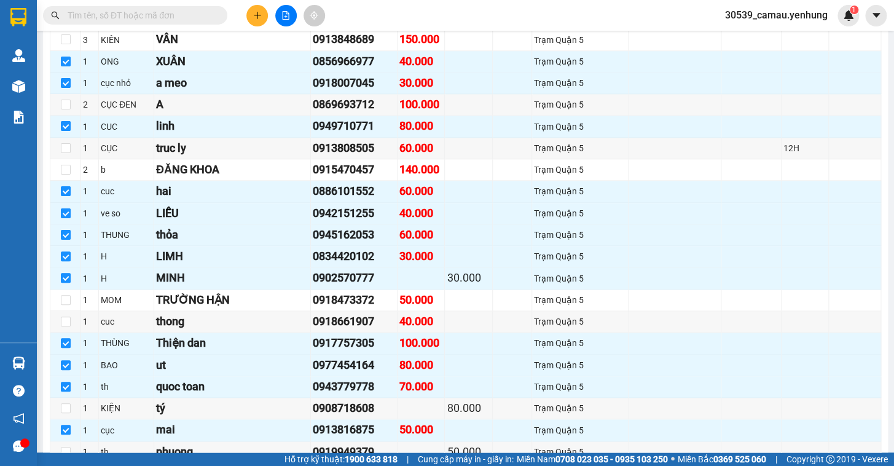
scroll to position [476, 0]
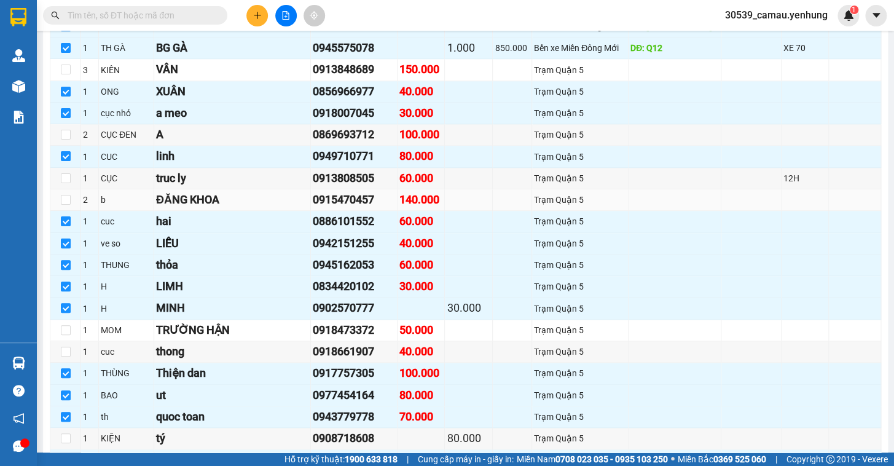
click at [58, 209] on td at bounding box center [65, 200] width 31 height 22
click at [65, 205] on input "checkbox" at bounding box center [66, 200] width 10 height 10
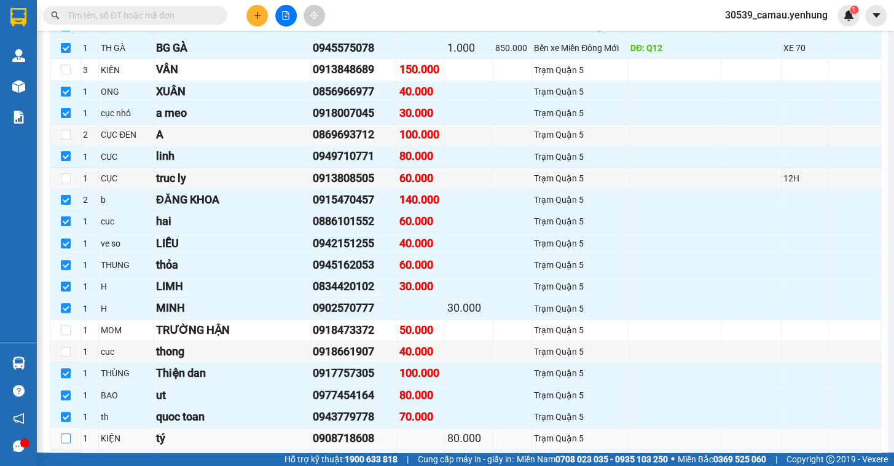
click at [63, 443] on input "checkbox" at bounding box center [66, 438] width 10 height 10
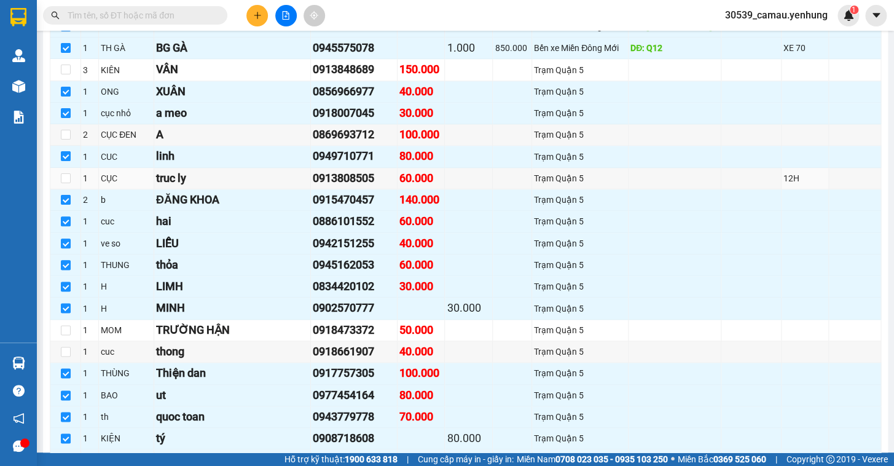
scroll to position [308, 0]
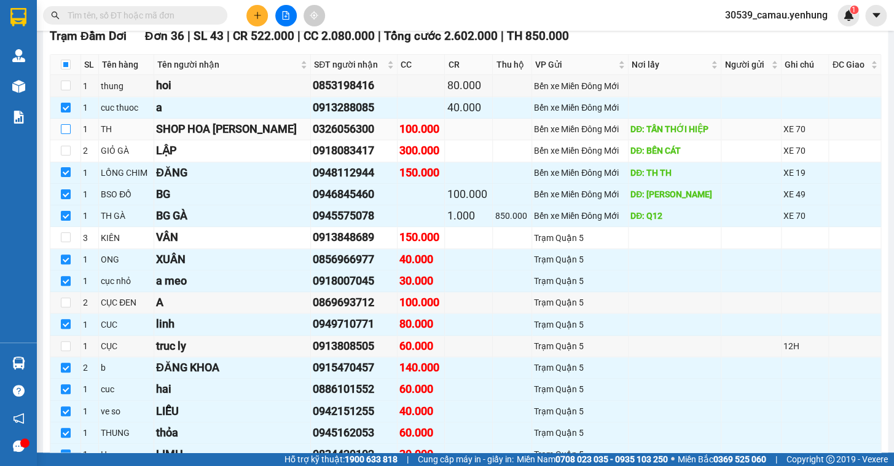
click at [61, 134] on input "checkbox" at bounding box center [66, 129] width 10 height 10
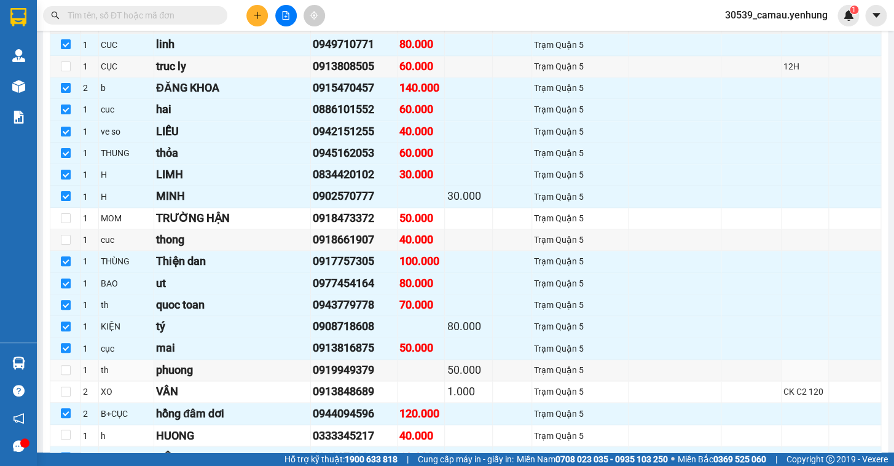
scroll to position [699, 0]
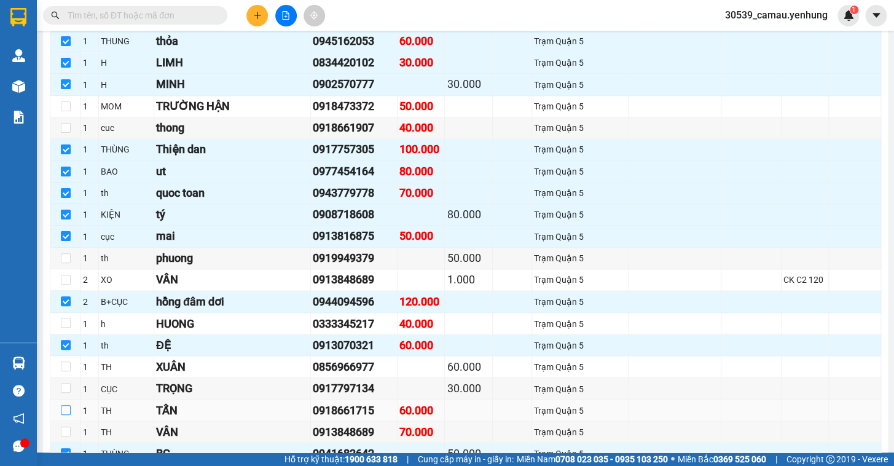
click at [64, 415] on input "checkbox" at bounding box center [66, 410] width 10 height 10
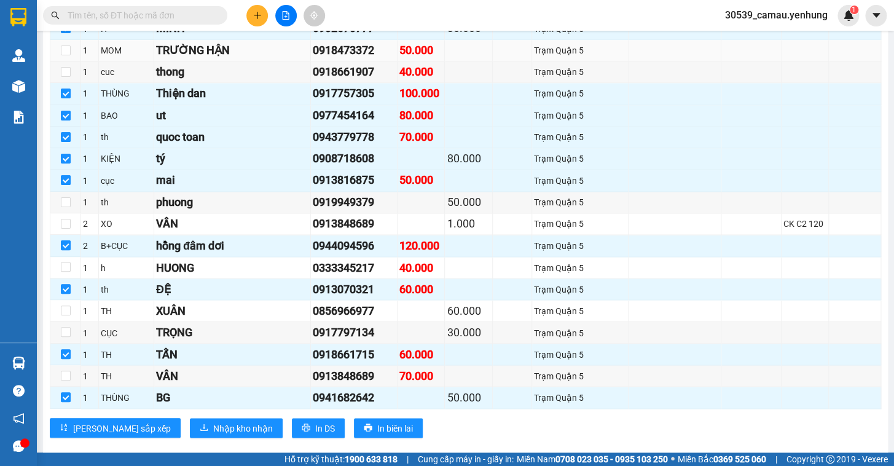
scroll to position [643, 0]
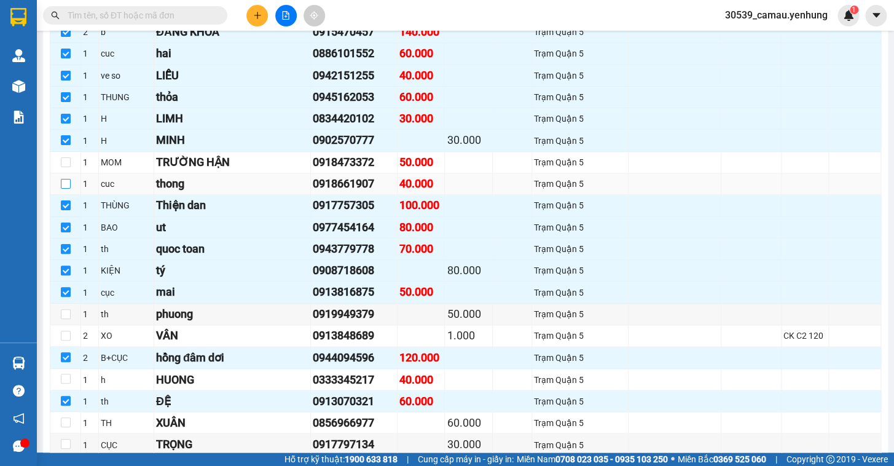
click at [66, 189] on input "checkbox" at bounding box center [66, 184] width 10 height 10
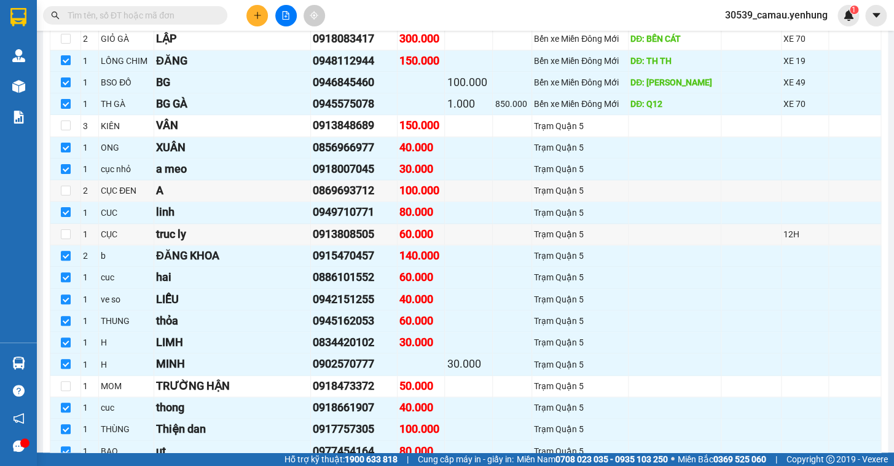
scroll to position [252, 0]
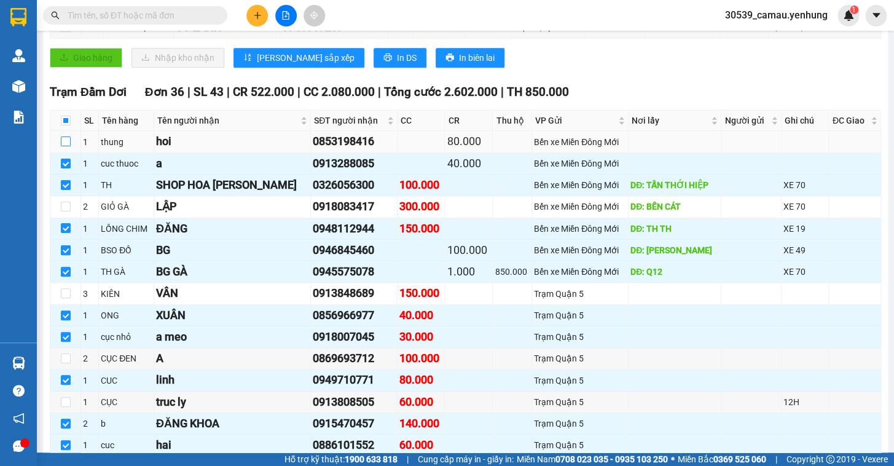
click at [62, 146] on input "checkbox" at bounding box center [66, 141] width 10 height 10
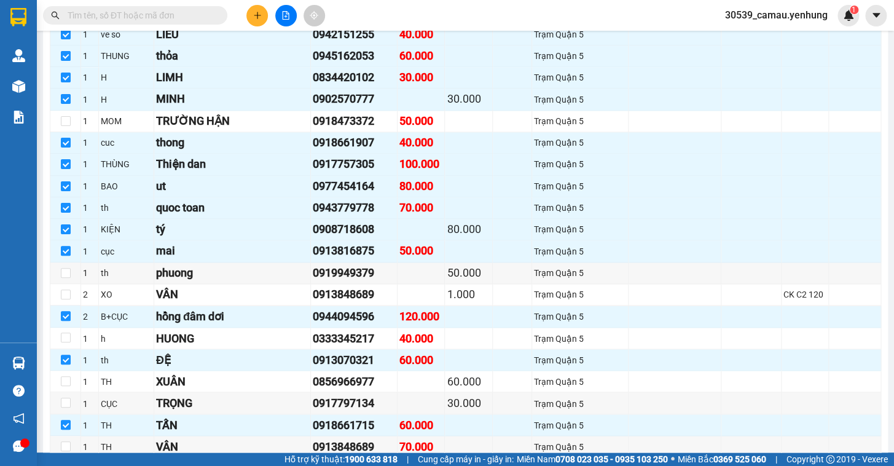
scroll to position [705, 0]
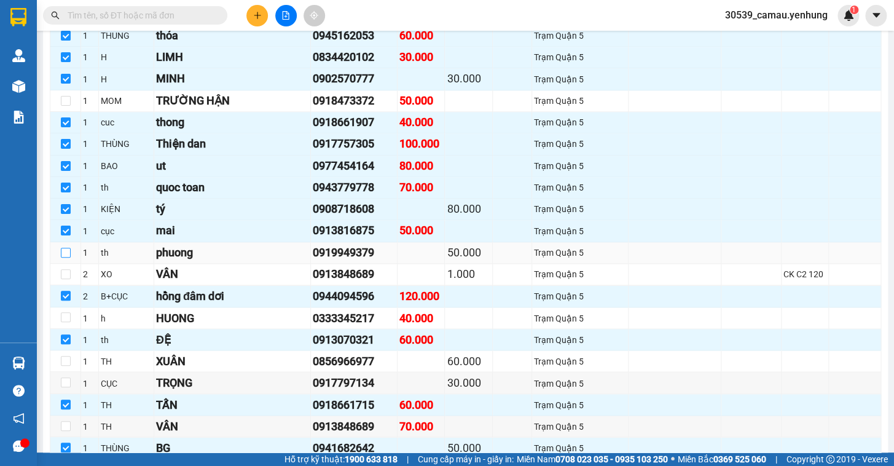
click at [68, 258] on input "checkbox" at bounding box center [66, 253] width 10 height 10
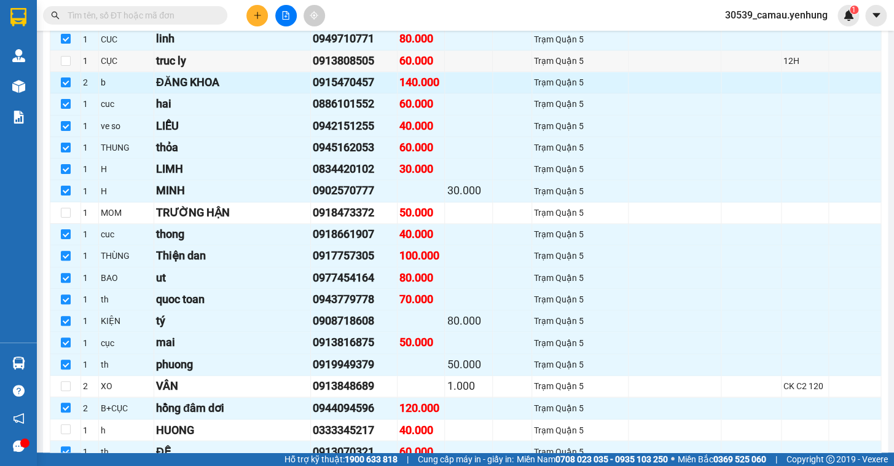
scroll to position [481, 0]
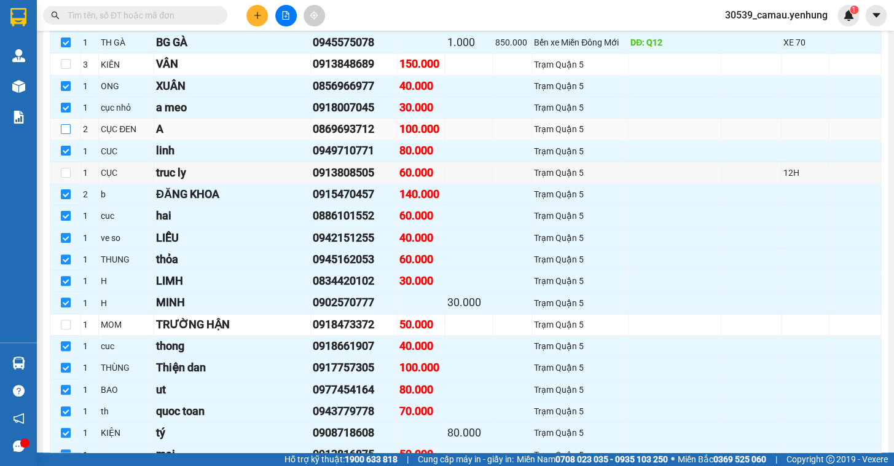
click at [63, 134] on input "checkbox" at bounding box center [66, 129] width 10 height 10
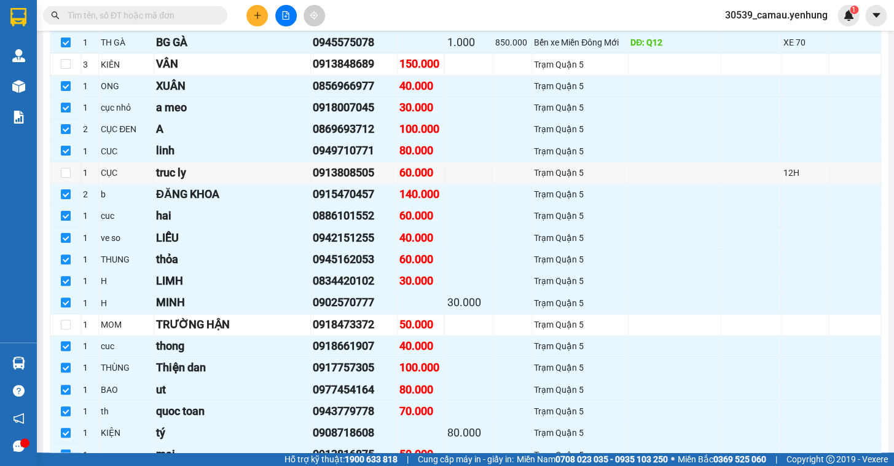
scroll to position [705, 0]
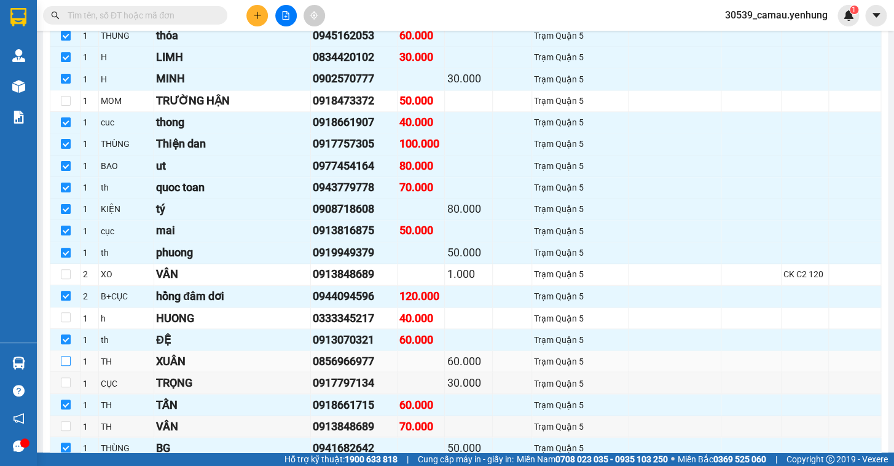
click at [64, 366] on input "checkbox" at bounding box center [66, 361] width 10 height 10
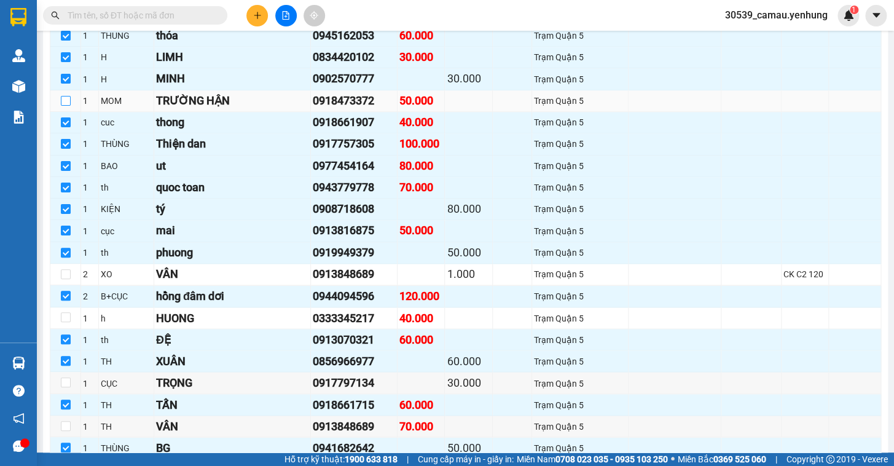
click at [65, 106] on input "checkbox" at bounding box center [66, 101] width 10 height 10
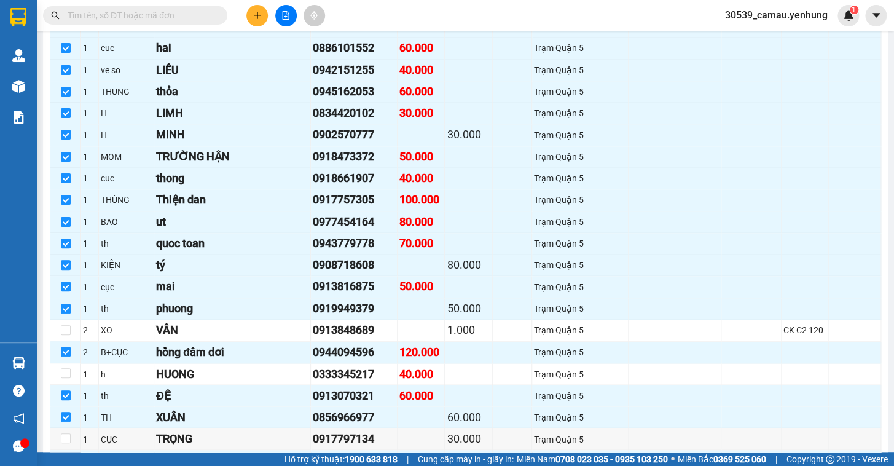
scroll to position [537, 0]
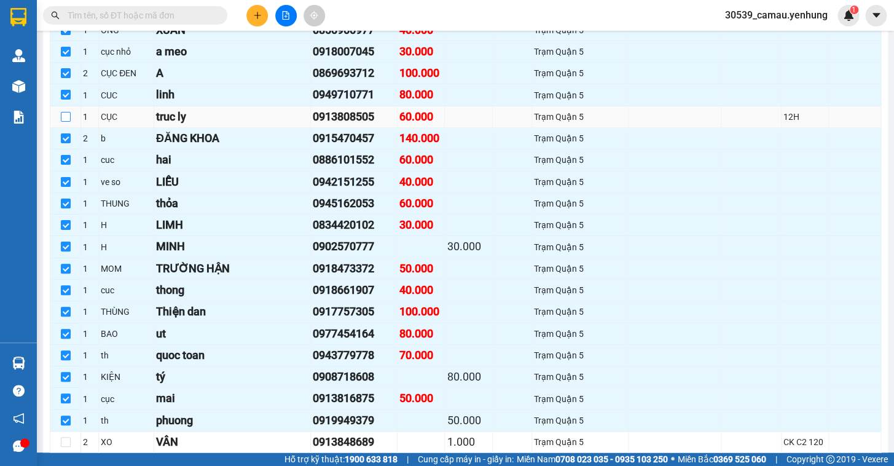
click at [67, 122] on input "checkbox" at bounding box center [66, 117] width 10 height 10
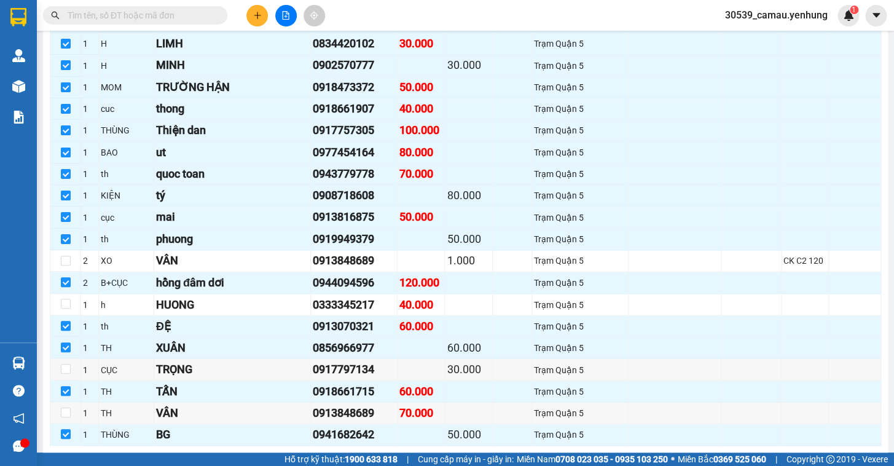
scroll to position [722, 0]
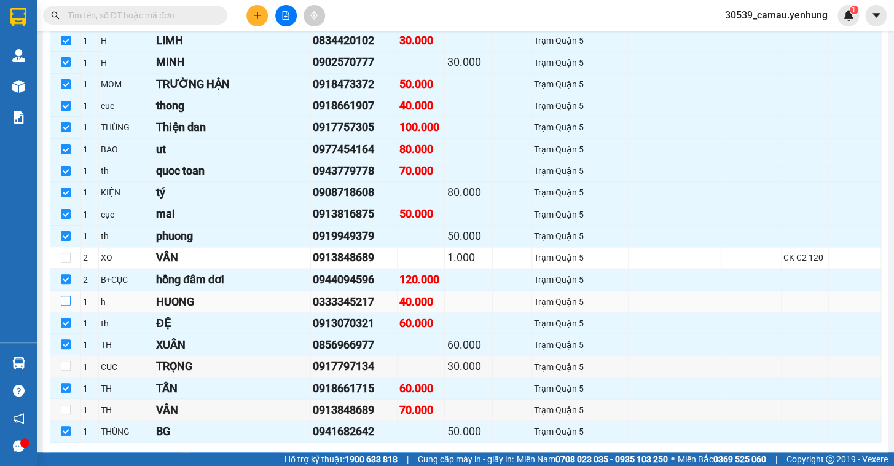
click at [64, 305] on input "checkbox" at bounding box center [66, 301] width 10 height 10
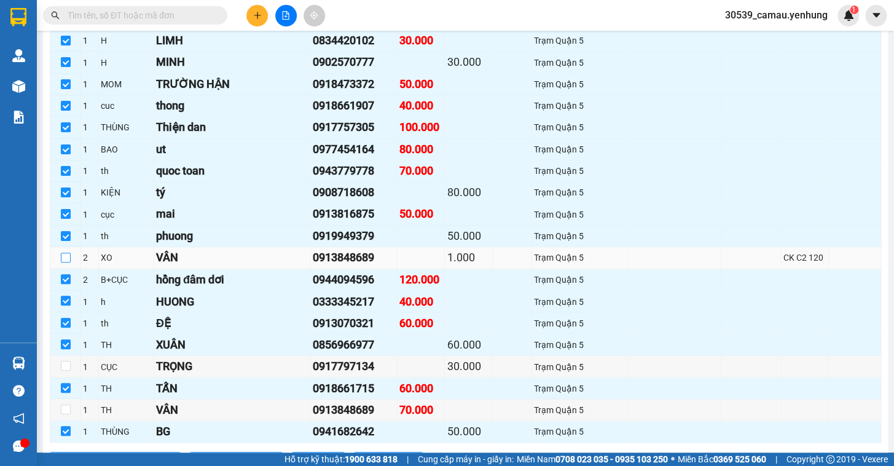
click at [68, 262] on input "checkbox" at bounding box center [66, 258] width 10 height 10
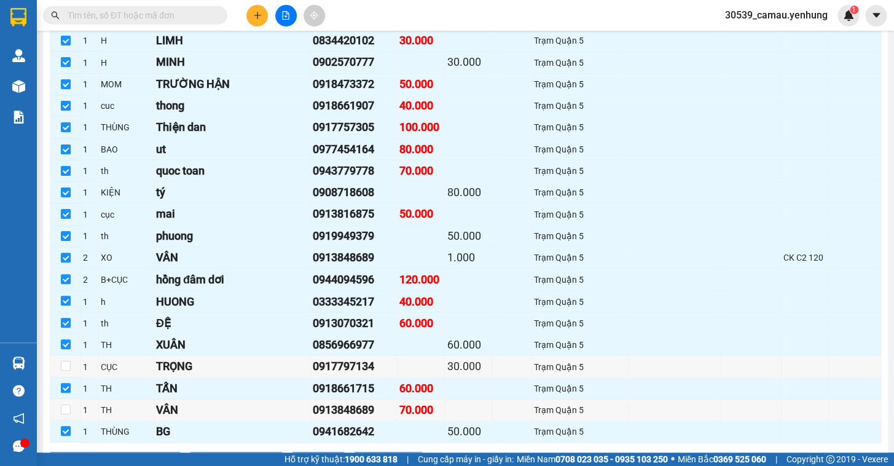
scroll to position [443, 0]
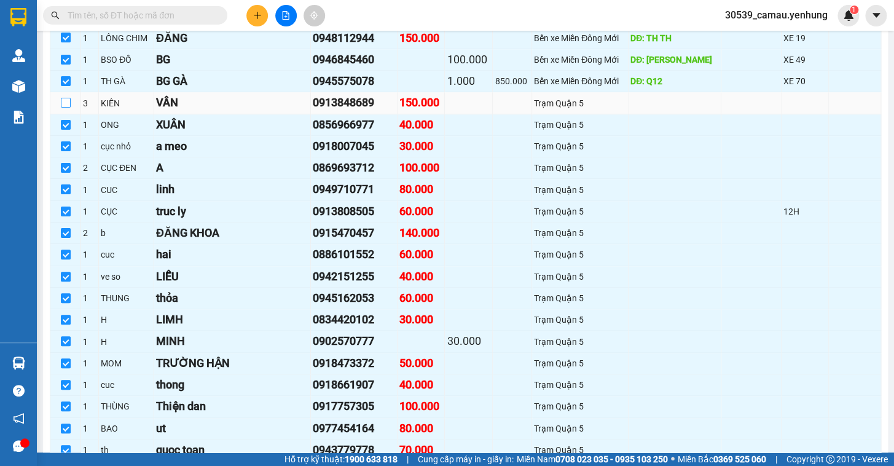
click at [63, 108] on input "checkbox" at bounding box center [66, 103] width 10 height 10
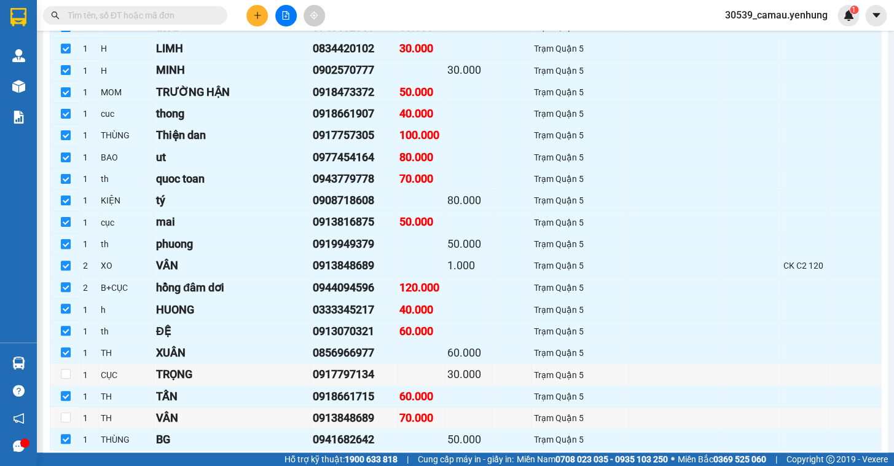
scroll to position [717, 0]
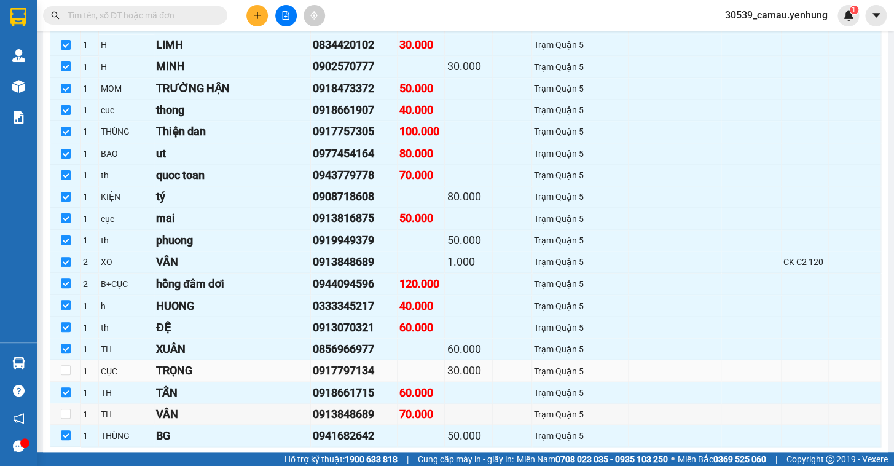
click at [58, 381] on td at bounding box center [65, 371] width 31 height 22
click at [63, 375] on input "checkbox" at bounding box center [66, 370] width 10 height 10
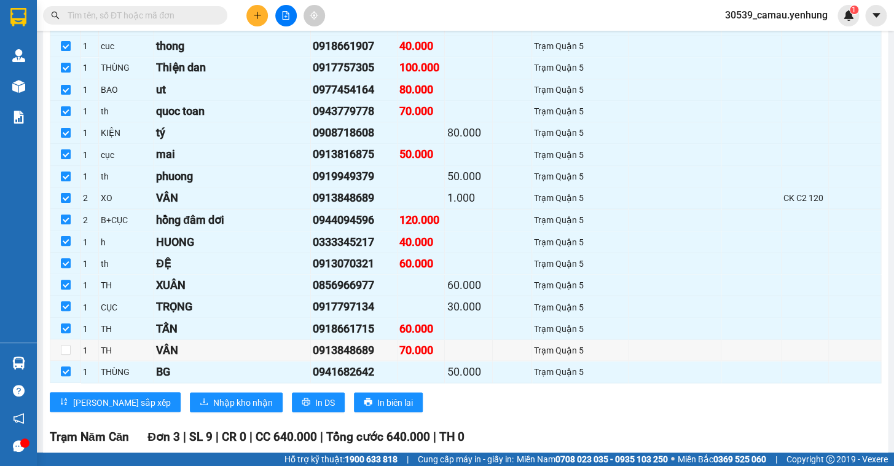
scroll to position [792, 0]
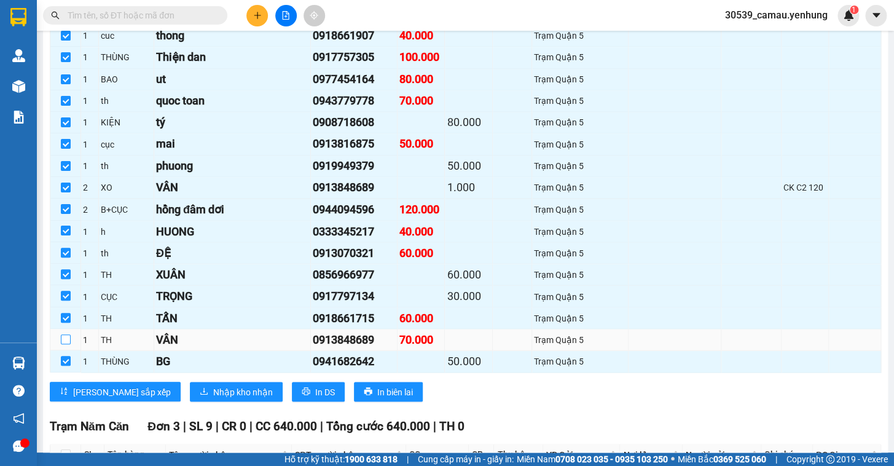
click at [69, 344] on input "checkbox" at bounding box center [66, 339] width 10 height 10
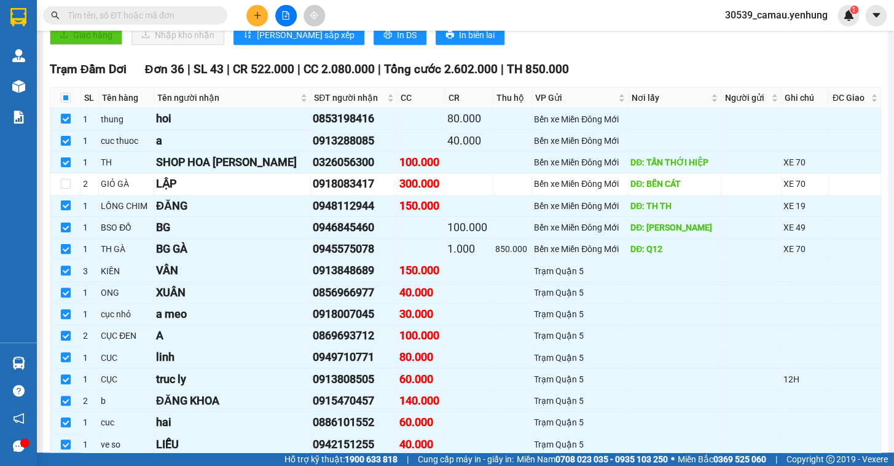
scroll to position [238, 0]
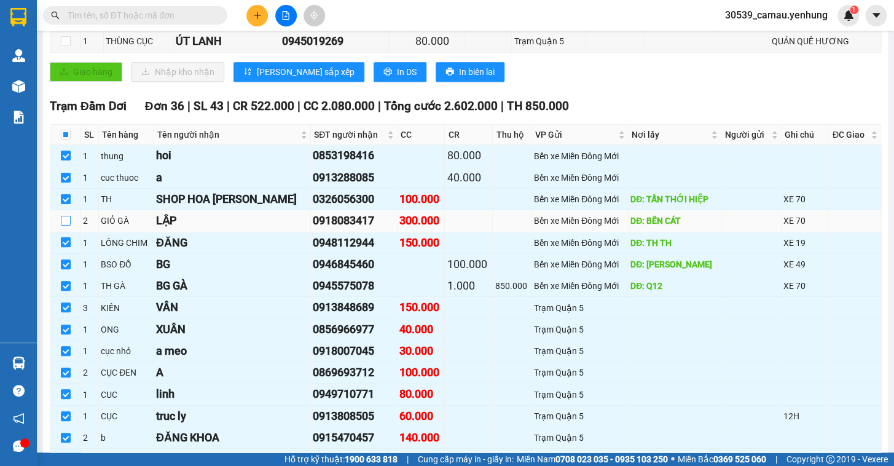
drag, startPoint x: 65, startPoint y: 226, endPoint x: 93, endPoint y: 234, distance: 29.6
click at [65, 226] on input "checkbox" at bounding box center [66, 221] width 10 height 10
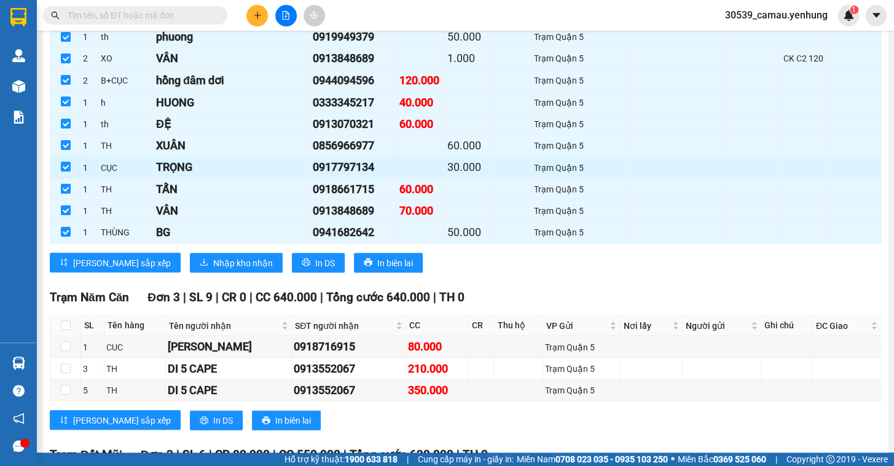
scroll to position [914, 0]
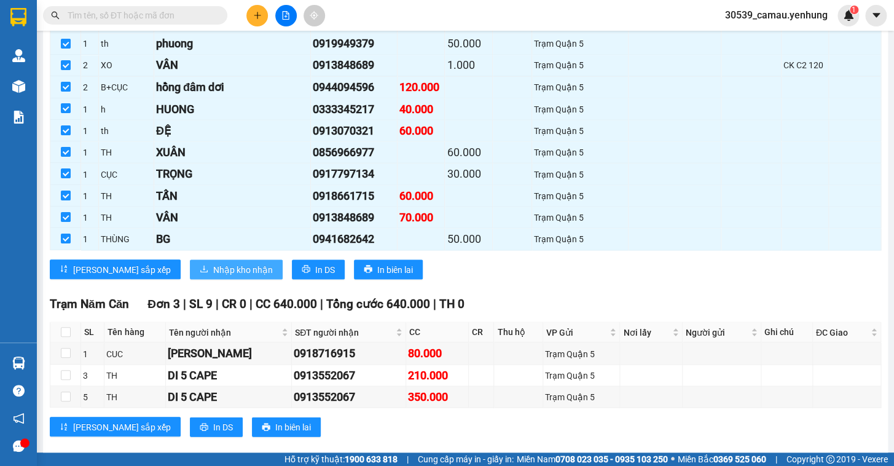
click at [213, 276] on span "Nhập kho nhận" at bounding box center [243, 269] width 60 height 14
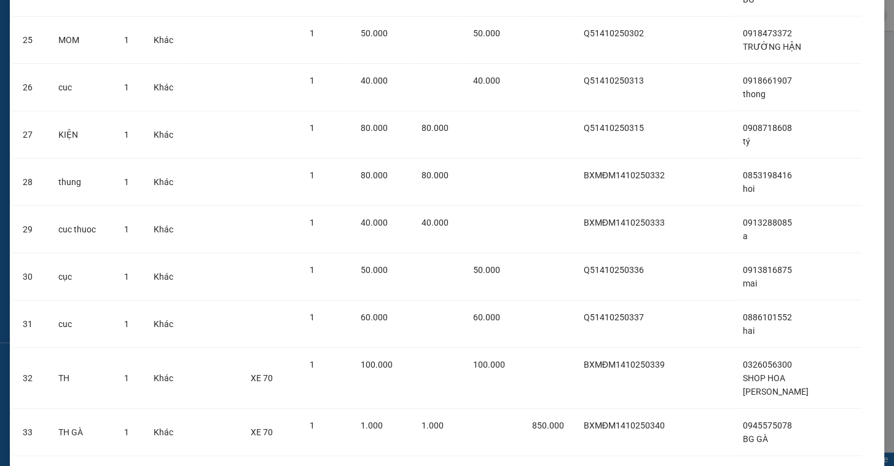
scroll to position [1428, 0]
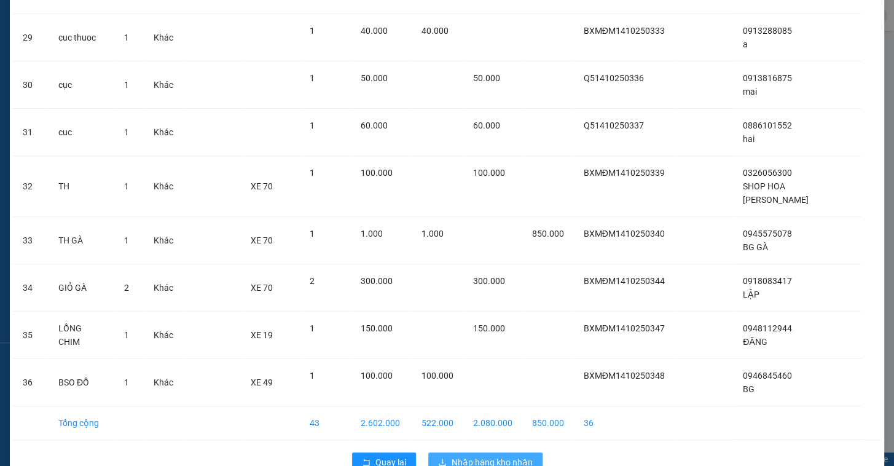
click at [502, 455] on span "Nhập hàng kho nhận" at bounding box center [492, 462] width 81 height 14
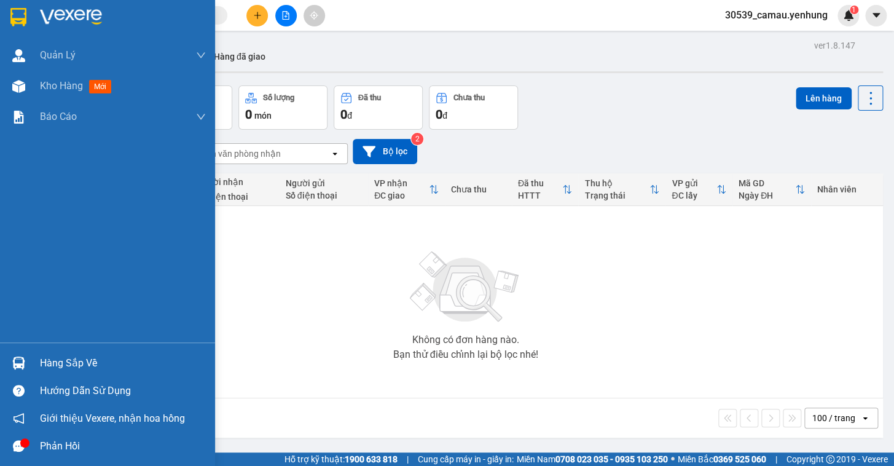
drag, startPoint x: 69, startPoint y: 356, endPoint x: 77, endPoint y: 356, distance: 7.4
click at [70, 356] on div "Hàng sắp về" at bounding box center [123, 363] width 166 height 18
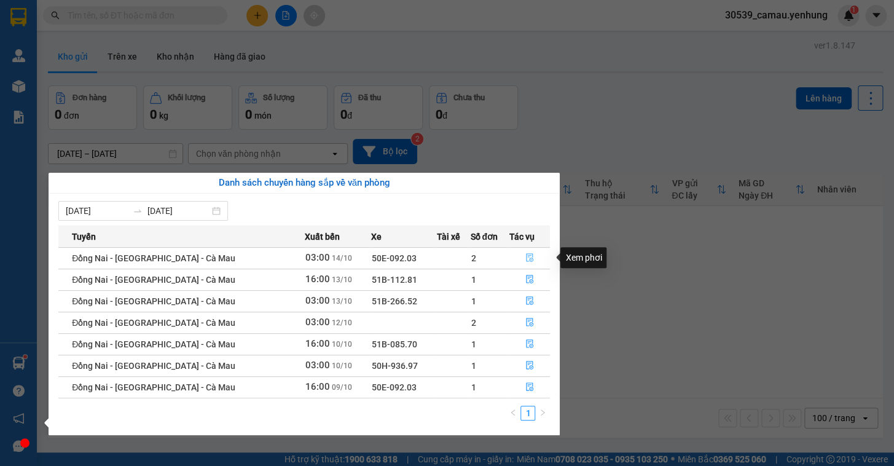
click at [526, 253] on icon "file-done" at bounding box center [529, 257] width 7 height 9
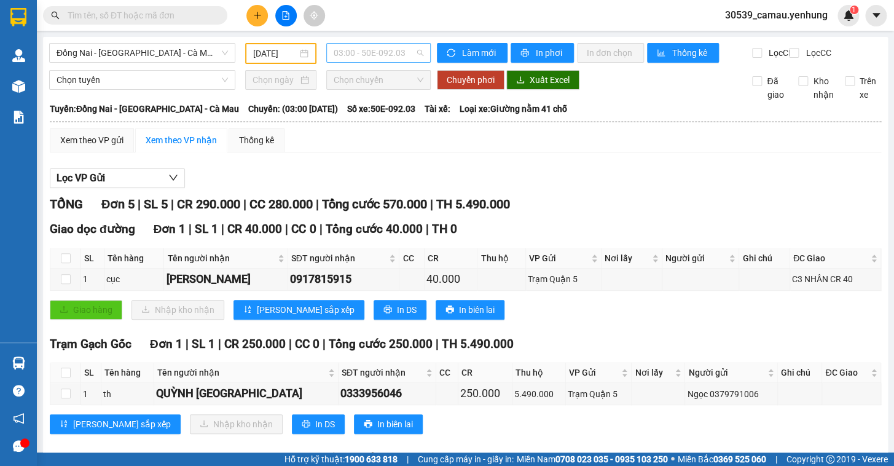
click at [377, 54] on span "03:00 - 50E-092.03" at bounding box center [379, 53] width 90 height 18
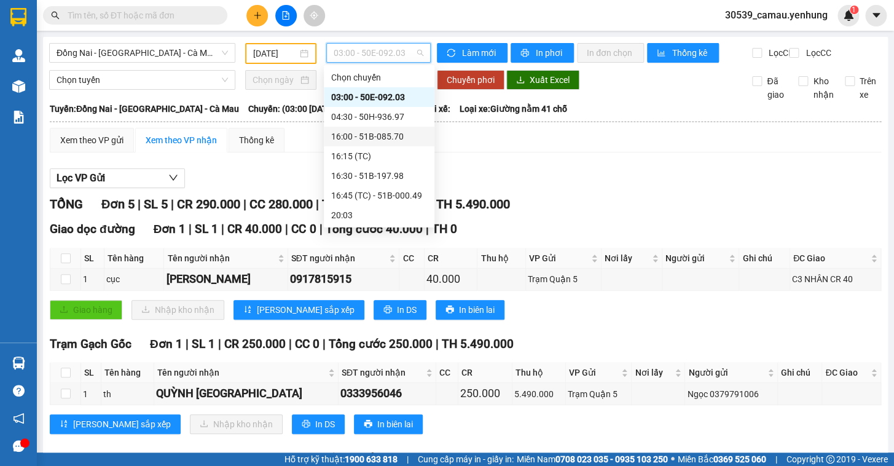
click at [368, 136] on div "16:00 - 51B-085.70" at bounding box center [379, 137] width 96 height 14
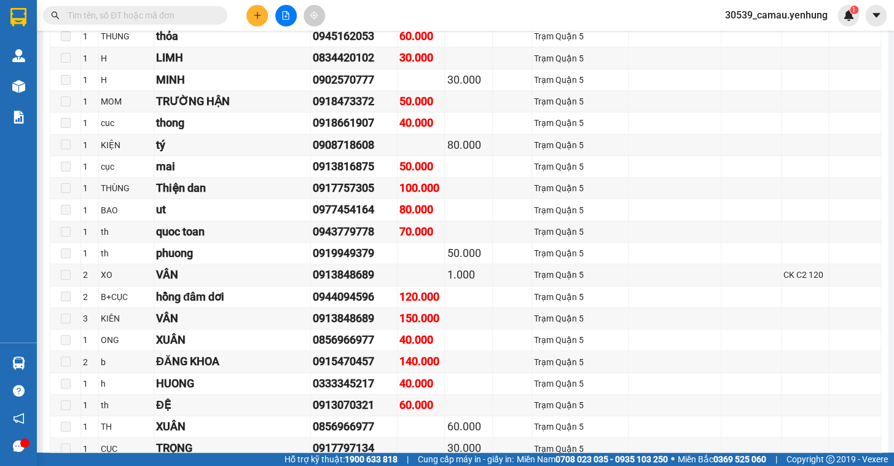
scroll to position [1713, 0]
